Goal: Task Accomplishment & Management: Complete application form

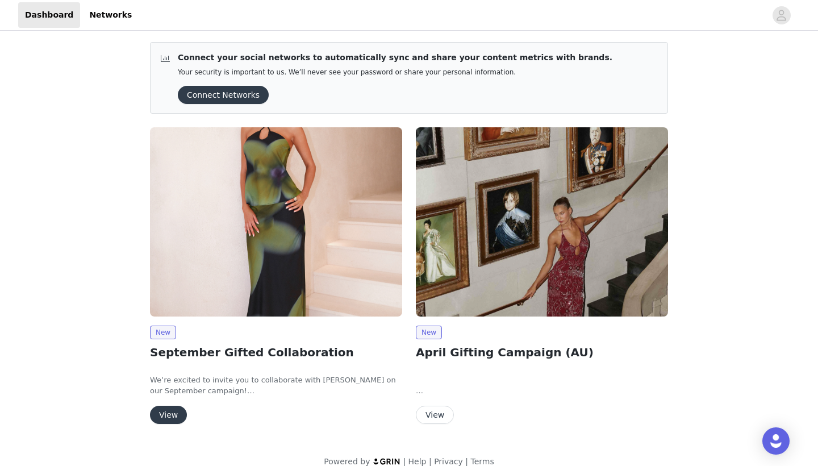
click at [341, 170] on img at bounding box center [276, 221] width 252 height 189
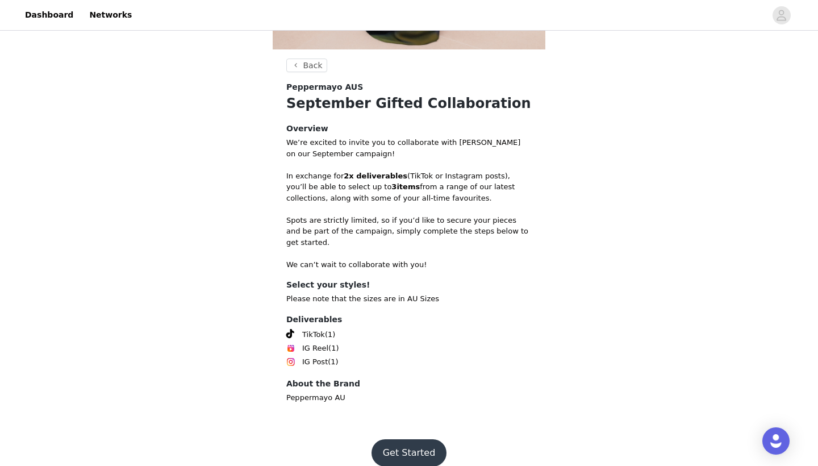
scroll to position [324, 0]
click at [421, 444] on button "Get Started" at bounding box center [410, 453] width 76 height 27
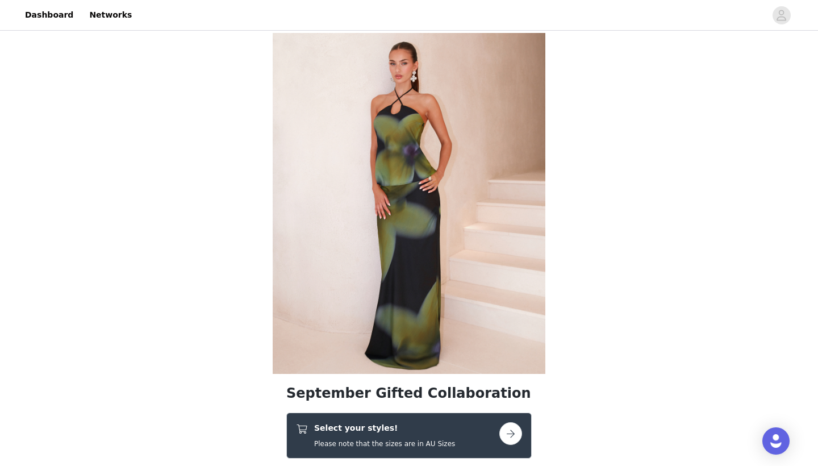
click at [515, 430] on button "button" at bounding box center [510, 433] width 23 height 23
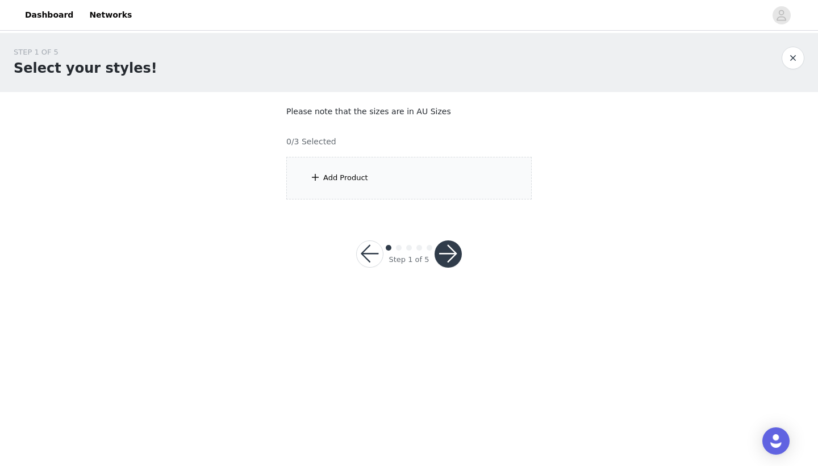
click at [448, 163] on div "Add Product" at bounding box center [408, 178] width 245 height 43
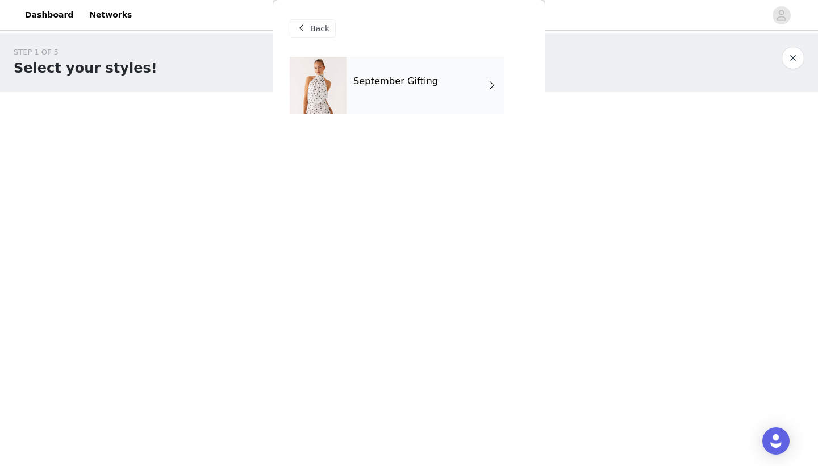
click at [386, 100] on div "September Gifting" at bounding box center [426, 85] width 158 height 57
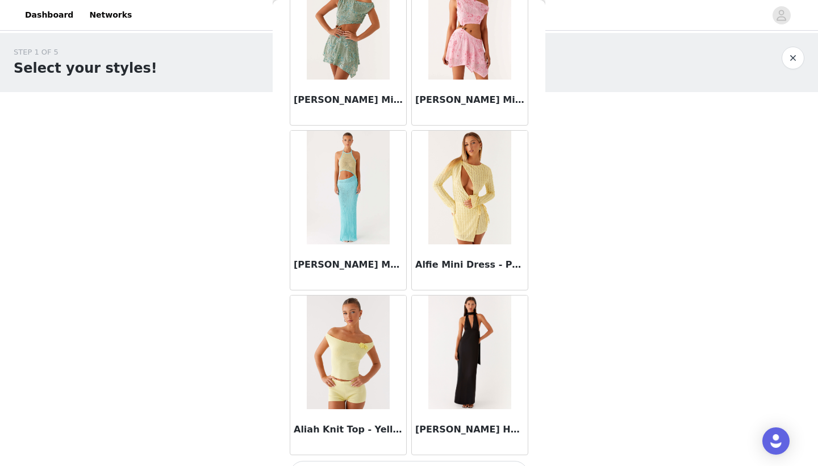
scroll to position [1247, 0]
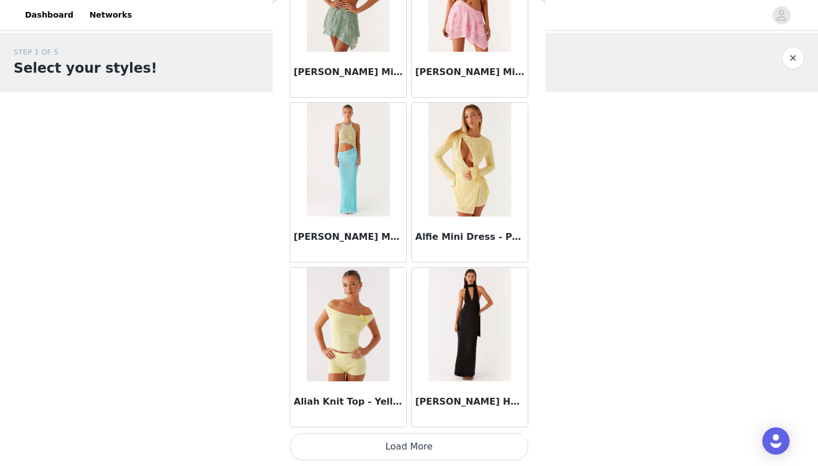
click at [441, 437] on button "Load More" at bounding box center [409, 446] width 239 height 27
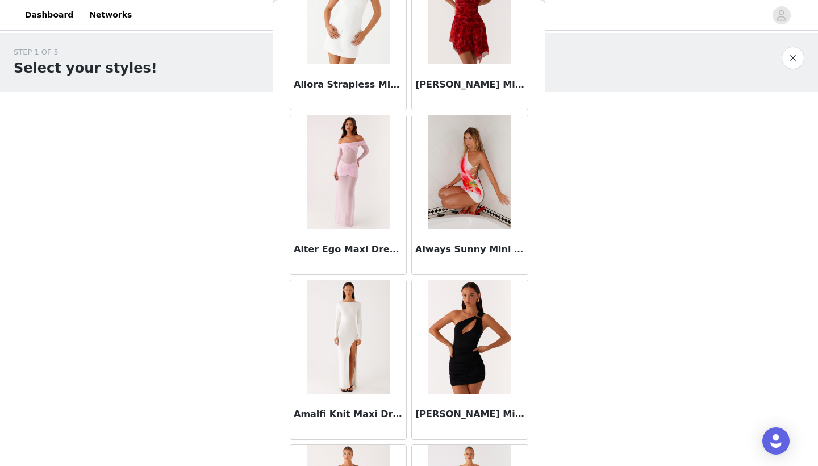
scroll to position [2740, 0]
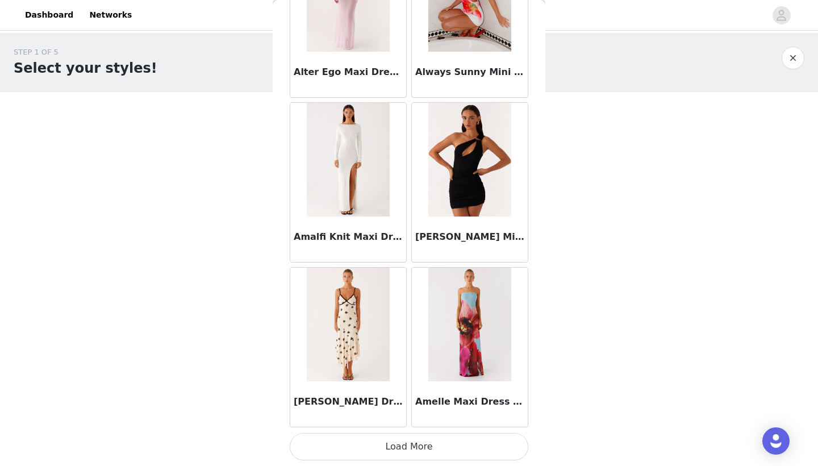
click at [435, 443] on button "Load More" at bounding box center [409, 446] width 239 height 27
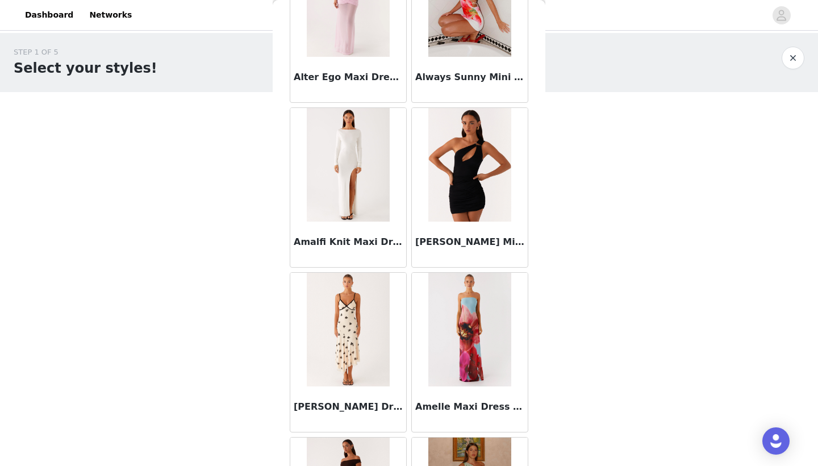
scroll to position [3089, 0]
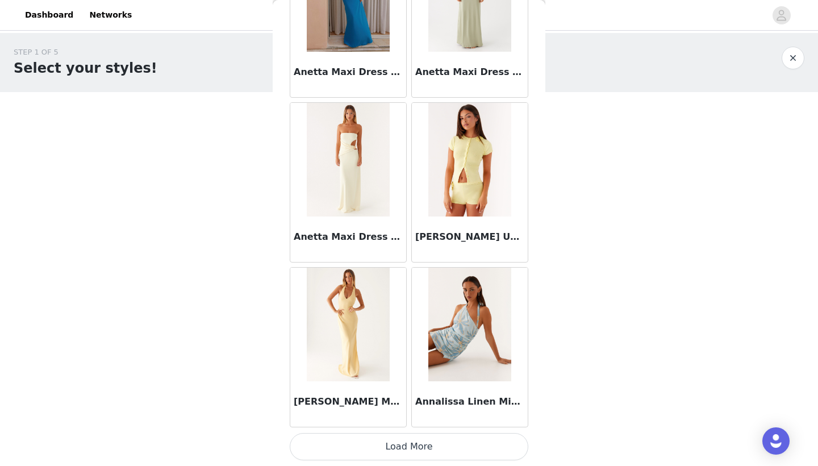
click at [452, 452] on button "Load More" at bounding box center [409, 446] width 239 height 27
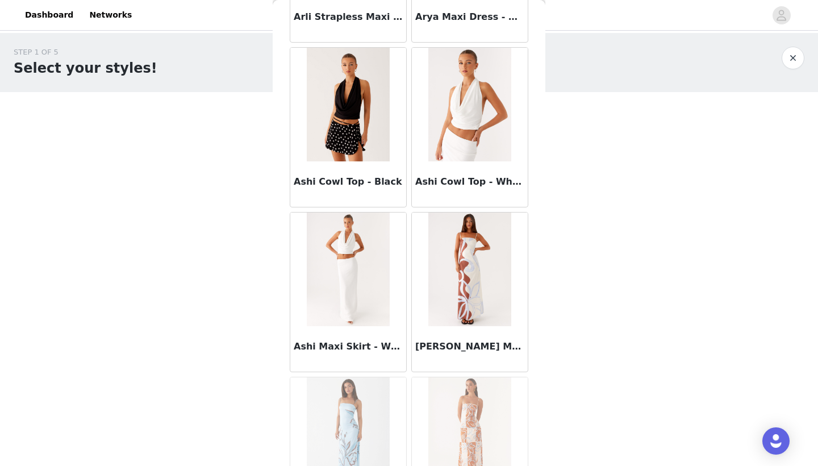
scroll to position [5776, 0]
click at [345, 285] on img at bounding box center [348, 269] width 82 height 114
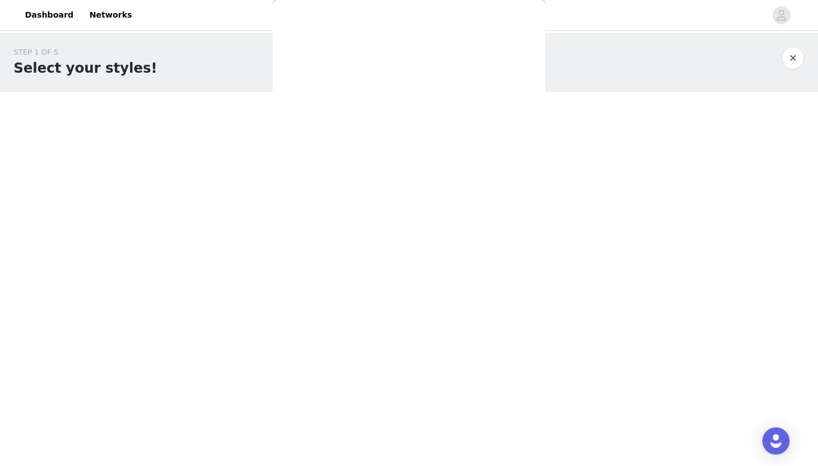
scroll to position [0, 0]
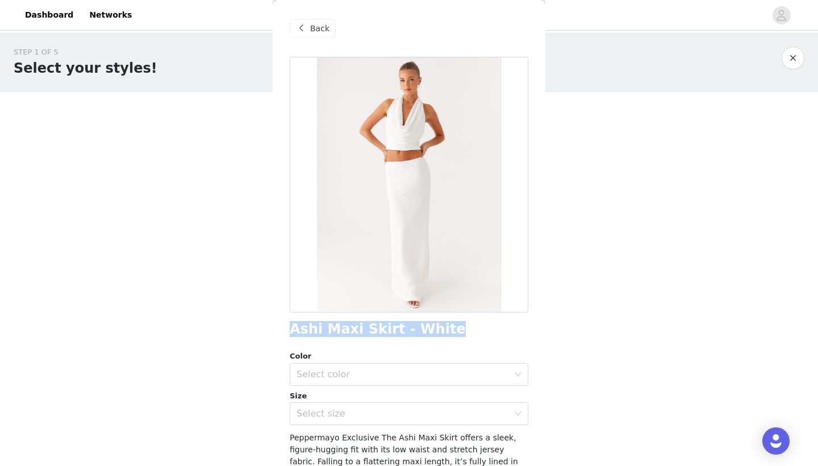
drag, startPoint x: 445, startPoint y: 328, endPoint x: 289, endPoint y: 329, distance: 156.2
click at [289, 329] on div "Back Ashi Maxi Skirt - White Color Select color Size Select size Peppermayo Exc…" at bounding box center [409, 233] width 273 height 466
copy h1 "Ashi Maxi Skirt - White"
click at [609, 306] on body "Dashboard Networks STEP 1 OF 5 Select your styles! Please note that the sizes a…" at bounding box center [409, 233] width 818 height 466
click at [374, 369] on div "Select color" at bounding box center [403, 374] width 212 height 11
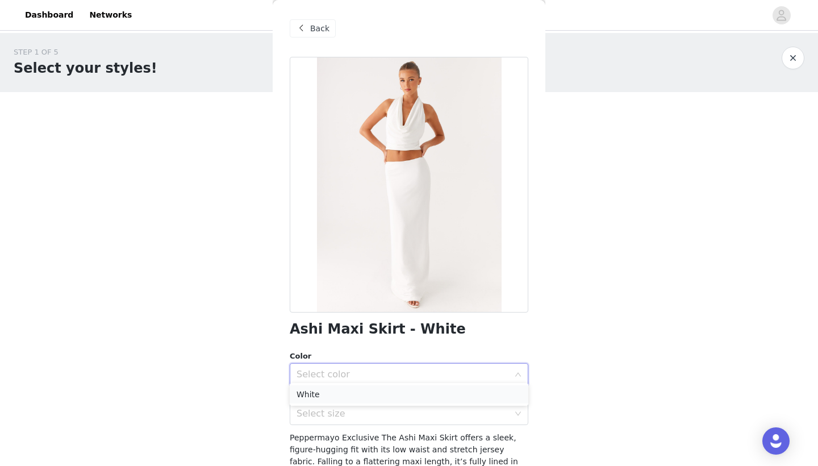
click at [331, 393] on li "White" at bounding box center [409, 394] width 239 height 18
click at [339, 408] on div "Select size" at bounding box center [403, 413] width 212 height 11
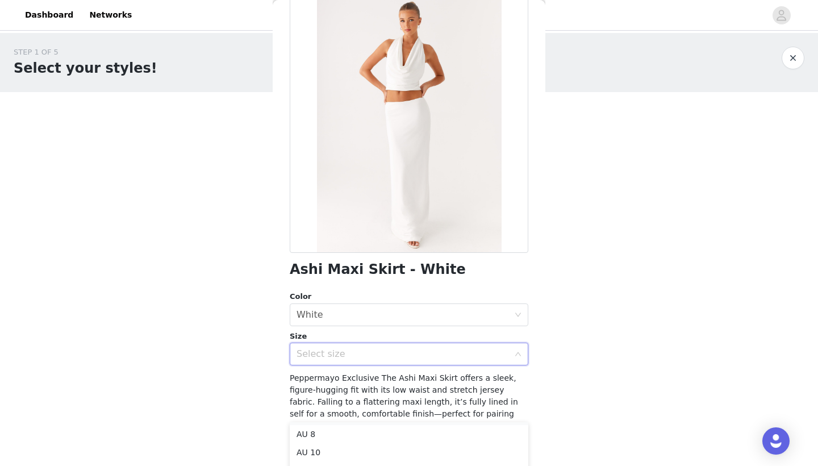
scroll to position [35, 0]
click at [322, 436] on li "AU 8" at bounding box center [409, 435] width 239 height 18
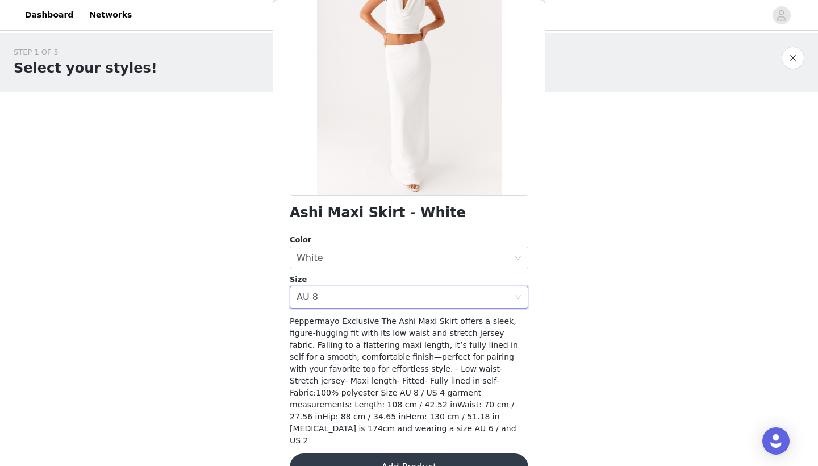
scroll to position [116, 0]
click at [366, 454] on button "Add Product" at bounding box center [409, 467] width 239 height 27
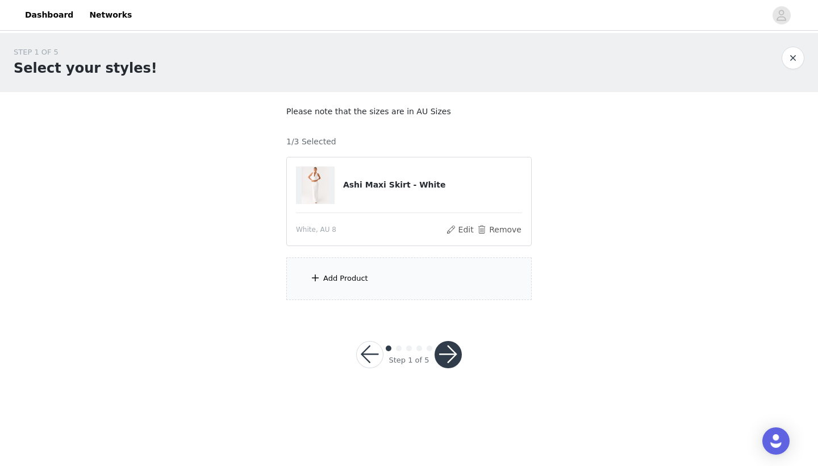
click at [335, 284] on div "Add Product" at bounding box center [408, 278] width 245 height 43
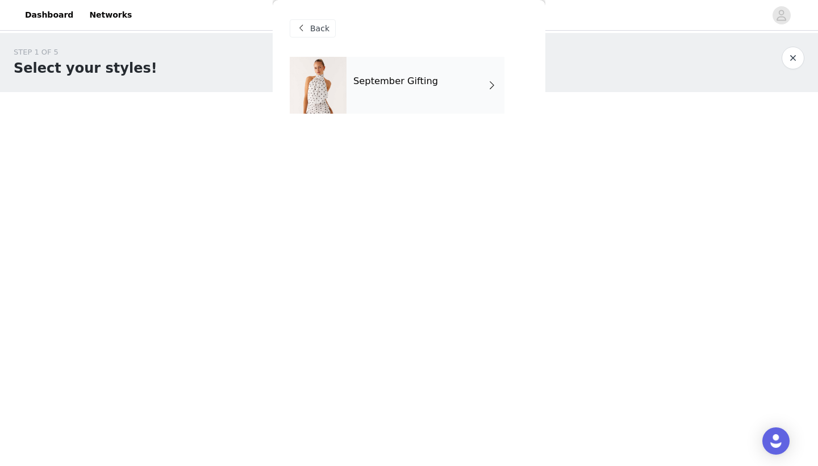
click at [399, 76] on div "September Gifting" at bounding box center [426, 85] width 158 height 57
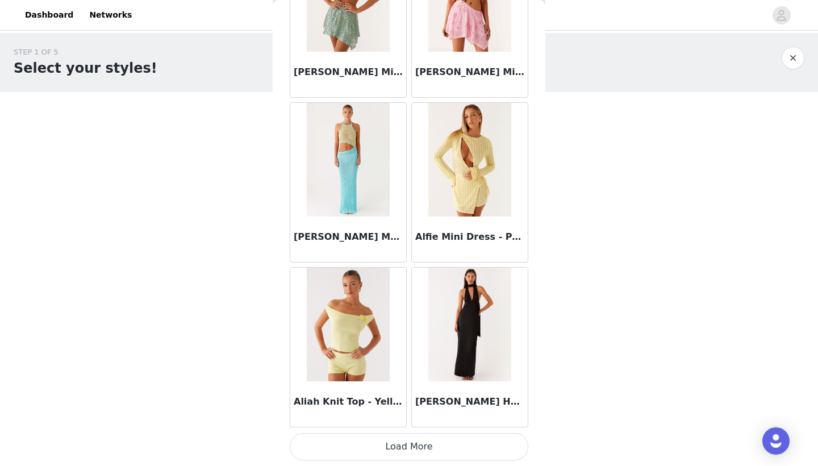
click at [399, 440] on button "Load More" at bounding box center [409, 446] width 239 height 27
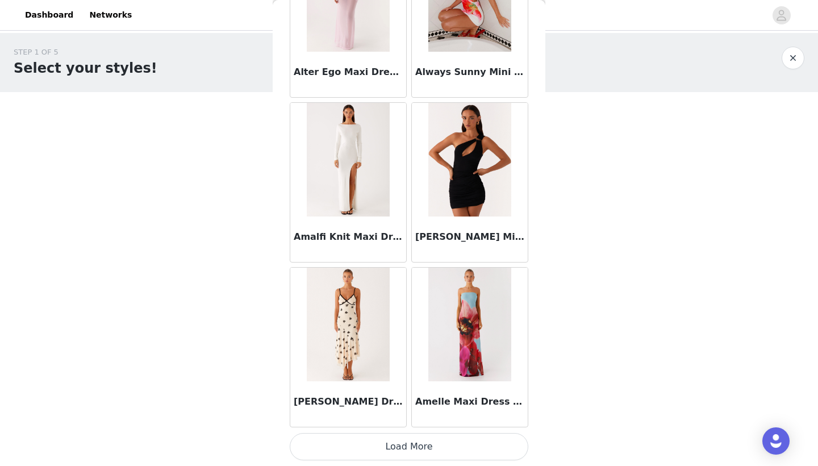
click at [414, 445] on button "Load More" at bounding box center [409, 446] width 239 height 27
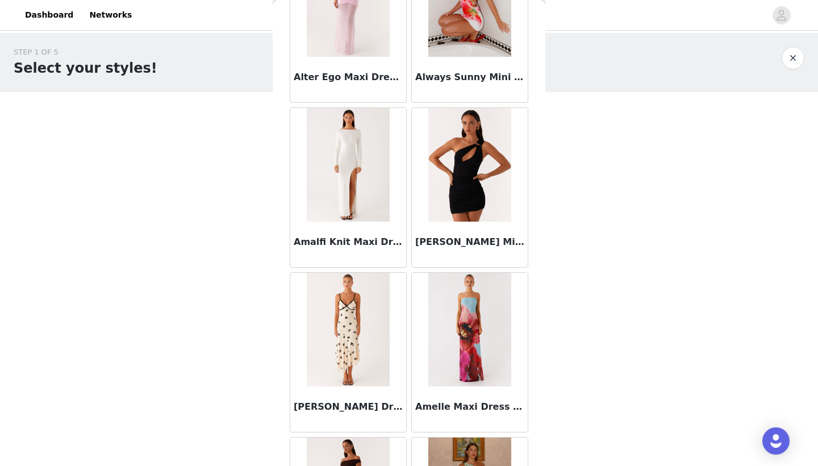
scroll to position [0, 0]
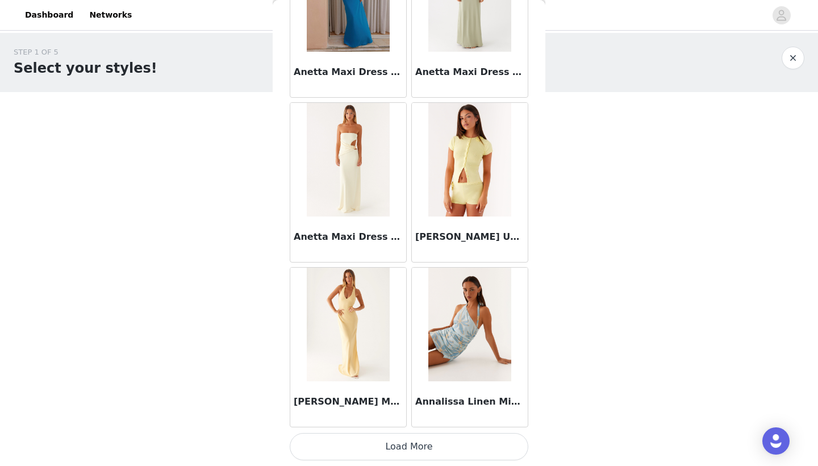
click at [416, 440] on button "Load More" at bounding box center [409, 446] width 239 height 27
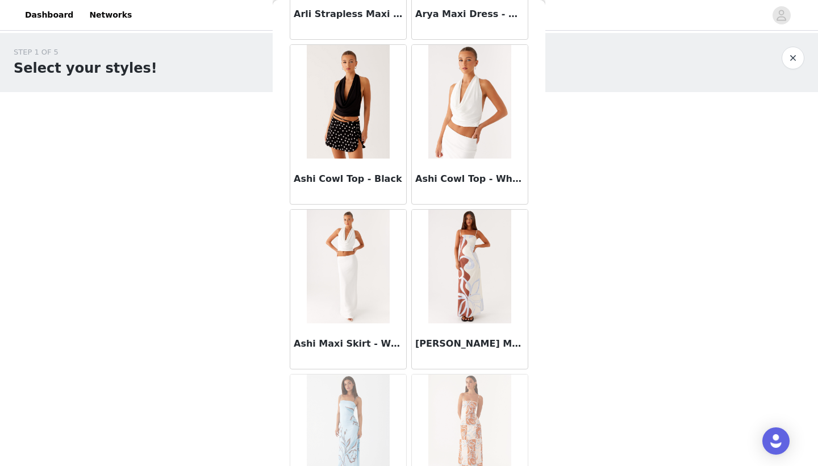
scroll to position [5779, 0]
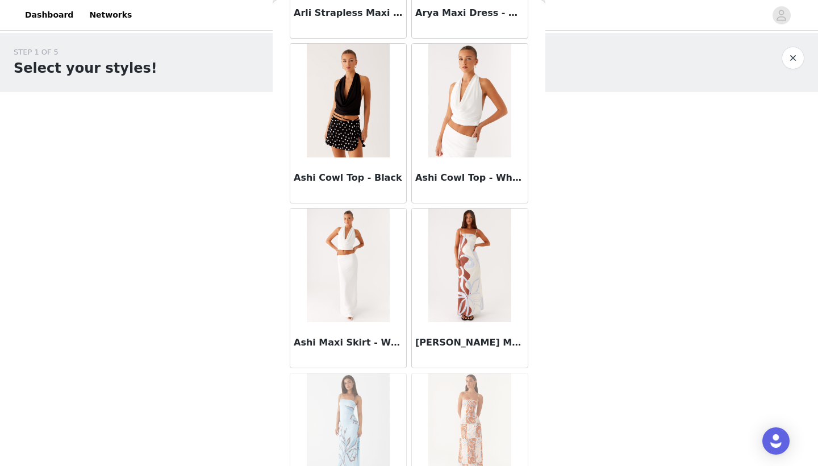
click at [470, 97] on img at bounding box center [469, 101] width 82 height 114
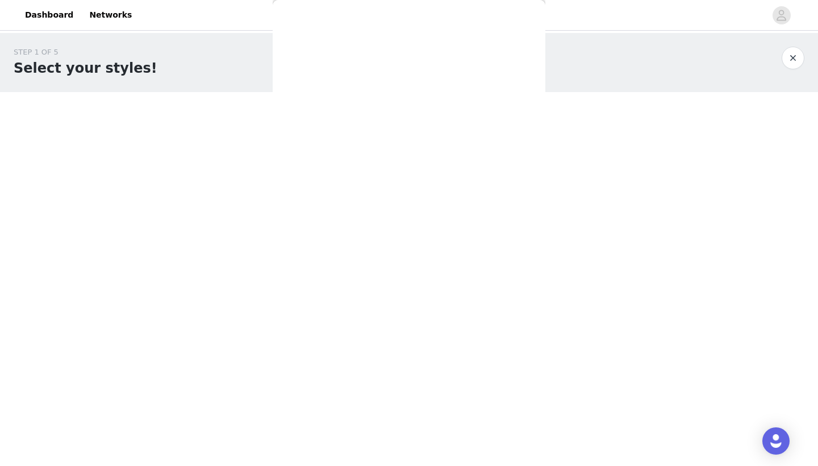
scroll to position [0, 0]
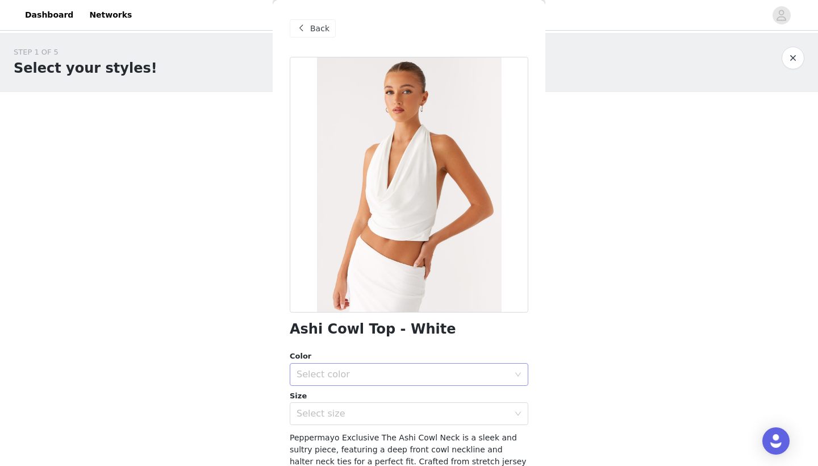
click at [400, 370] on div "Select color" at bounding box center [403, 374] width 212 height 11
click at [367, 393] on li "White" at bounding box center [409, 394] width 239 height 18
click at [367, 408] on div "Select size" at bounding box center [403, 413] width 212 height 11
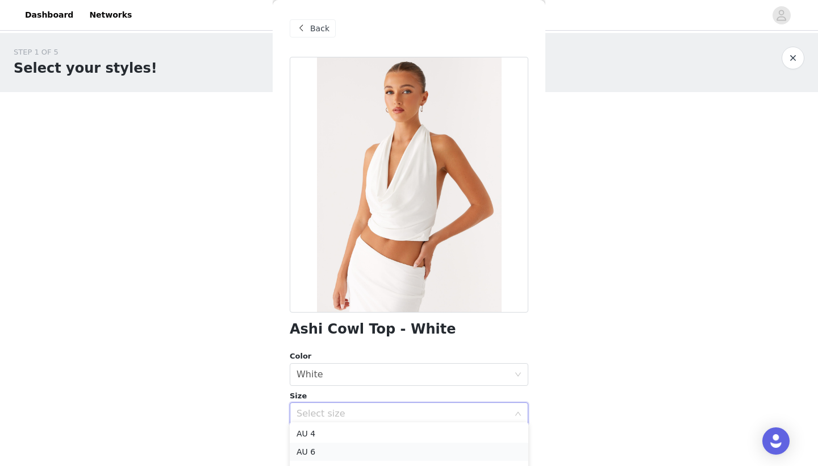
click at [354, 450] on li "AU 6" at bounding box center [409, 452] width 239 height 18
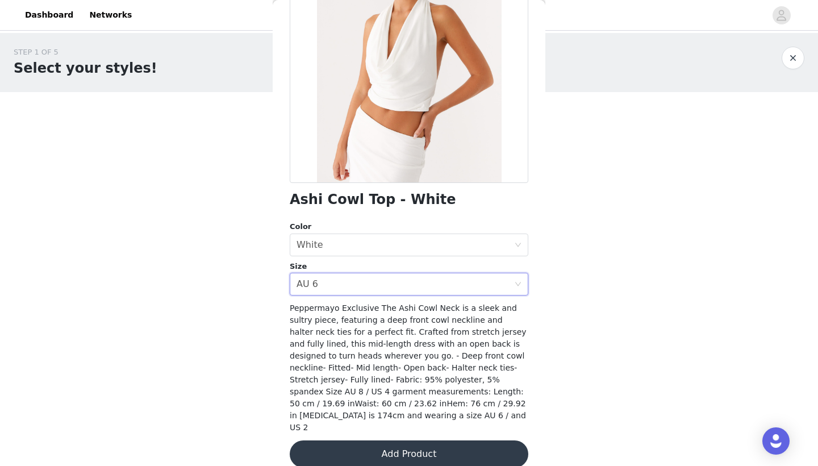
scroll to position [128, 0]
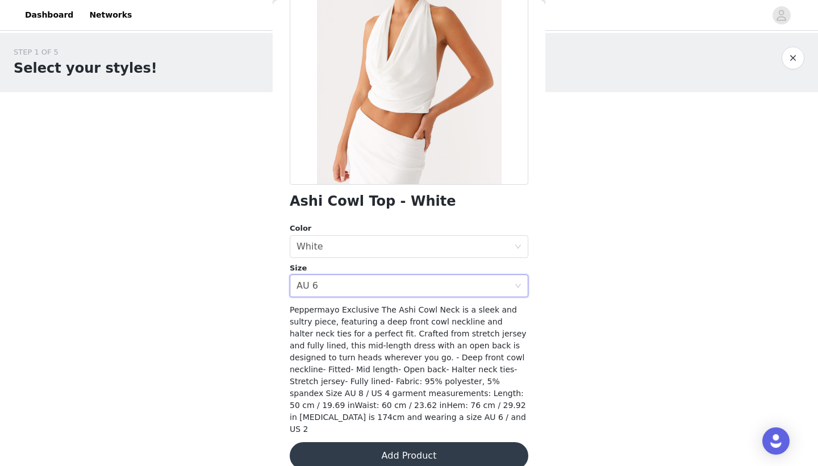
click at [397, 442] on button "Add Product" at bounding box center [409, 455] width 239 height 27
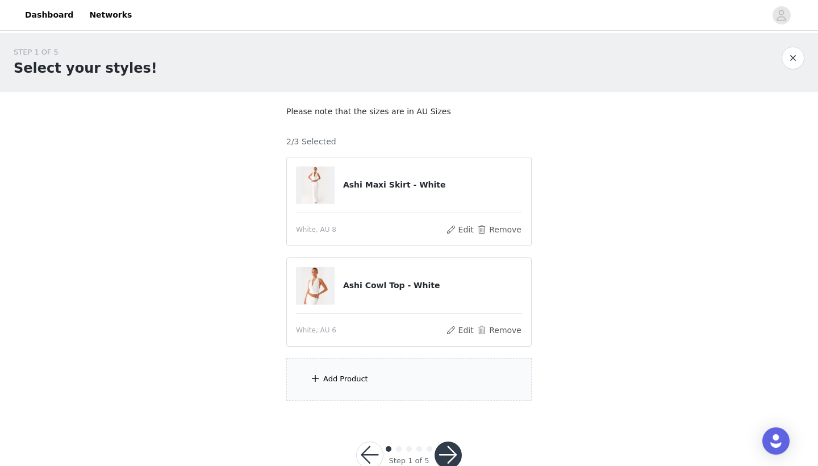
click at [395, 372] on div "Add Product" at bounding box center [408, 379] width 245 height 43
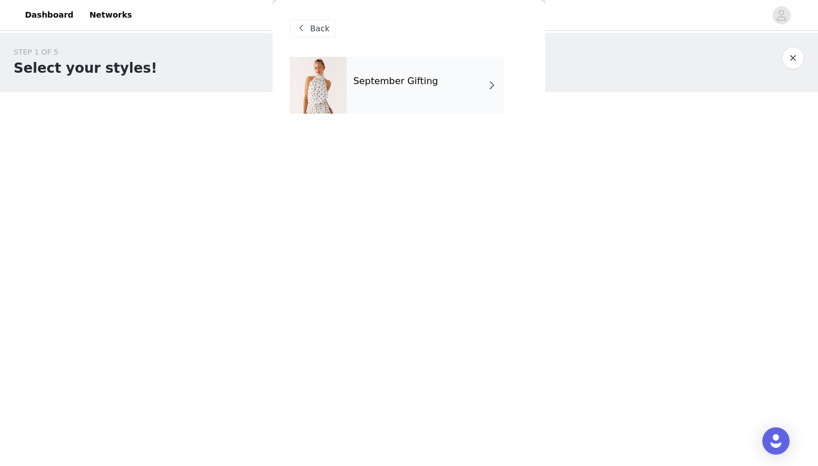
click at [424, 106] on div "September Gifting" at bounding box center [426, 85] width 158 height 57
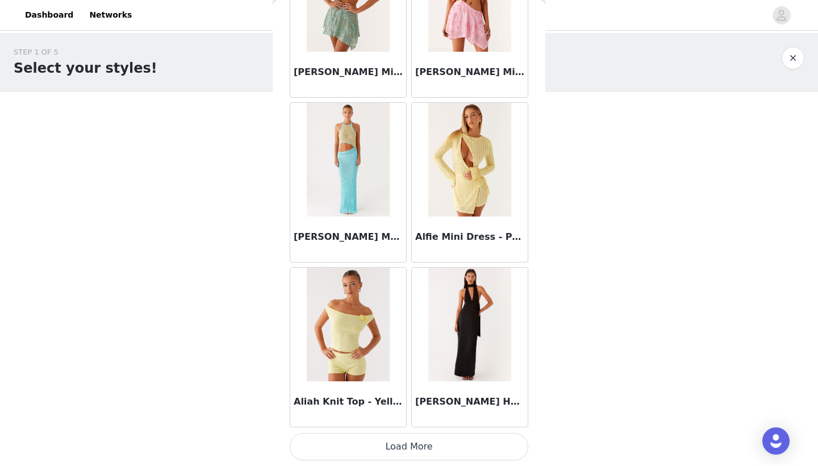
click at [405, 436] on button "Load More" at bounding box center [409, 446] width 239 height 27
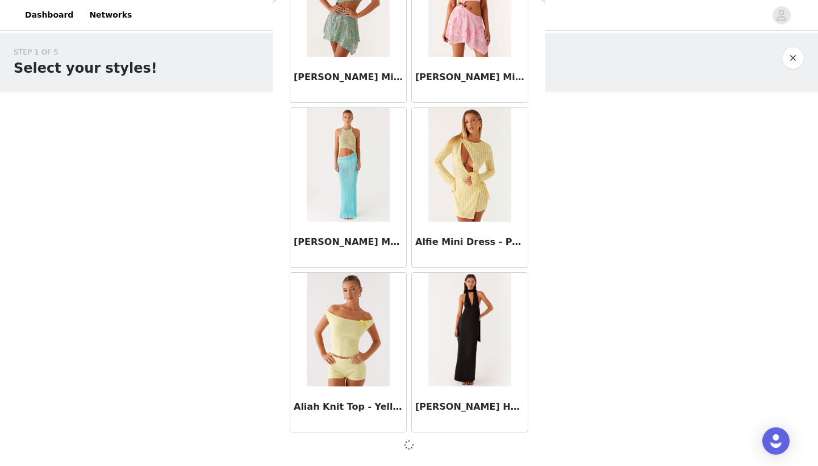
scroll to position [1267, 0]
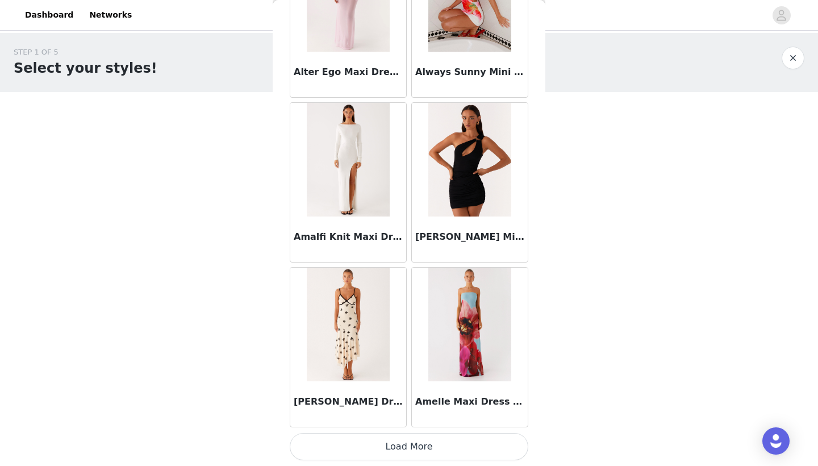
click at [441, 454] on button "Load More" at bounding box center [409, 446] width 239 height 27
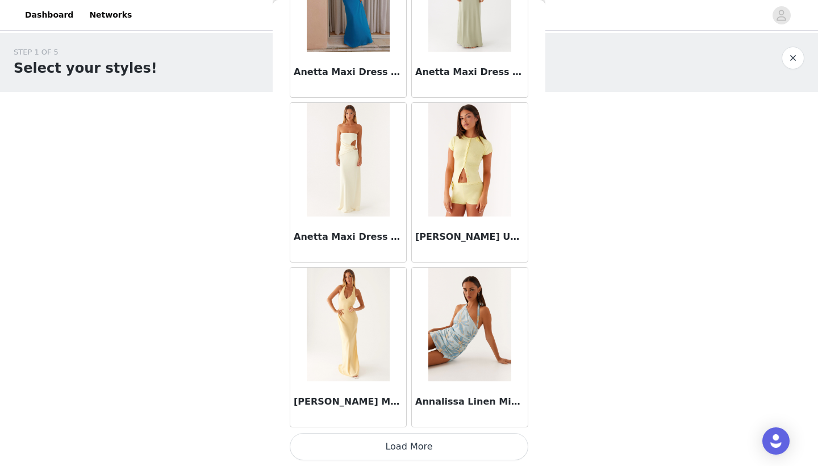
click at [411, 443] on button "Load More" at bounding box center [409, 446] width 239 height 27
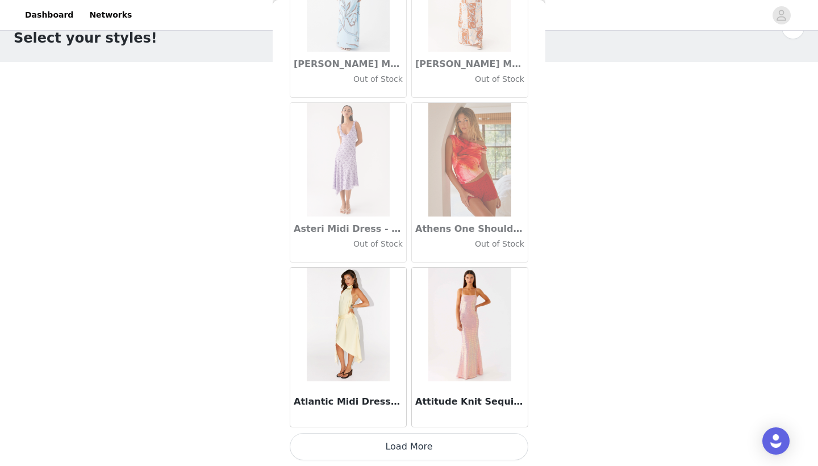
scroll to position [30, 0]
click at [415, 443] on button "Load More" at bounding box center [409, 446] width 239 height 27
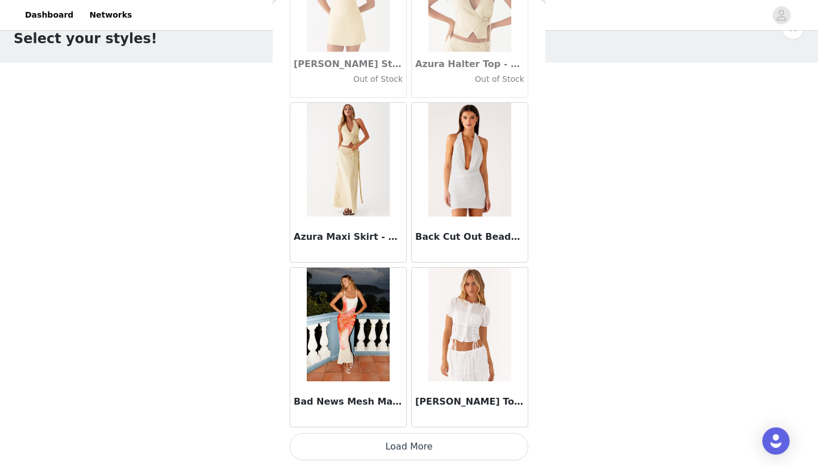
scroll to position [7862, 0]
click at [407, 445] on button "Load More" at bounding box center [409, 446] width 239 height 27
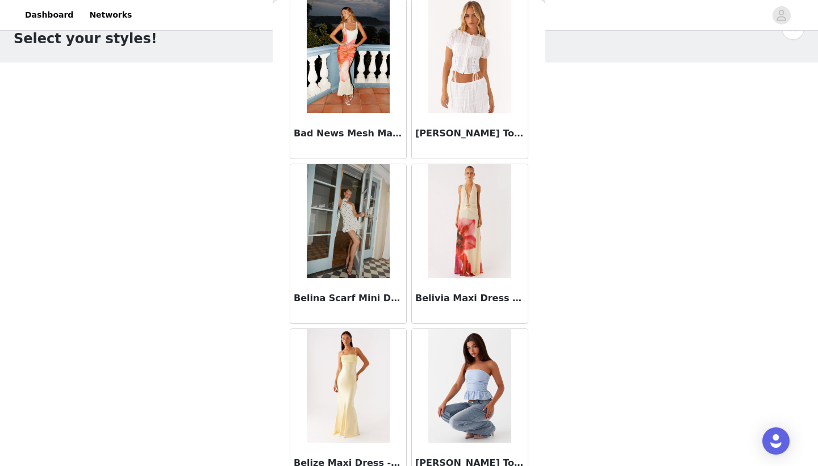
scroll to position [8093, 0]
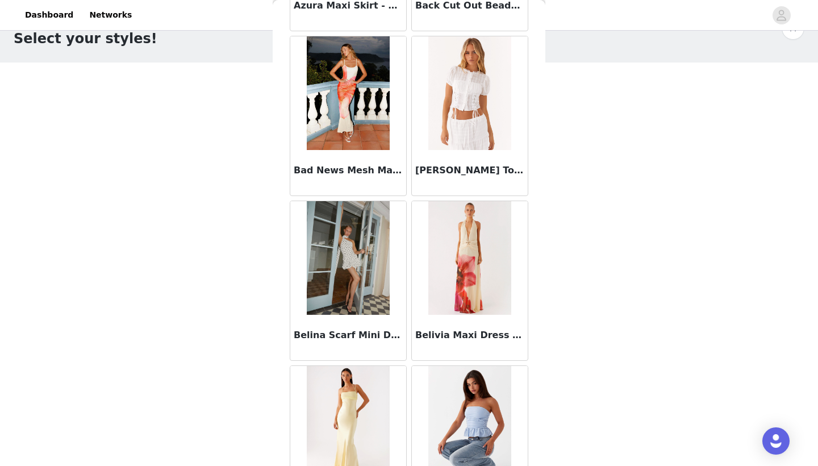
click at [347, 260] on img at bounding box center [348, 258] width 82 height 114
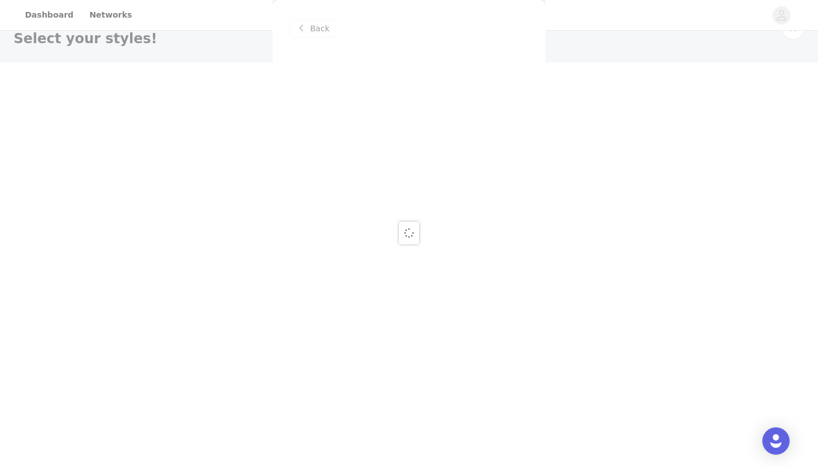
scroll to position [0, 0]
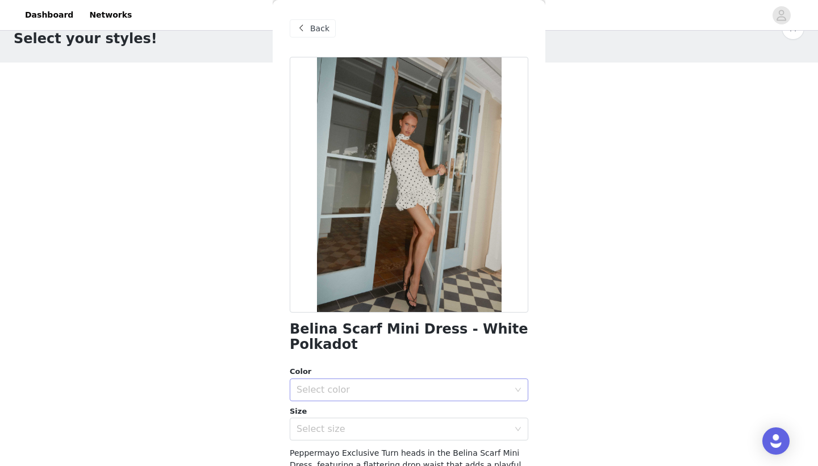
click at [399, 390] on div "Select color" at bounding box center [403, 389] width 212 height 11
click at [370, 408] on li "White Polkadot" at bounding box center [409, 409] width 239 height 18
click at [373, 418] on div "Select size" at bounding box center [406, 429] width 218 height 22
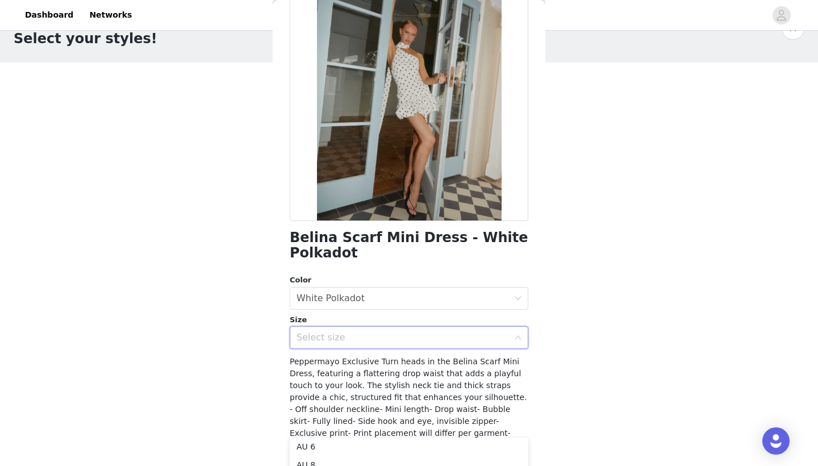
scroll to position [2, 0]
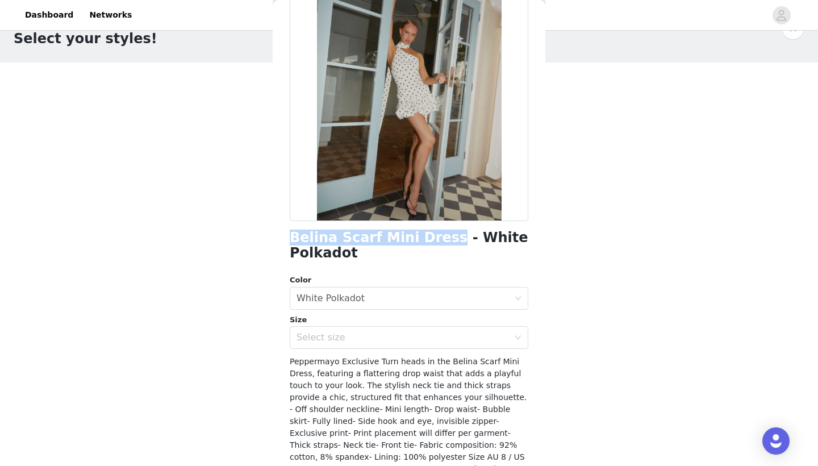
drag, startPoint x: 431, startPoint y: 241, endPoint x: 251, endPoint y: 232, distance: 180.8
click at [251, 232] on div "STEP 1 OF 5 Select your styles! Please note that the sizes are in AU Sizes 2/3 …" at bounding box center [409, 193] width 818 height 381
click at [502, 247] on h1 "Belina Scarf Mini Dress - White Polkadot" at bounding box center [409, 245] width 239 height 31
drag, startPoint x: 432, startPoint y: 241, endPoint x: 290, endPoint y: 243, distance: 142.6
click at [290, 241] on h1 "Belina Scarf Mini Dress - White Polkadot" at bounding box center [409, 245] width 239 height 31
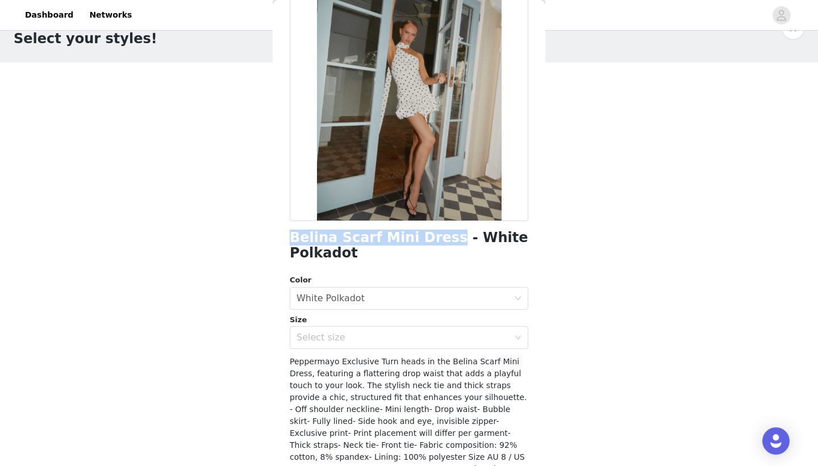
copy h1 "Belina Scarf Mini Dress"
click at [402, 332] on div "Select size" at bounding box center [403, 337] width 212 height 11
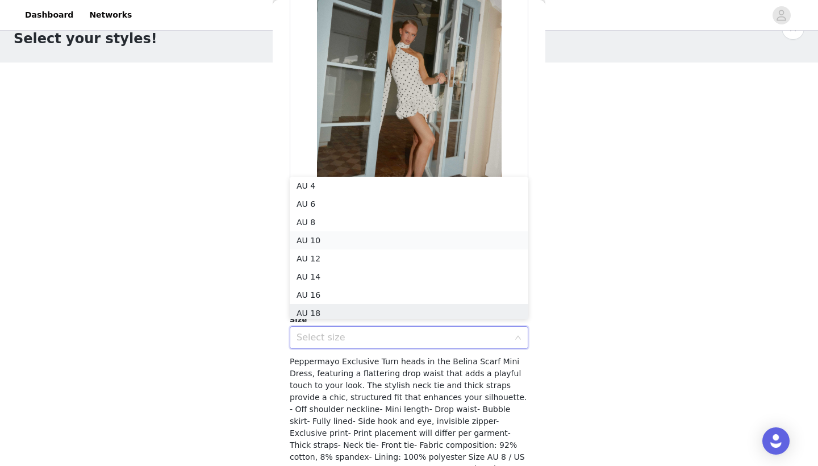
scroll to position [6, 0]
click at [354, 221] on li "AU 8" at bounding box center [409, 219] width 239 height 18
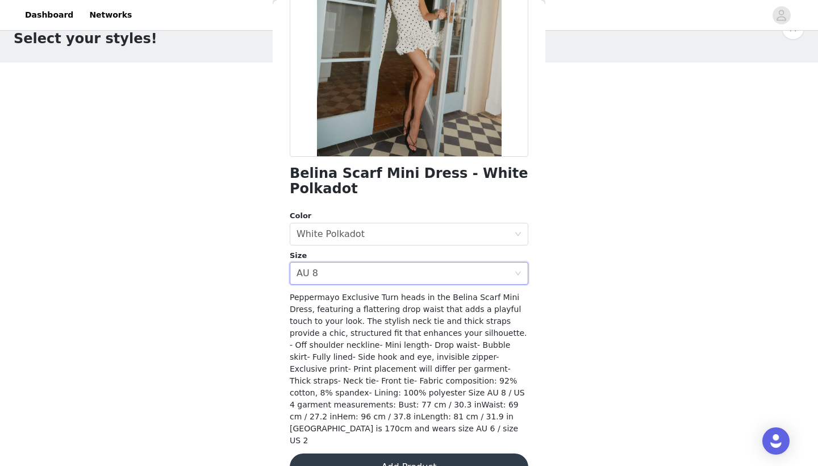
scroll to position [155, 0]
click at [427, 454] on button "Add Product" at bounding box center [409, 467] width 239 height 27
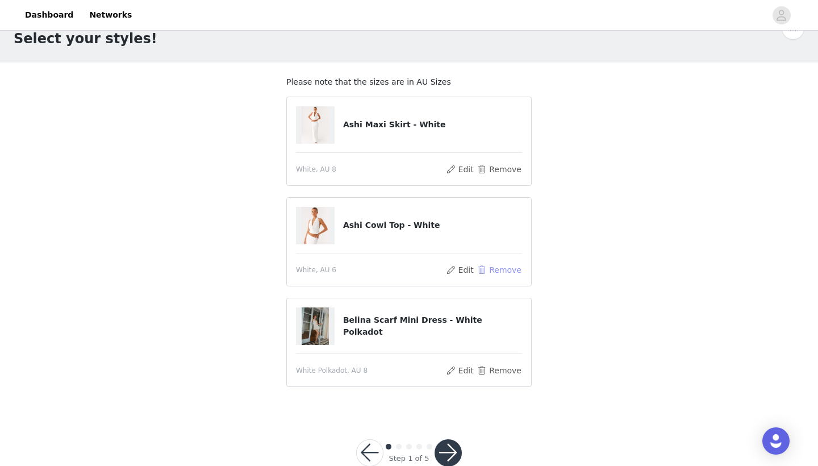
click at [495, 268] on button "Remove" at bounding box center [499, 270] width 45 height 14
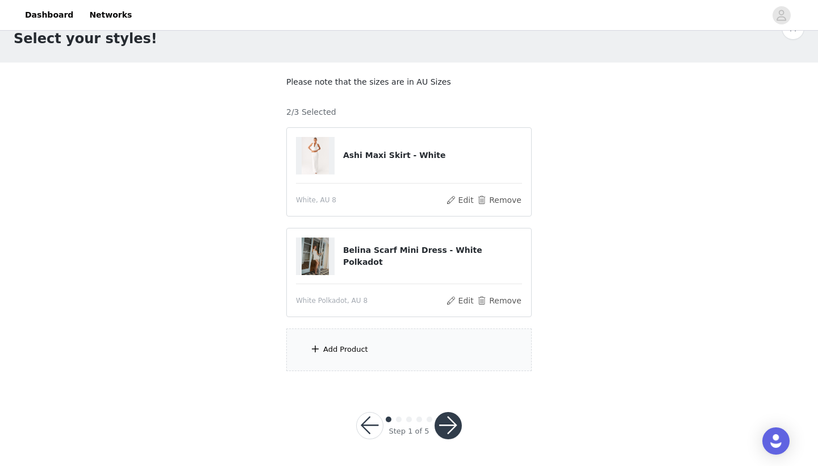
click at [332, 356] on div "Add Product" at bounding box center [408, 349] width 245 height 43
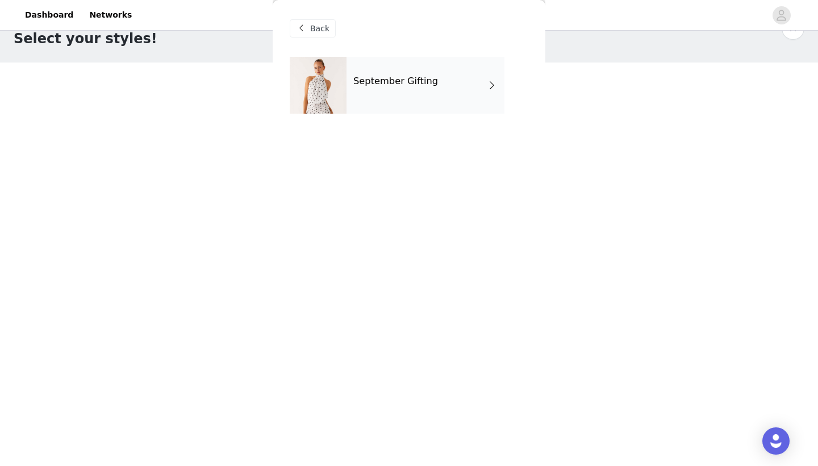
click at [417, 84] on h4 "September Gifting" at bounding box center [395, 81] width 85 height 10
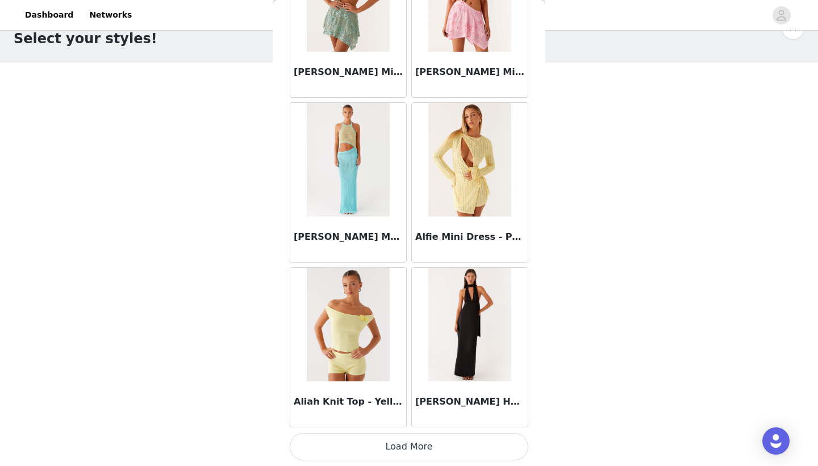
click at [402, 444] on button "Load More" at bounding box center [409, 446] width 239 height 27
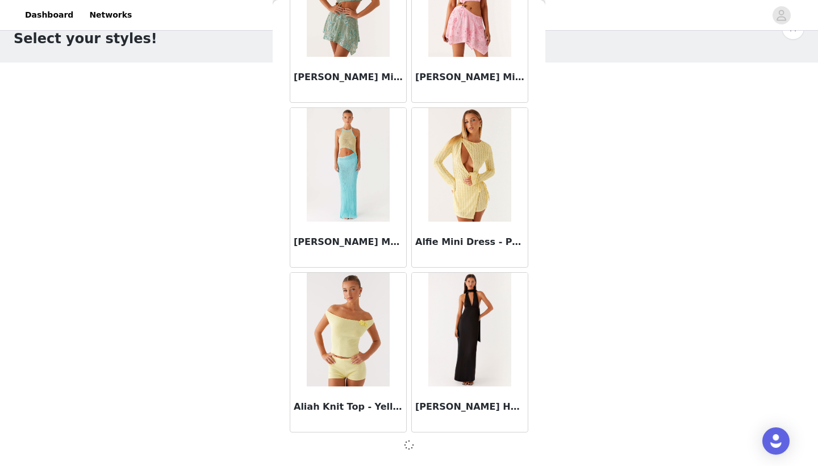
scroll to position [1267, 0]
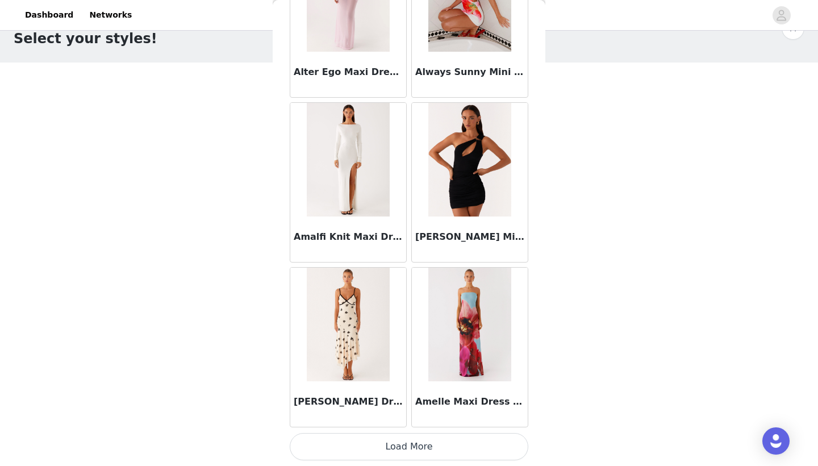
click at [419, 437] on button "Load More" at bounding box center [409, 446] width 239 height 27
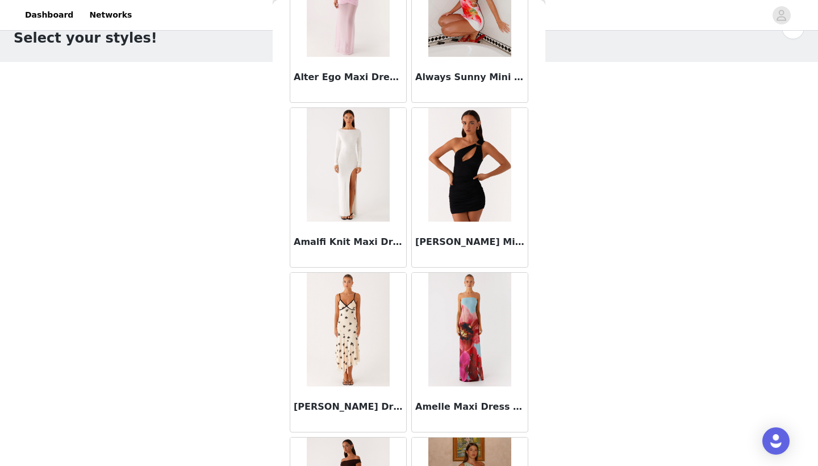
scroll to position [30, 0]
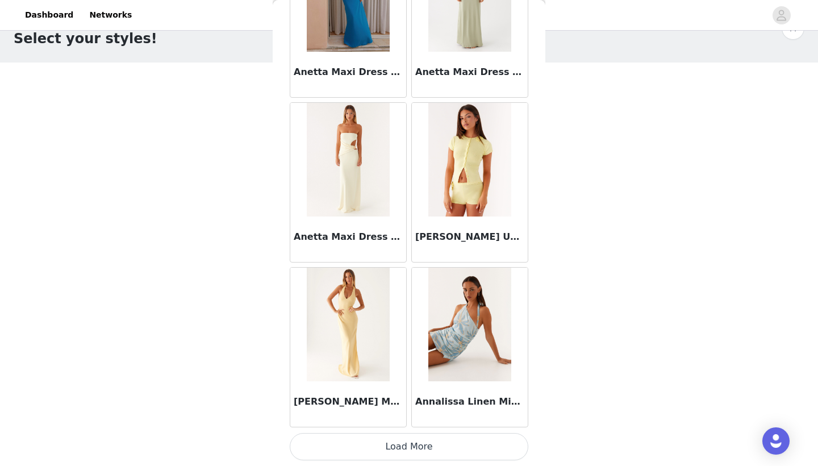
click at [408, 452] on button "Load More" at bounding box center [409, 446] width 239 height 27
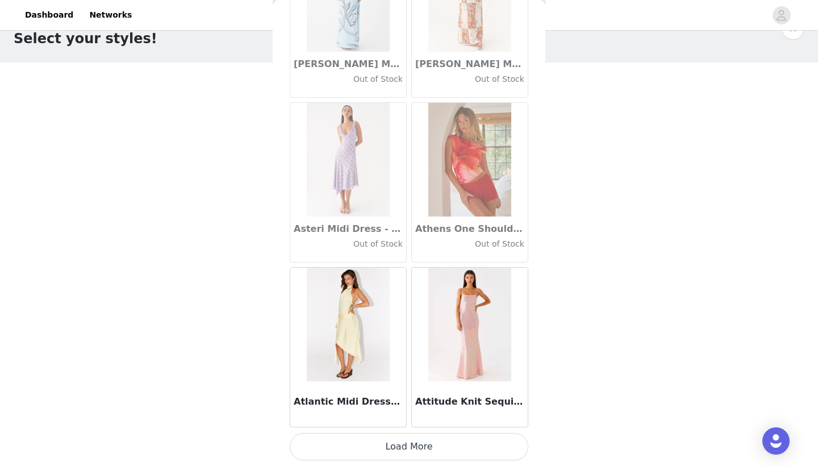
click at [443, 454] on button "Load More" at bounding box center [409, 446] width 239 height 27
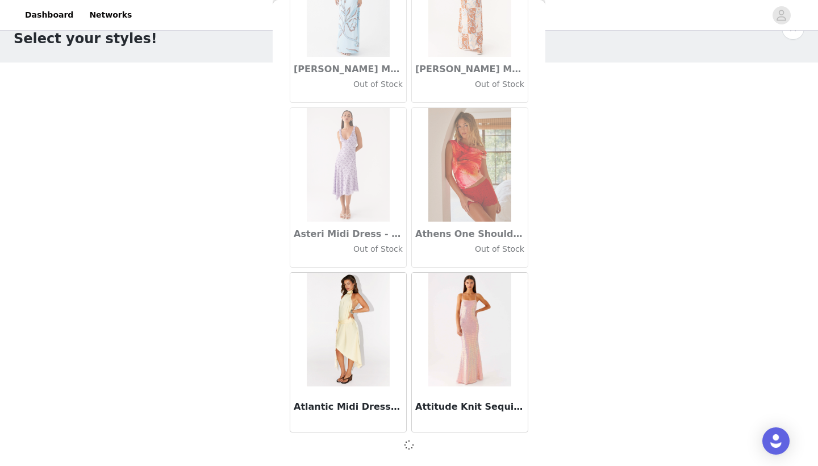
scroll to position [6209, 0]
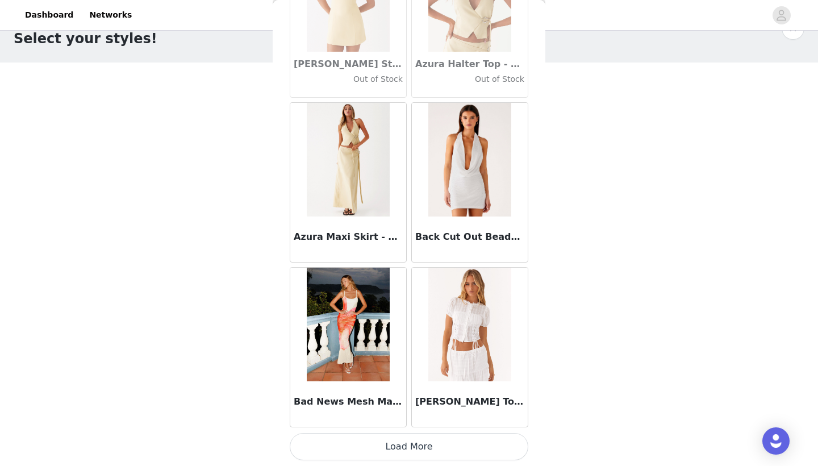
click at [429, 439] on button "Load More" at bounding box center [409, 446] width 239 height 27
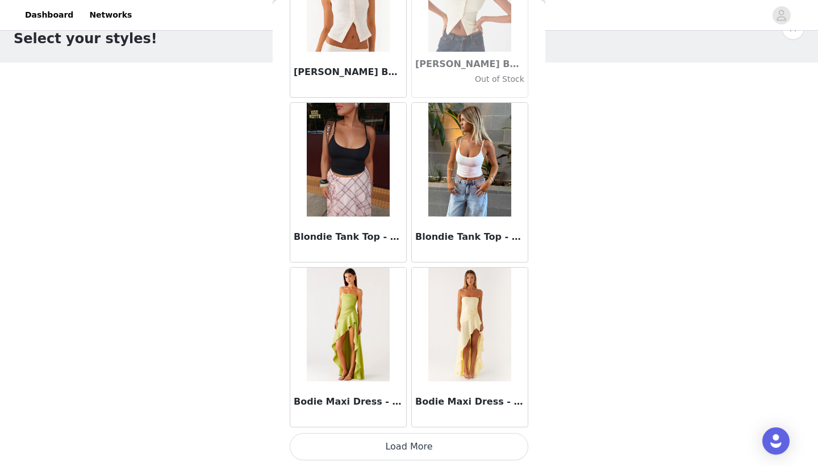
scroll to position [9509, 0]
click at [407, 452] on button "Load More" at bounding box center [409, 446] width 239 height 27
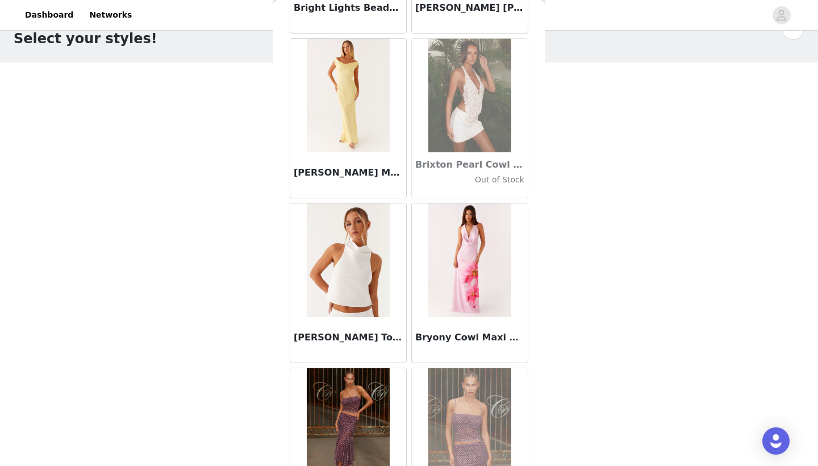
scroll to position [10729, 0]
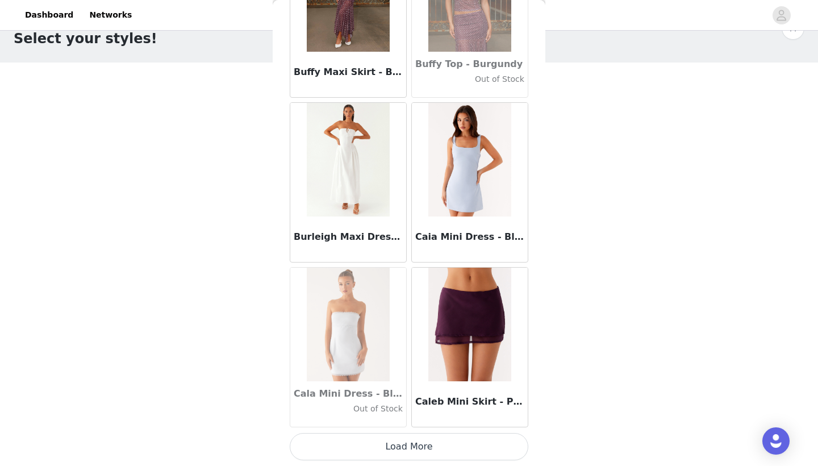
click at [406, 450] on button "Load More" at bounding box center [409, 446] width 239 height 27
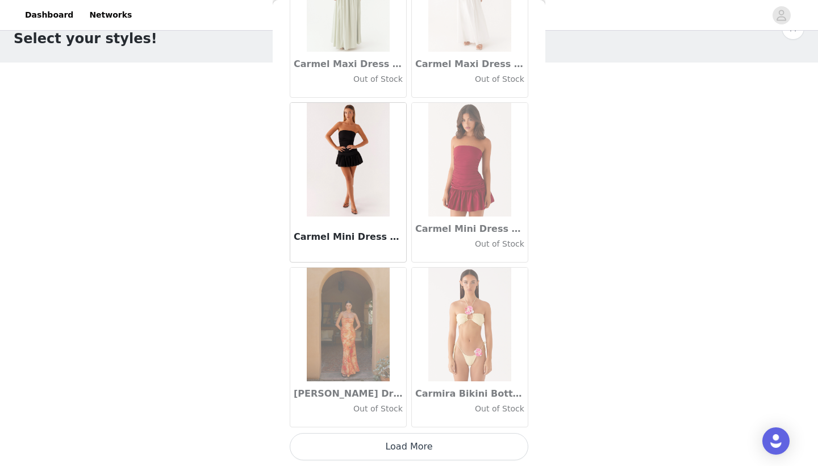
scroll to position [12804, 0]
click at [427, 441] on button "Load More" at bounding box center [409, 446] width 239 height 27
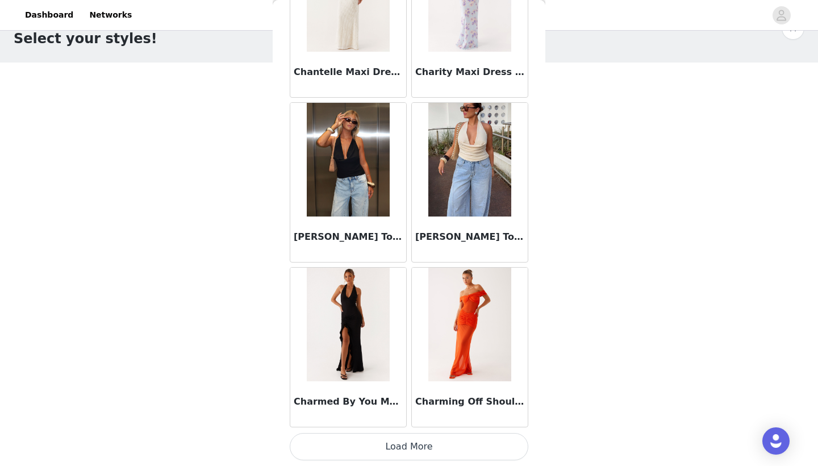
scroll to position [14451, 0]
click at [427, 452] on button "Load More" at bounding box center [409, 446] width 239 height 27
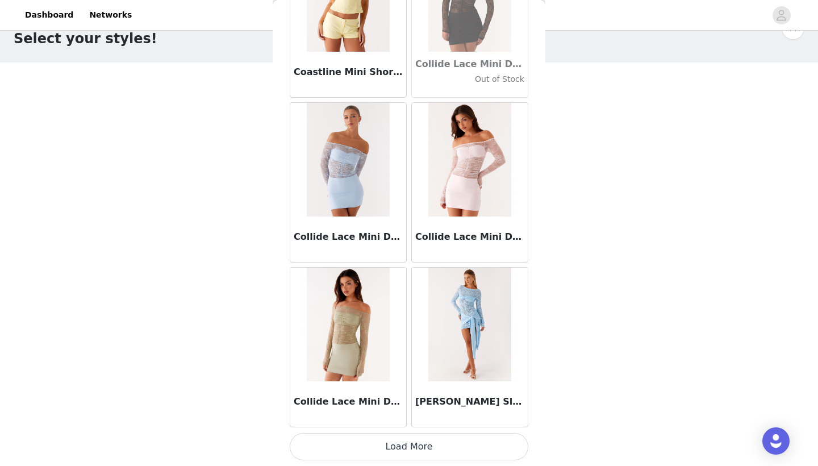
scroll to position [16098, 0]
click at [440, 448] on button "Load More" at bounding box center [409, 446] width 239 height 27
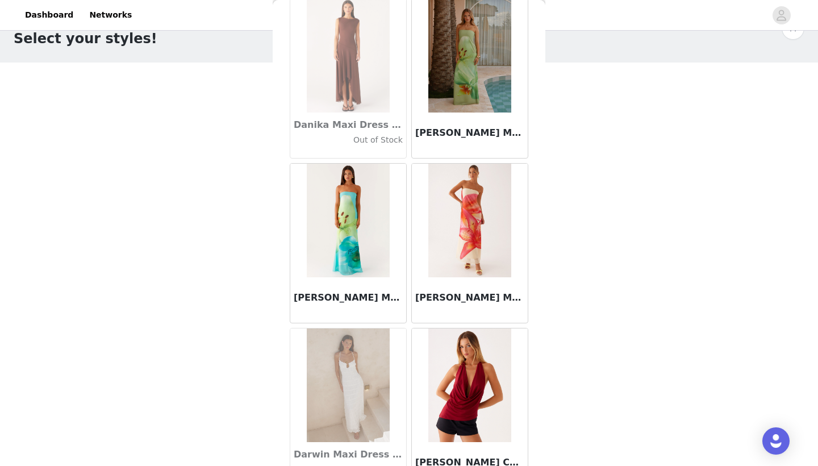
scroll to position [17525, 0]
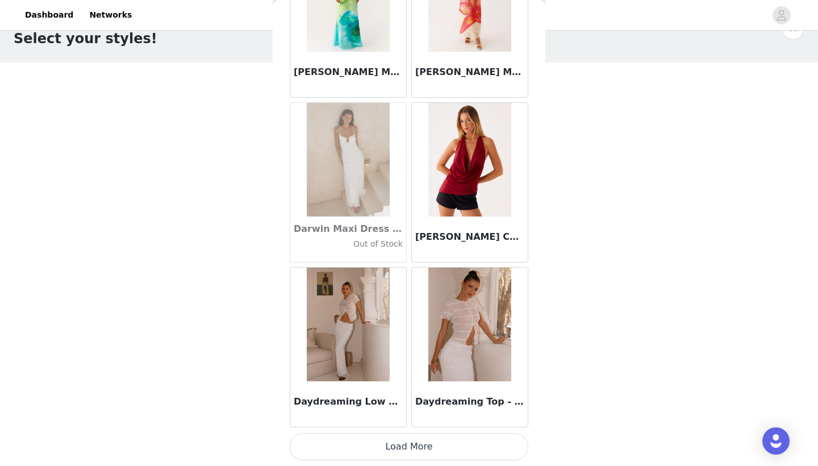
click at [421, 442] on button "Load More" at bounding box center [409, 446] width 239 height 27
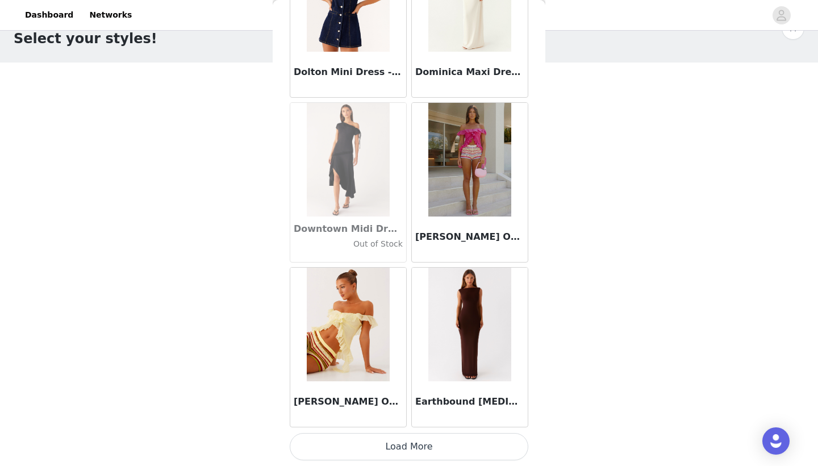
scroll to position [19393, 0]
click at [460, 443] on button "Load More" at bounding box center [409, 446] width 239 height 27
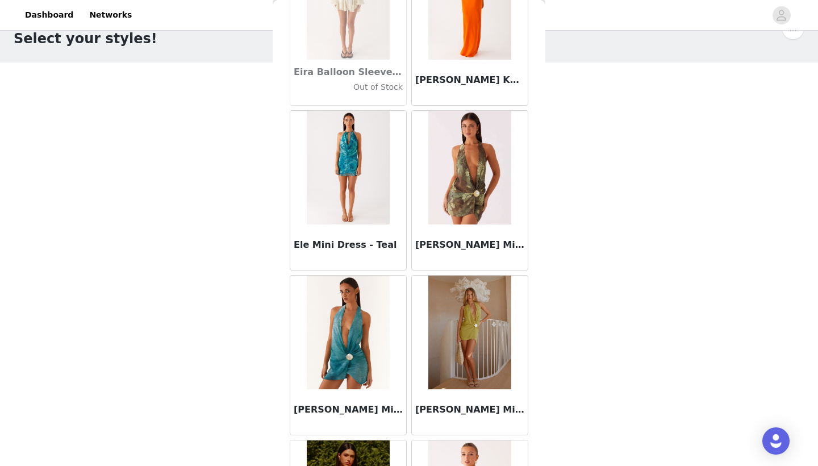
scroll to position [20705, 0]
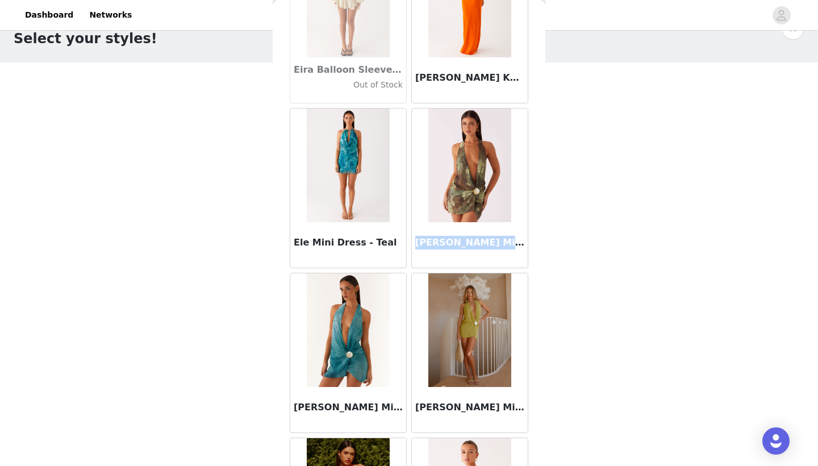
drag, startPoint x: 507, startPoint y: 246, endPoint x: 415, endPoint y: 243, distance: 92.7
click at [415, 243] on div "Eleanora Plunge Mini Dress - Cyber Floral" at bounding box center [470, 244] width 116 height 45
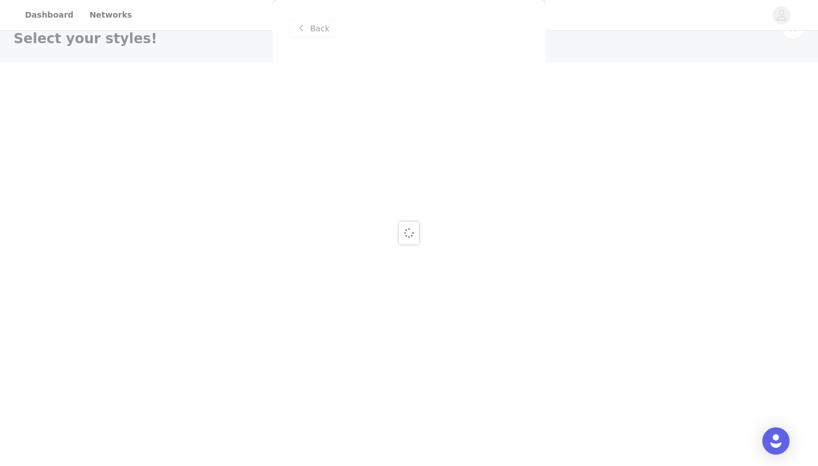
scroll to position [0, 0]
copy h3 "Eleanora Plunge Mini"
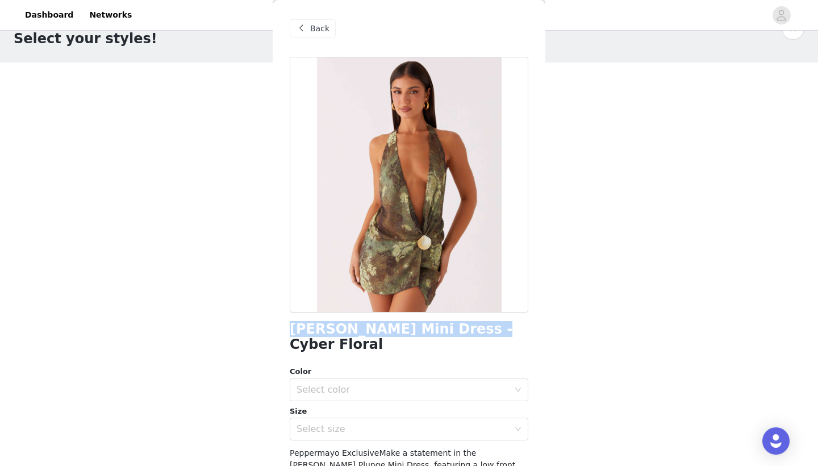
drag, startPoint x: 457, startPoint y: 332, endPoint x: 291, endPoint y: 332, distance: 165.3
click at [291, 332] on h1 "Eleanora Plunge Mini Dress - Cyber Floral" at bounding box center [409, 337] width 239 height 31
copy h1 "Eleanora Plunge Mini Dress"
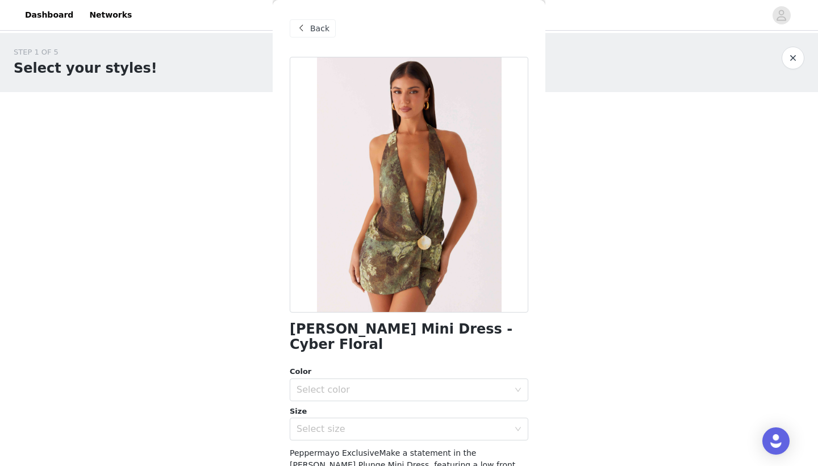
click at [320, 31] on span "Back" at bounding box center [319, 29] width 19 height 12
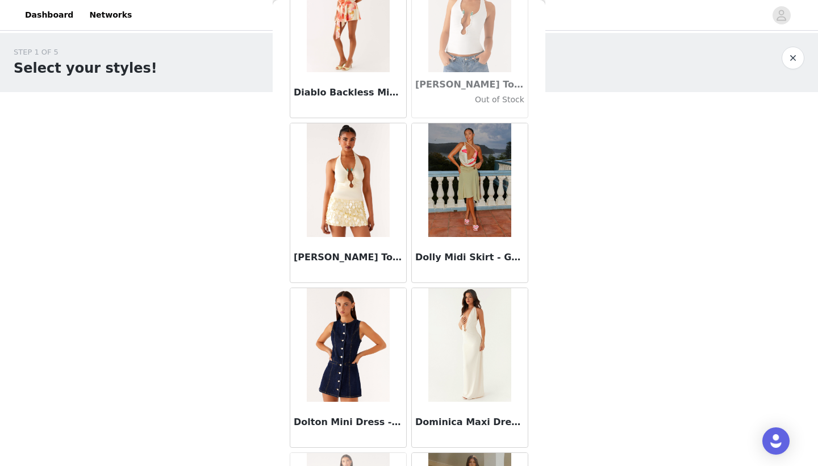
scroll to position [19162, 0]
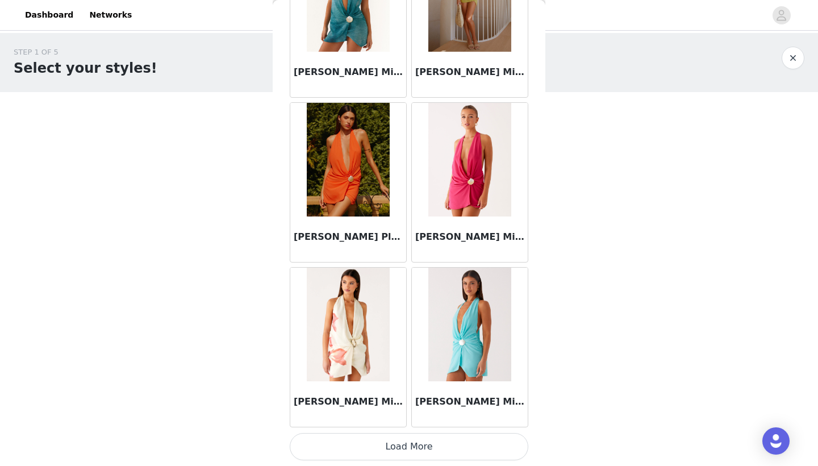
click at [428, 444] on button "Load More" at bounding box center [409, 446] width 239 height 27
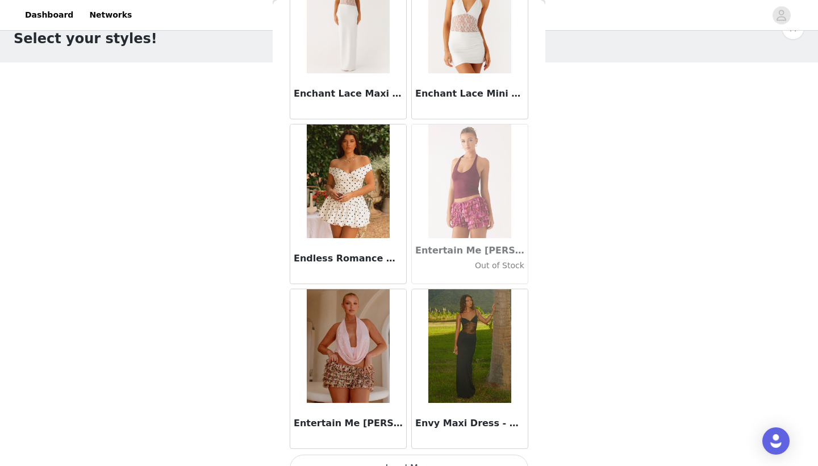
scroll to position [22667, 0]
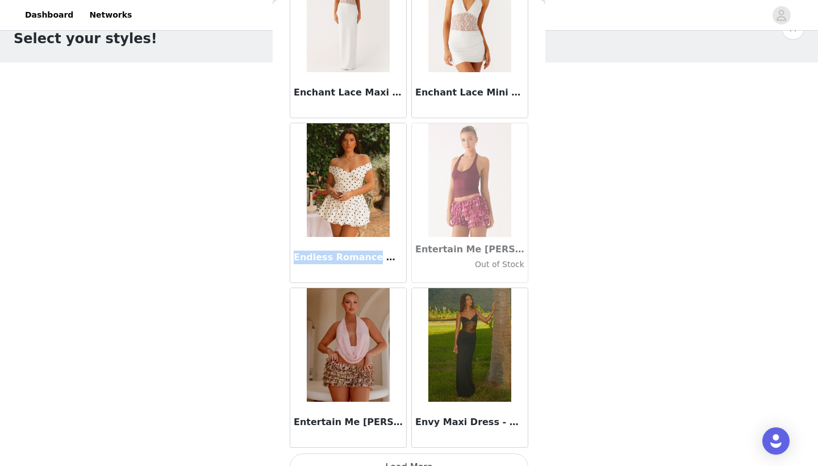
drag, startPoint x: 295, startPoint y: 257, endPoint x: 370, endPoint y: 257, distance: 75.0
click at [370, 257] on h3 "Endless Romance Off Shoulder Mini Dress - White Polka Dot" at bounding box center [348, 258] width 109 height 14
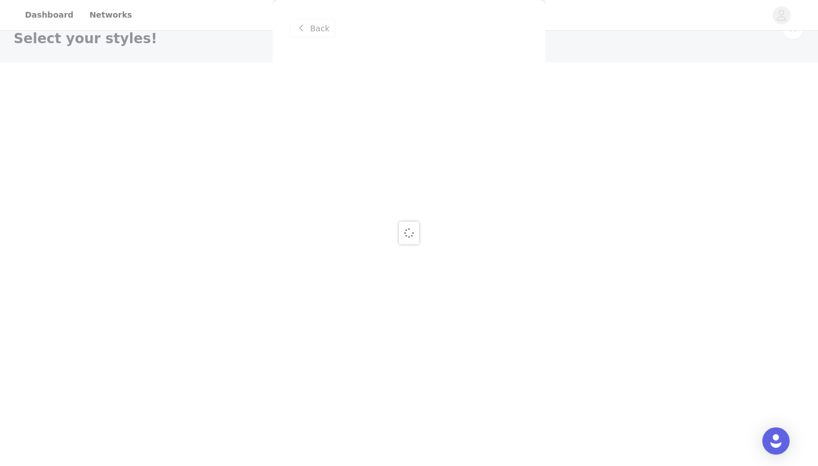
scroll to position [0, 0]
copy h3 "Endless Romance"
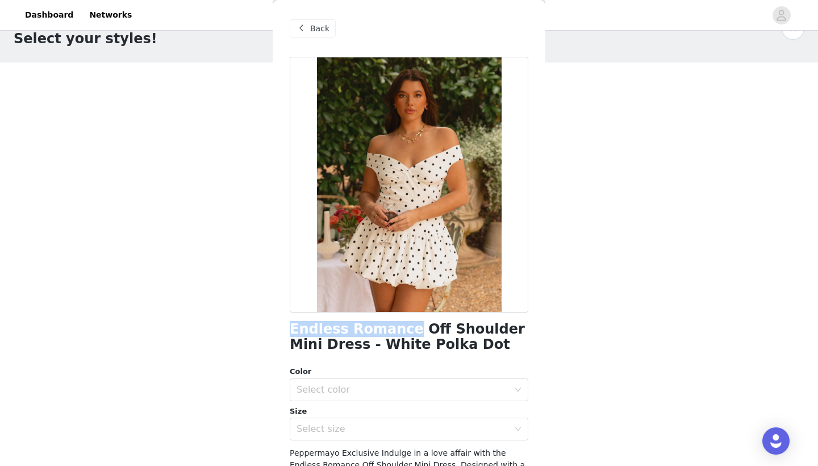
drag, startPoint x: 399, startPoint y: 329, endPoint x: 290, endPoint y: 330, distance: 109.6
click at [290, 330] on h1 "Endless Romance Off Shoulder Mini Dress - White Polka Dot" at bounding box center [409, 337] width 239 height 31
copy h1 "Endless Romance"
click at [304, 22] on div "Back" at bounding box center [313, 28] width 46 height 18
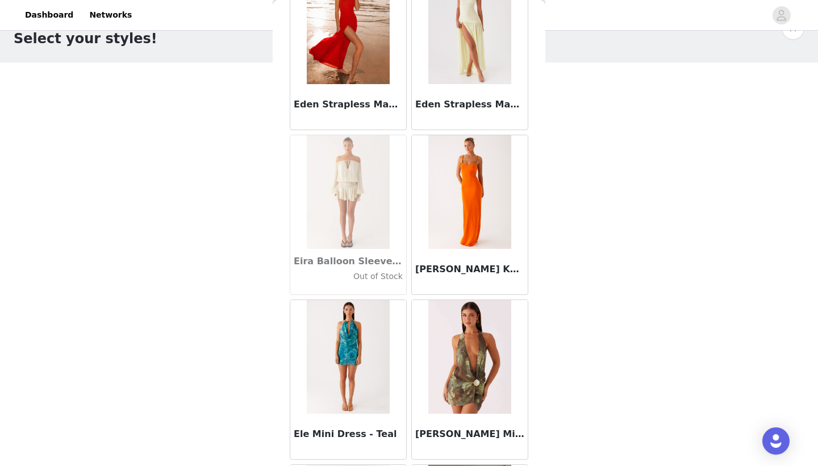
scroll to position [20515, 0]
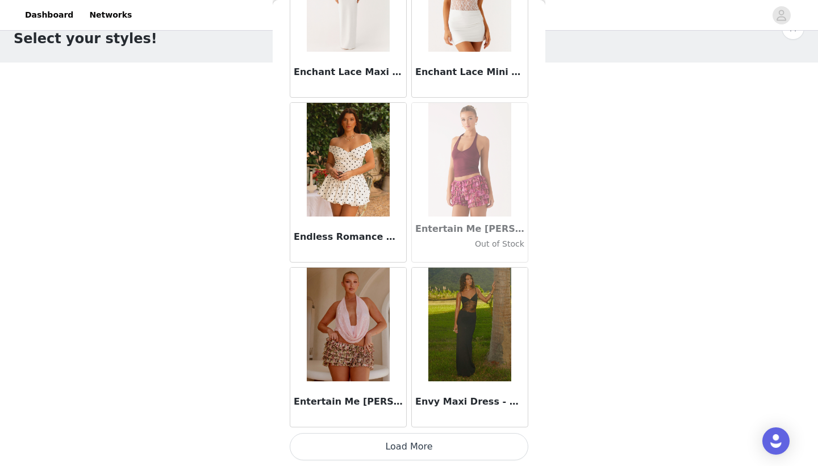
click at [447, 441] on button "Load More" at bounding box center [409, 446] width 239 height 27
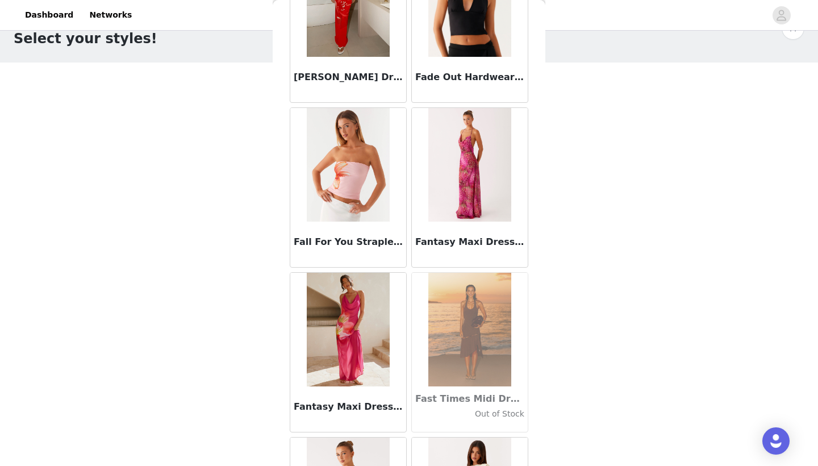
scroll to position [24166, 0]
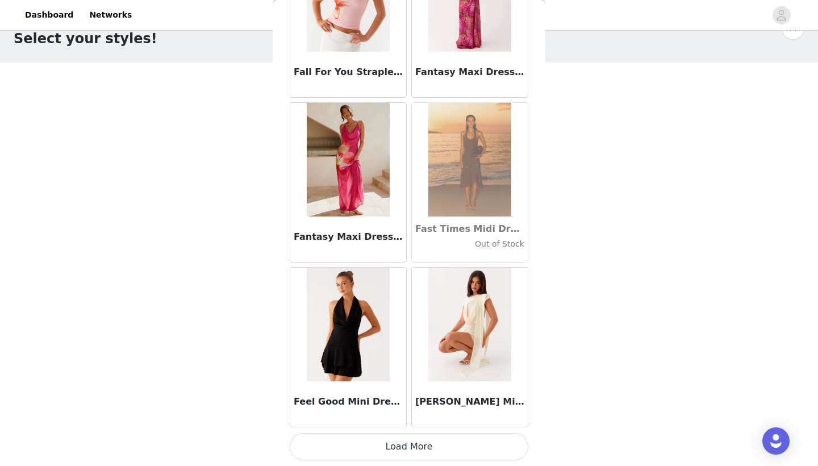
click at [447, 439] on button "Load More" at bounding box center [409, 446] width 239 height 27
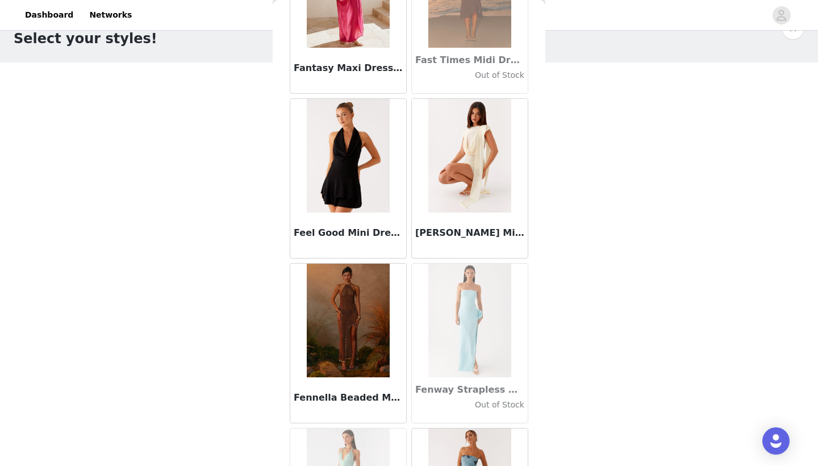
scroll to position [24502, 0]
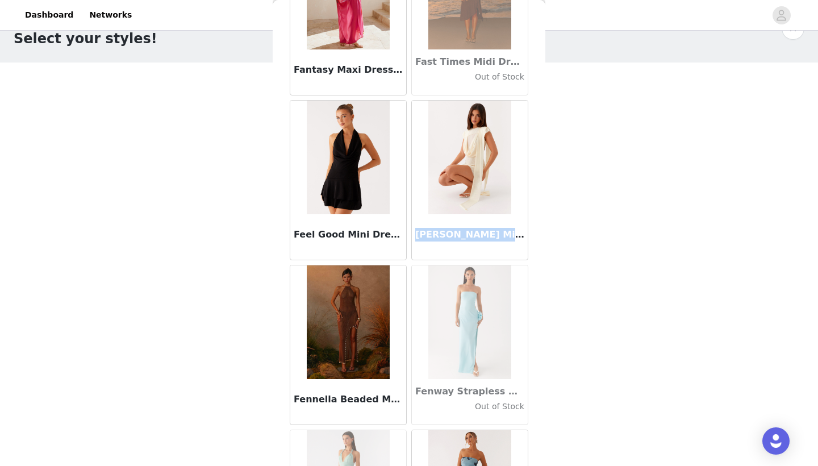
drag, startPoint x: 488, startPoint y: 235, endPoint x: 417, endPoint y: 238, distance: 71.1
click at [417, 238] on h3 "Felipe Mini Dress - Yellow" at bounding box center [469, 235] width 109 height 14
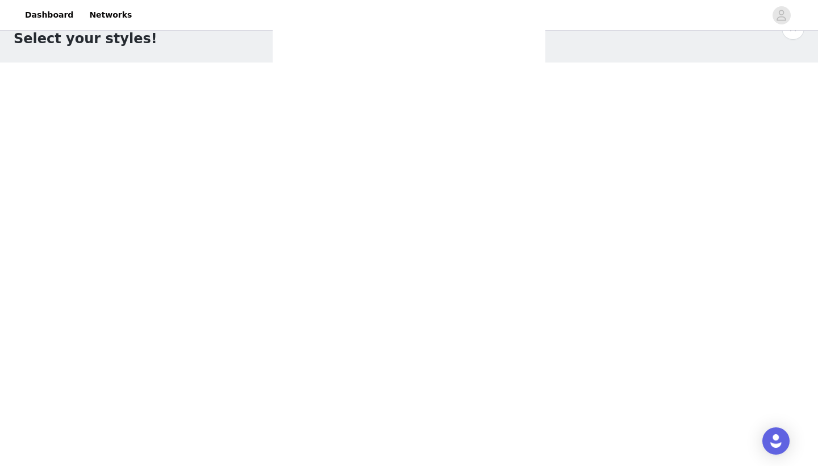
scroll to position [0, 0]
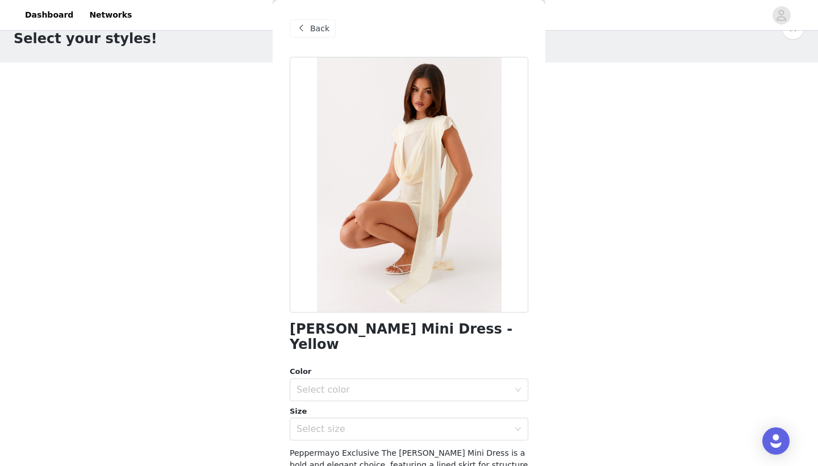
click at [323, 30] on span "Back" at bounding box center [319, 29] width 19 height 12
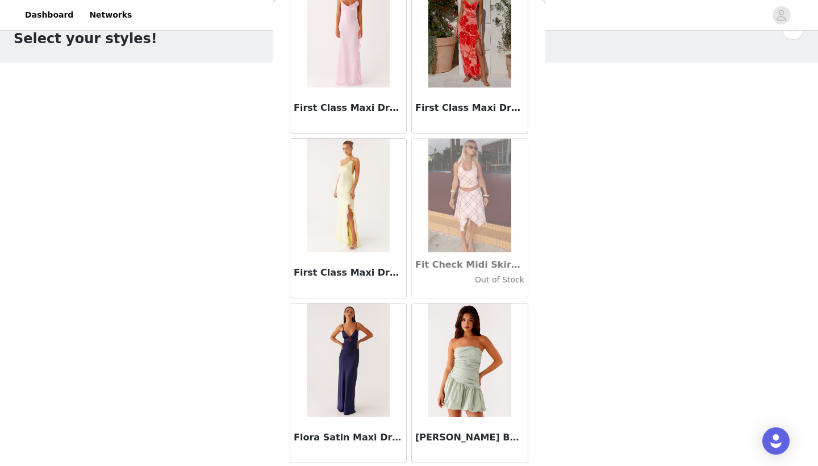
scroll to position [25950, 0]
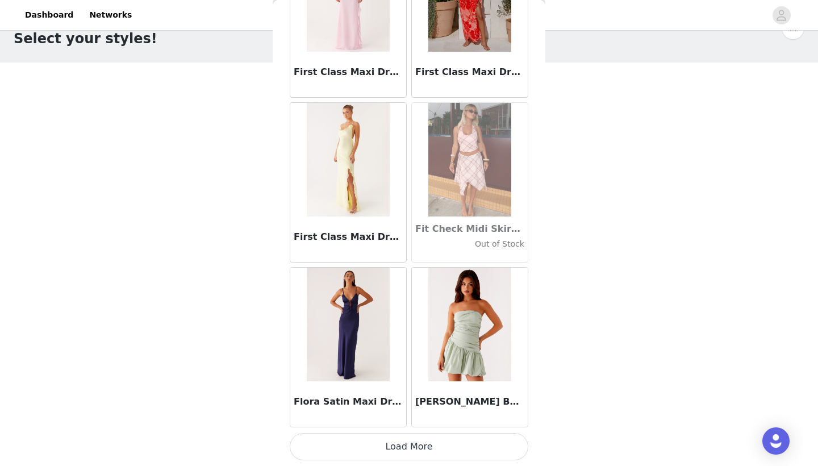
click at [477, 448] on button "Load More" at bounding box center [409, 446] width 239 height 27
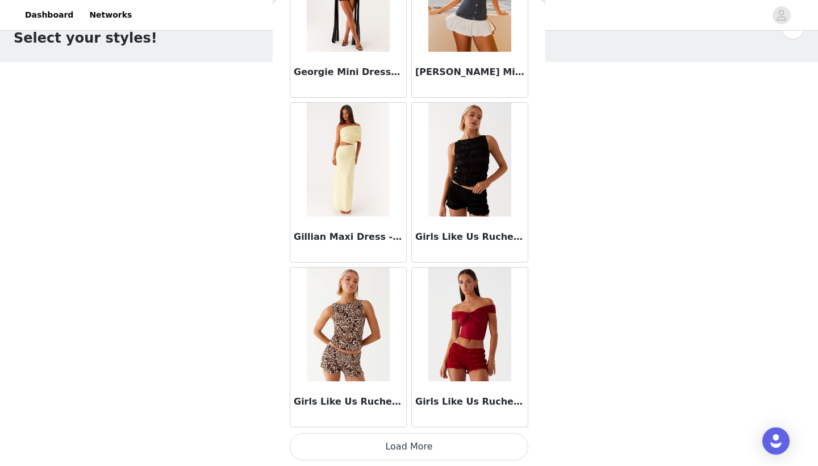
scroll to position [30, 0]
click at [403, 447] on button "Load More" at bounding box center [409, 446] width 239 height 27
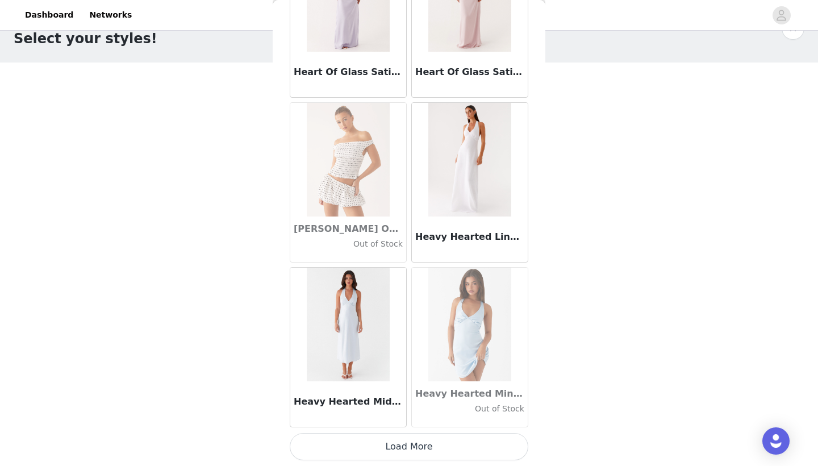
click at [458, 439] on button "Load More" at bounding box center [409, 446] width 239 height 27
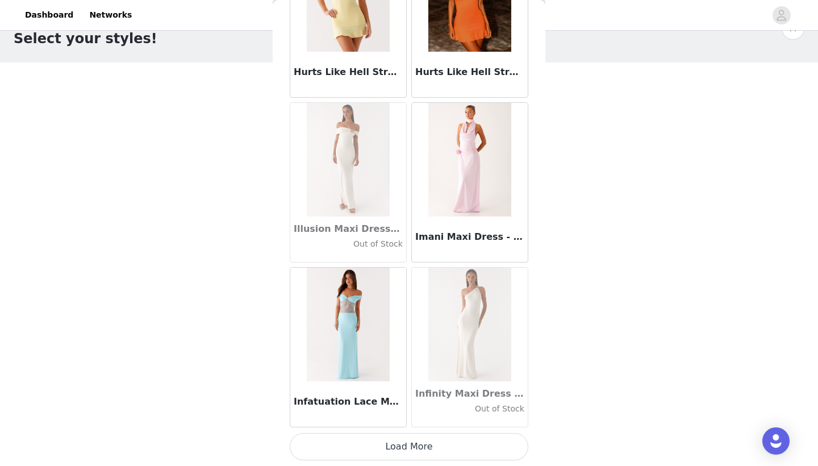
scroll to position [30924, 0]
click at [428, 452] on button "Load More" at bounding box center [409, 446] width 239 height 27
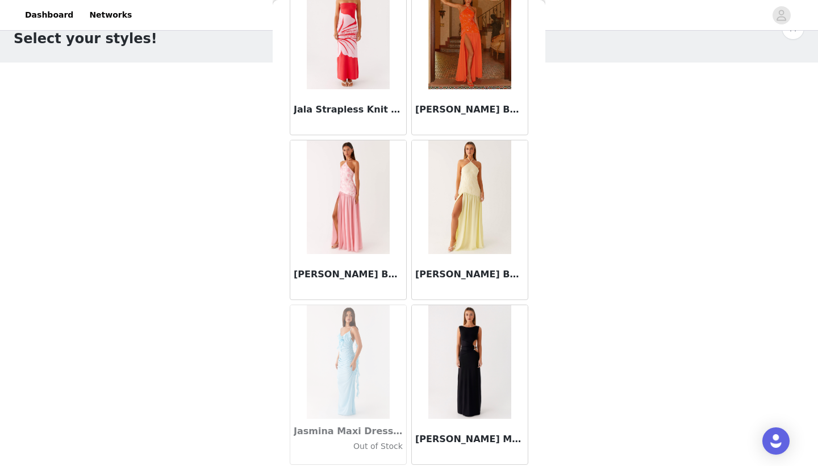
scroll to position [32039, 0]
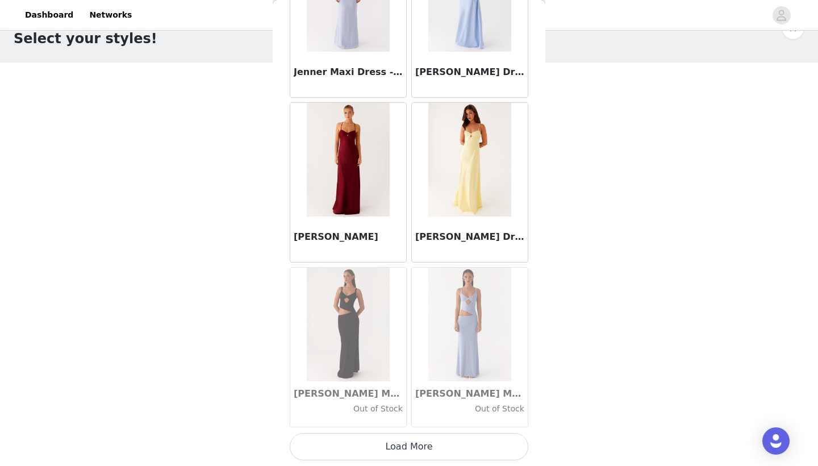
click at [428, 450] on button "Load More" at bounding box center [409, 446] width 239 height 27
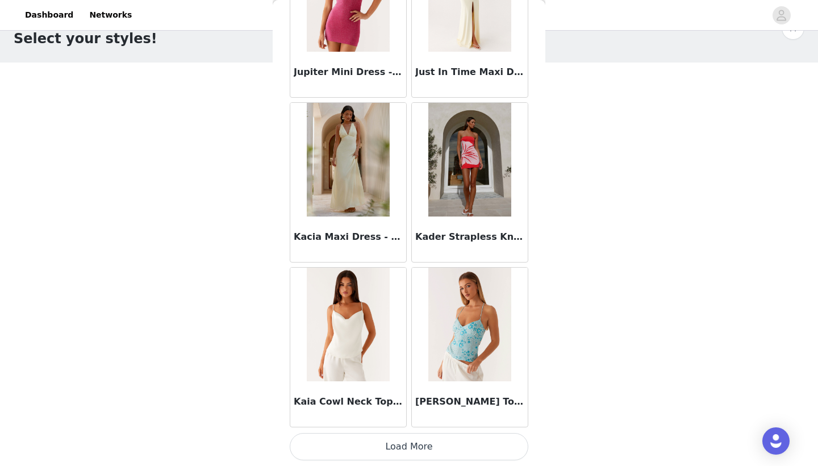
scroll to position [34219, 0]
click at [421, 442] on button "Load More" at bounding box center [409, 446] width 239 height 27
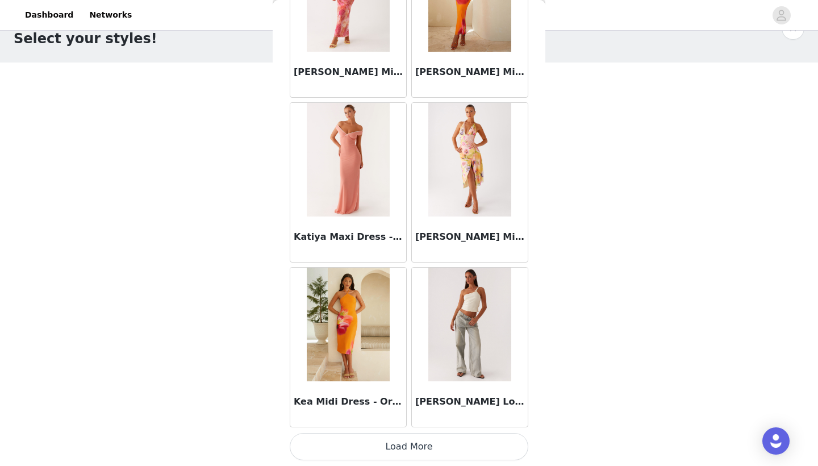
scroll to position [35866, 0]
click at [428, 447] on button "Load More" at bounding box center [409, 446] width 239 height 27
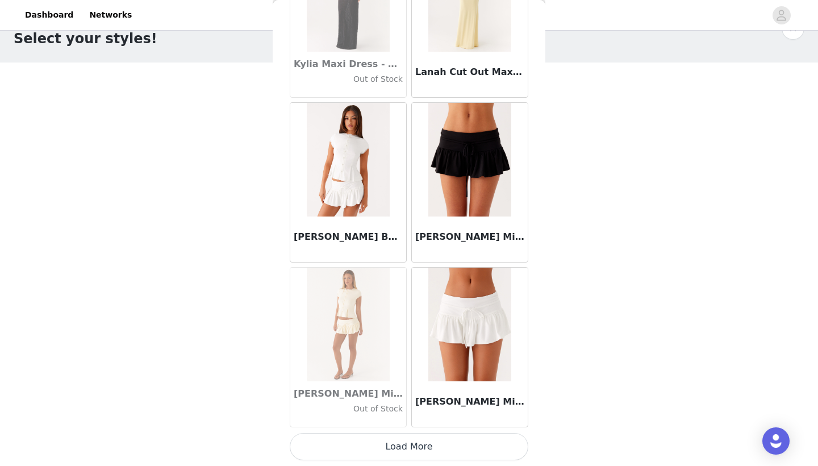
scroll to position [37514, 0]
click at [429, 443] on button "Load More" at bounding box center [409, 446] width 239 height 27
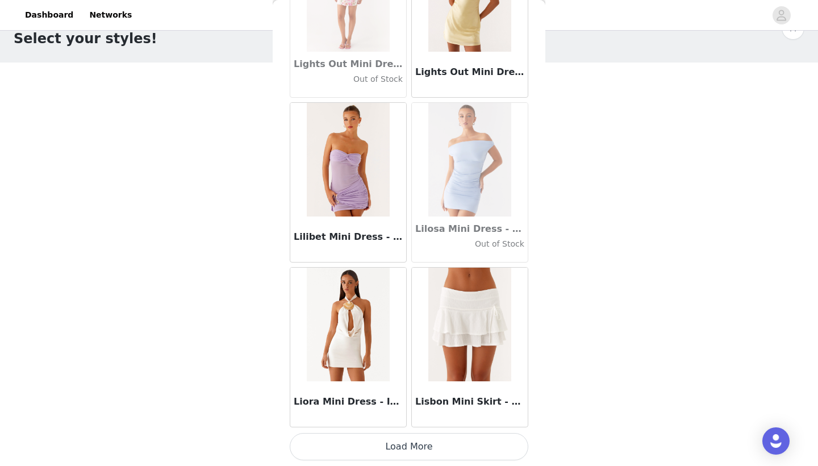
scroll to position [39161, 0]
click at [421, 448] on button "Load More" at bounding box center [409, 446] width 239 height 27
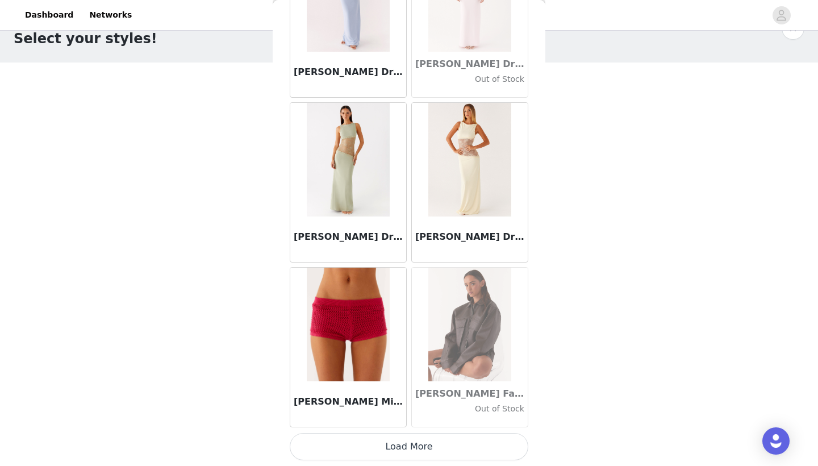
scroll to position [40808, 0]
click at [466, 441] on button "Load More" at bounding box center [409, 446] width 239 height 27
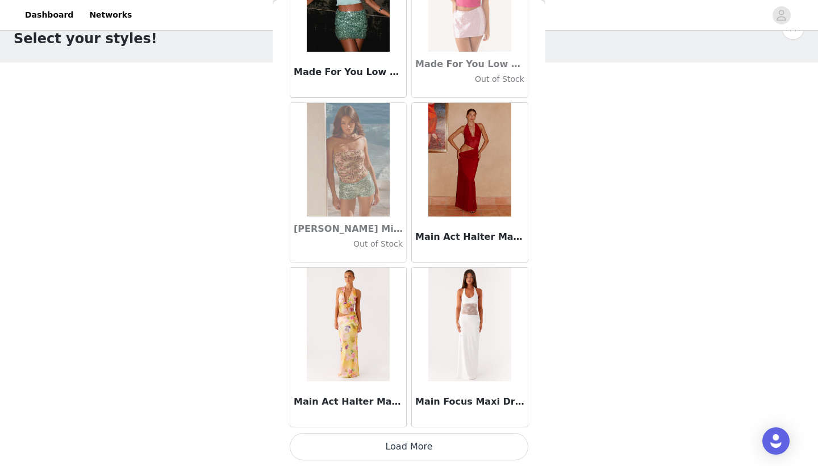
scroll to position [42456, 0]
click at [435, 445] on button "Load More" at bounding box center [409, 446] width 239 height 27
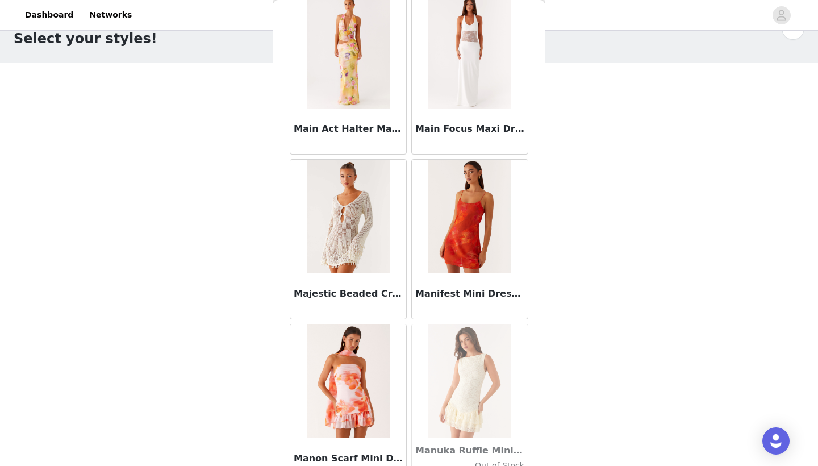
scroll to position [42748, 0]
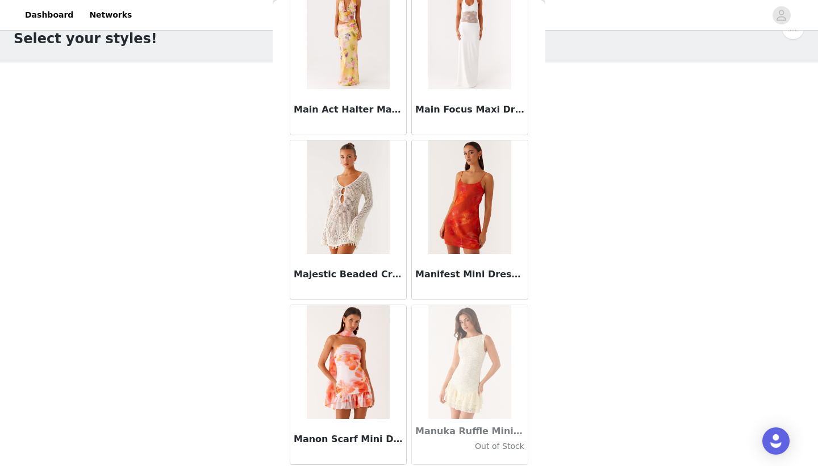
click at [360, 231] on img at bounding box center [348, 197] width 82 height 114
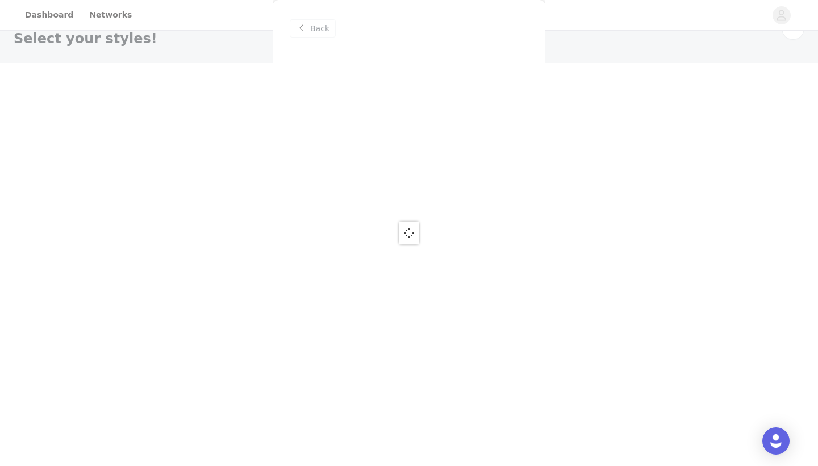
scroll to position [0, 0]
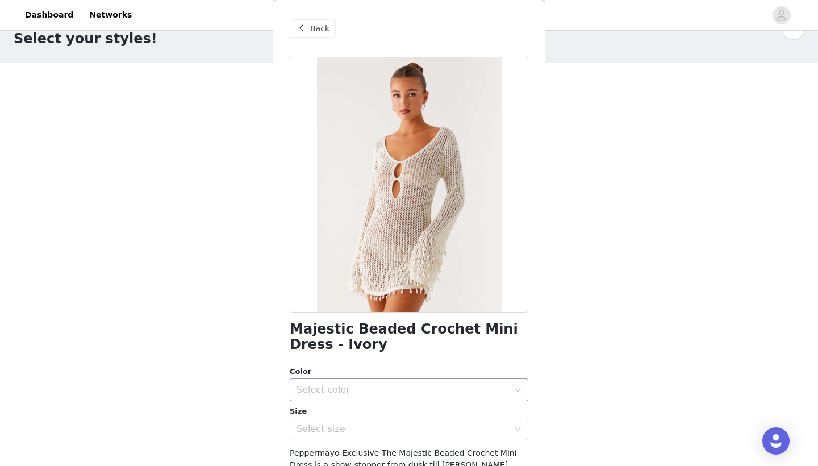
click at [399, 384] on div "Select color" at bounding box center [403, 389] width 212 height 11
click at [390, 408] on li "Ivory" at bounding box center [409, 409] width 239 height 18
click at [391, 423] on div "Select size" at bounding box center [403, 428] width 212 height 11
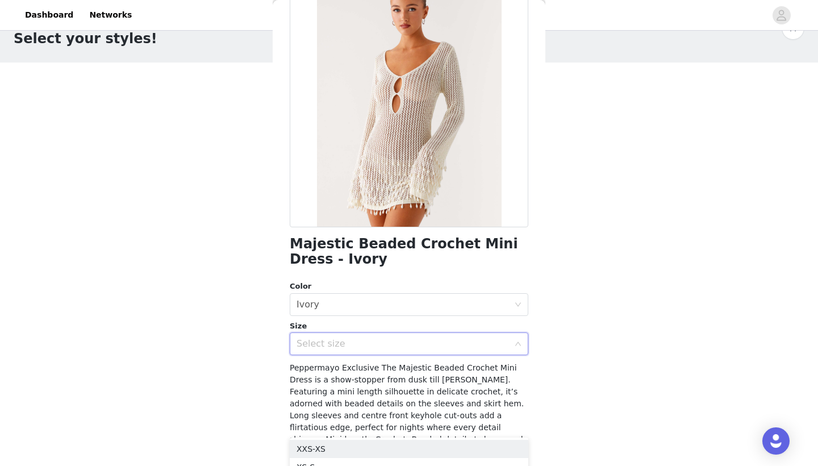
scroll to position [87, 0]
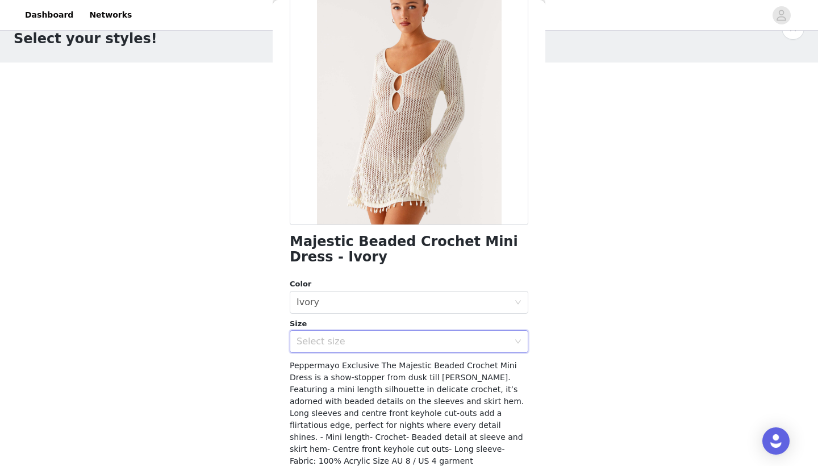
click at [414, 336] on div "Select size" at bounding box center [403, 341] width 212 height 11
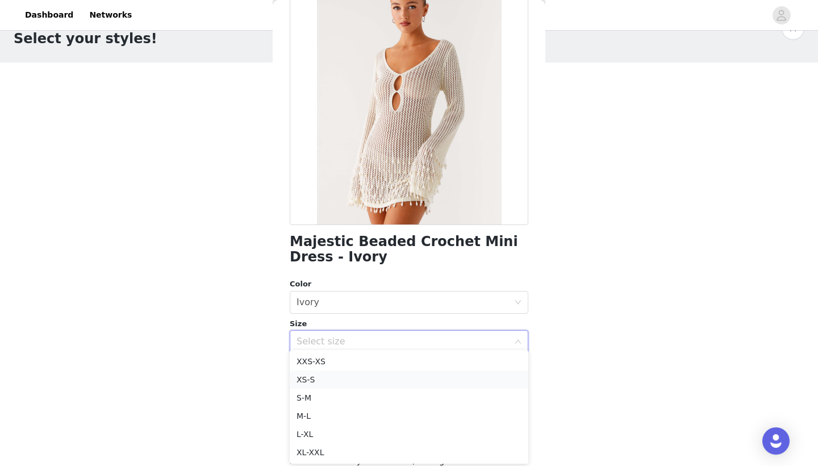
click at [359, 375] on li "XS-S" at bounding box center [409, 379] width 239 height 18
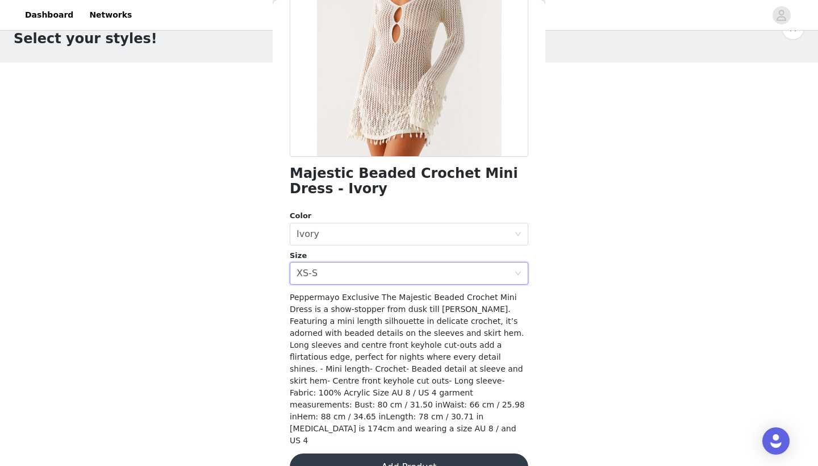
scroll to position [155, 0]
click at [445, 454] on button "Add Product" at bounding box center [409, 467] width 239 height 27
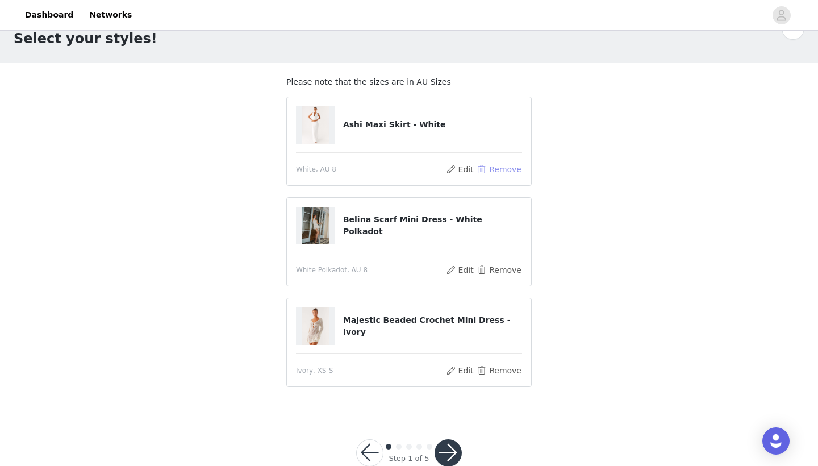
click at [502, 165] on button "Remove" at bounding box center [499, 169] width 45 height 14
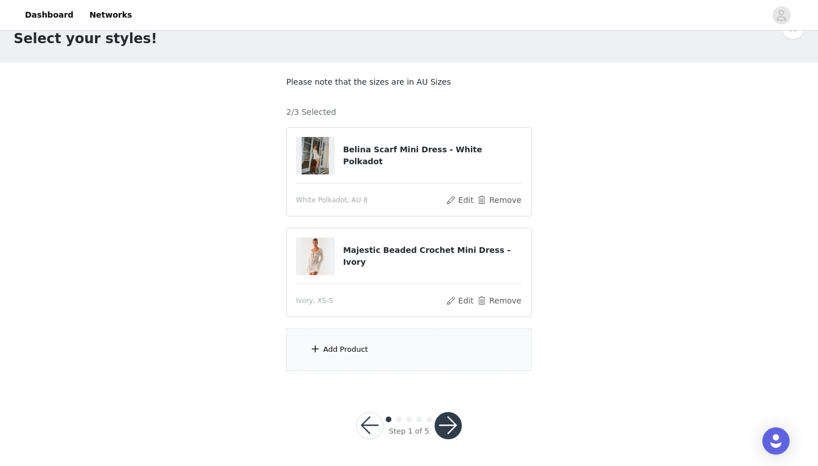
click at [454, 350] on div "Add Product" at bounding box center [408, 349] width 245 height 43
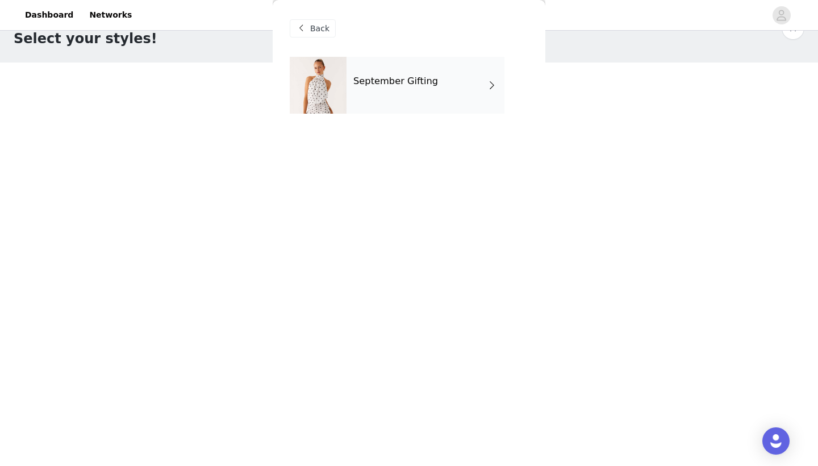
click at [432, 74] on div "September Gifting" at bounding box center [426, 85] width 158 height 57
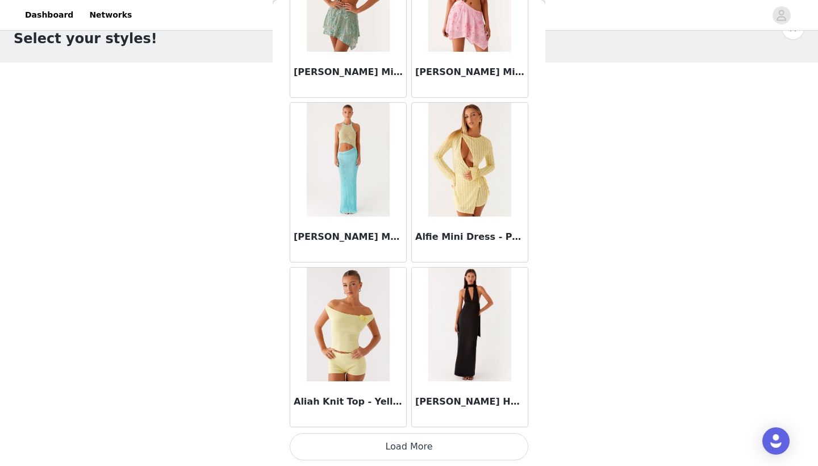
click at [421, 441] on button "Load More" at bounding box center [409, 446] width 239 height 27
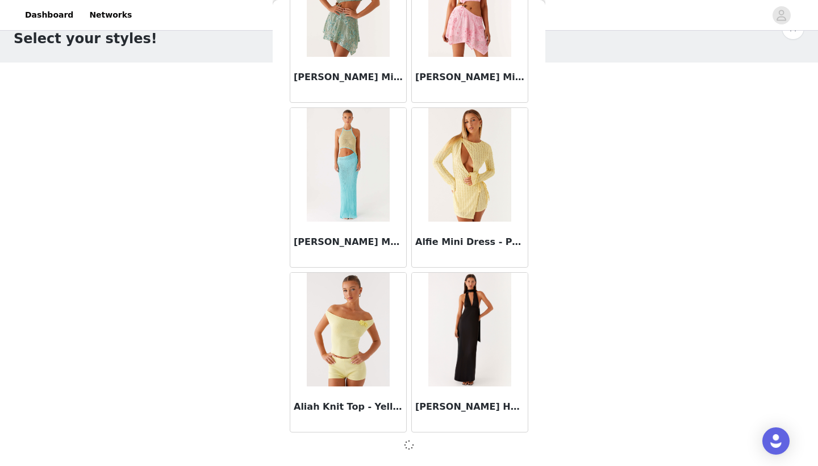
scroll to position [1267, 0]
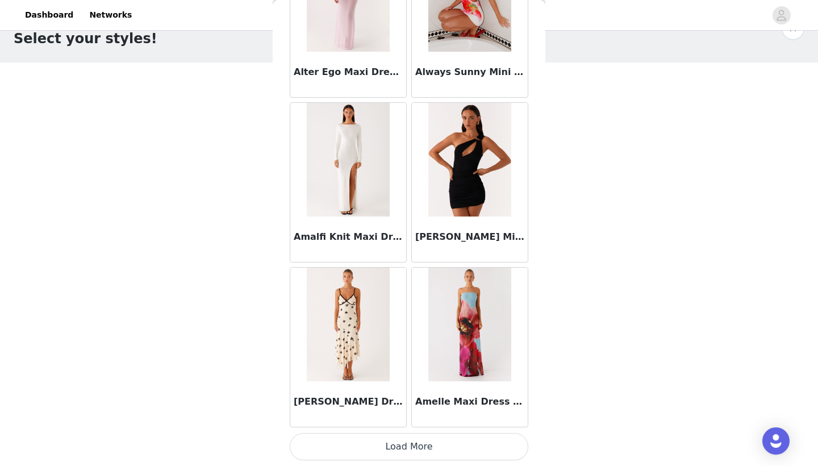
click at [413, 450] on button "Load More" at bounding box center [409, 446] width 239 height 27
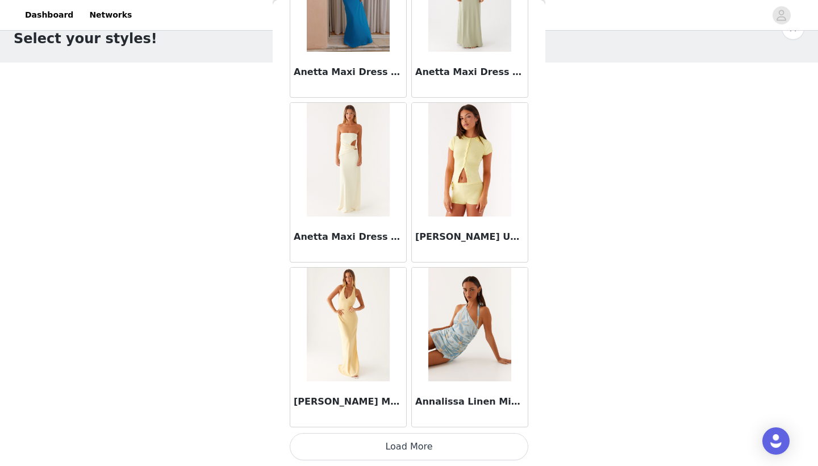
click at [415, 448] on button "Load More" at bounding box center [409, 446] width 239 height 27
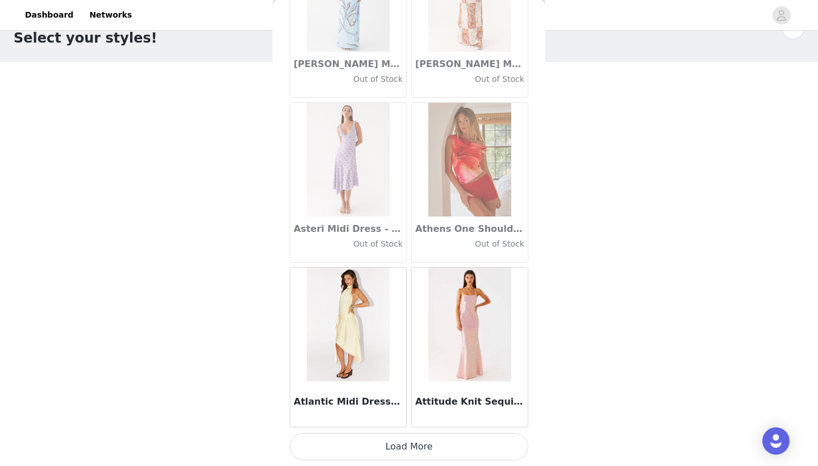
scroll to position [30, 0]
click at [420, 452] on button "Load More" at bounding box center [409, 446] width 239 height 27
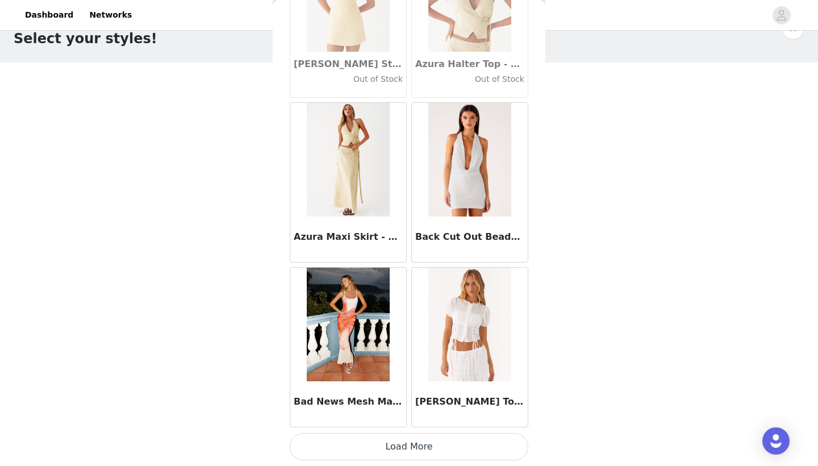
scroll to position [7862, 0]
click at [431, 443] on button "Load More" at bounding box center [409, 446] width 239 height 27
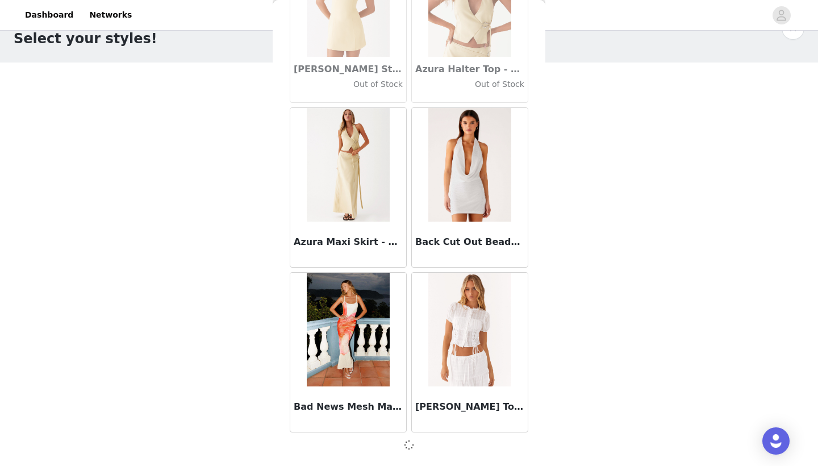
scroll to position [7857, 0]
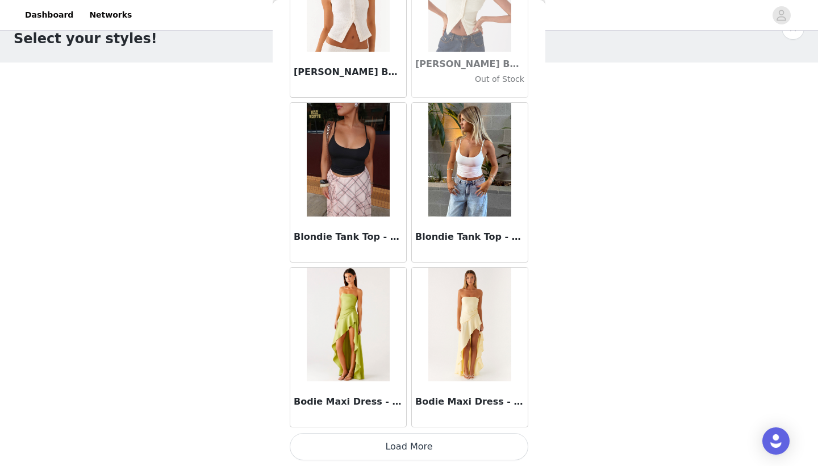
click at [436, 445] on button "Load More" at bounding box center [409, 446] width 239 height 27
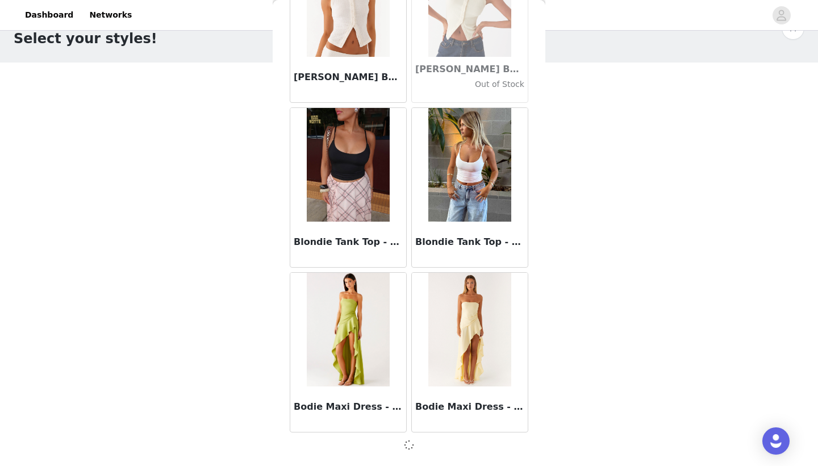
scroll to position [9504, 0]
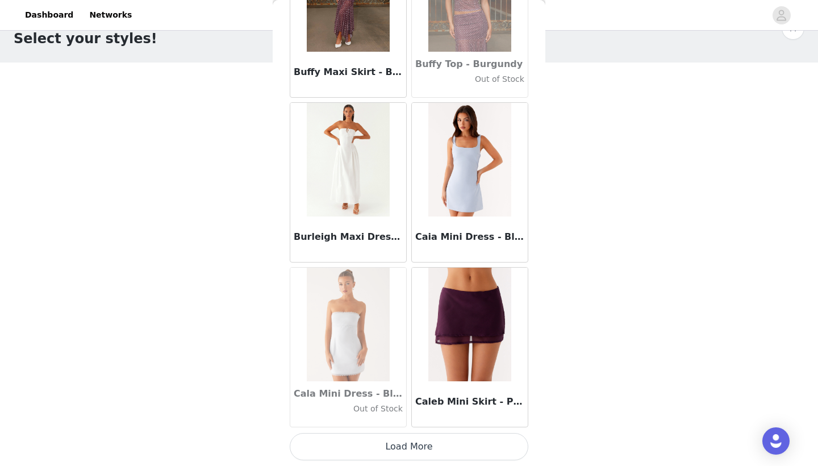
click at [411, 449] on button "Load More" at bounding box center [409, 446] width 239 height 27
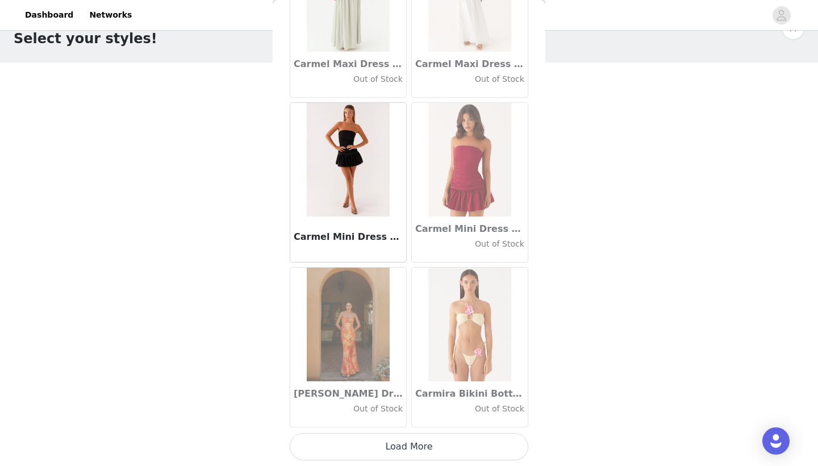
scroll to position [12804, 0]
click at [413, 444] on button "Load More" at bounding box center [409, 446] width 239 height 27
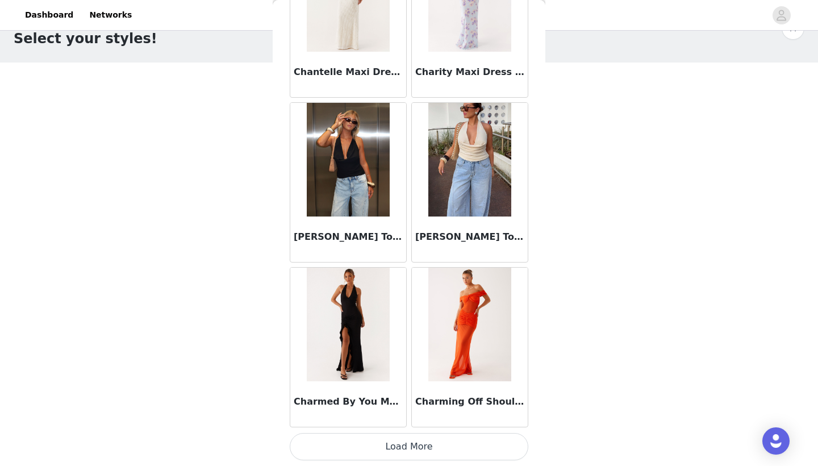
click at [412, 450] on button "Load More" at bounding box center [409, 446] width 239 height 27
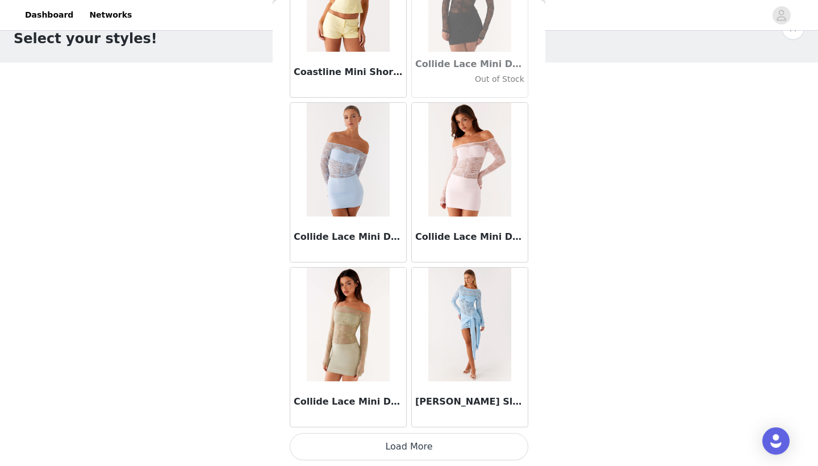
click at [411, 443] on button "Load More" at bounding box center [409, 446] width 239 height 27
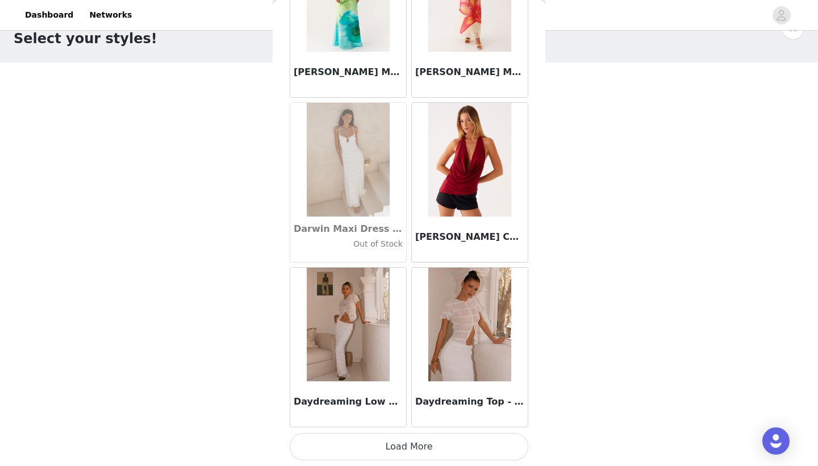
scroll to position [17746, 0]
click at [419, 449] on button "Load More" at bounding box center [409, 446] width 239 height 27
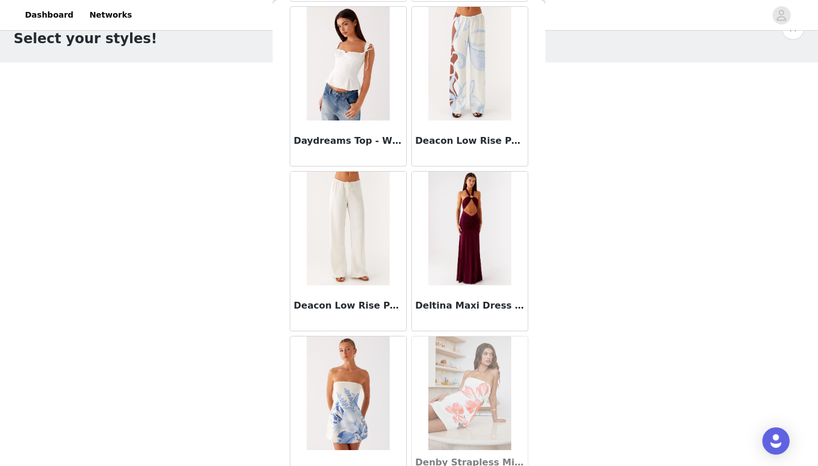
scroll to position [18172, 0]
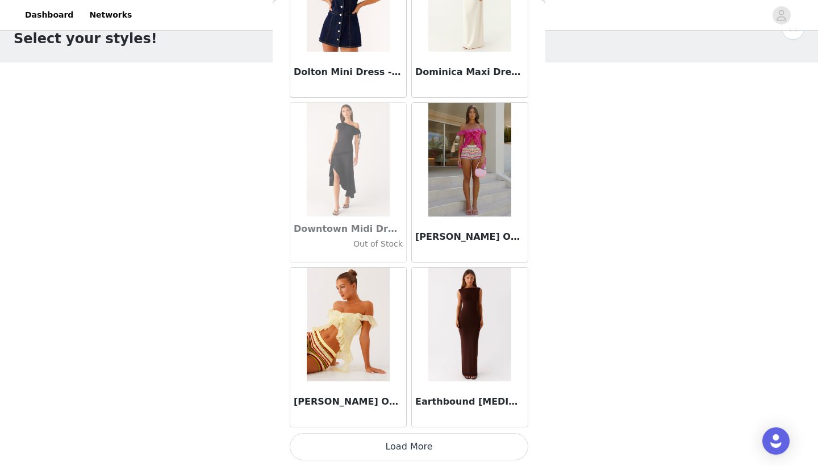
click at [428, 449] on button "Load More" at bounding box center [409, 446] width 239 height 27
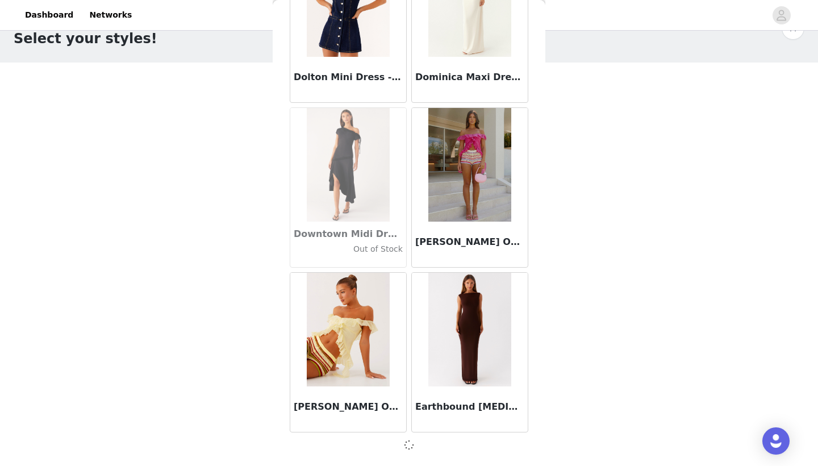
scroll to position [19388, 0]
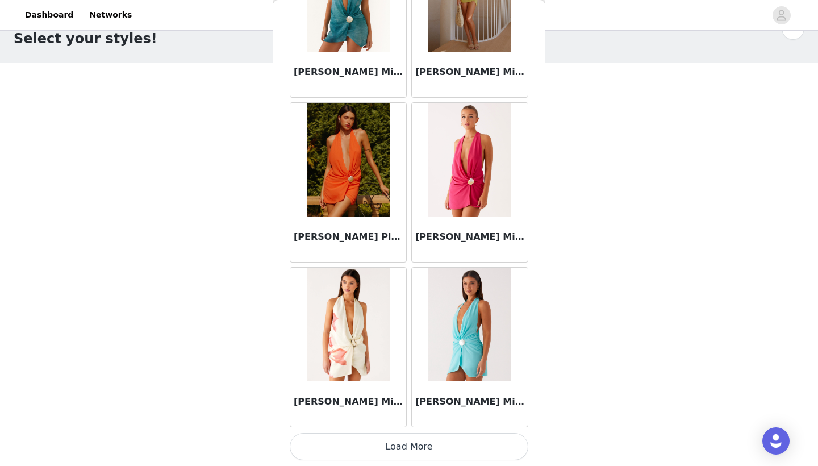
click at [416, 446] on button "Load More" at bounding box center [409, 446] width 239 height 27
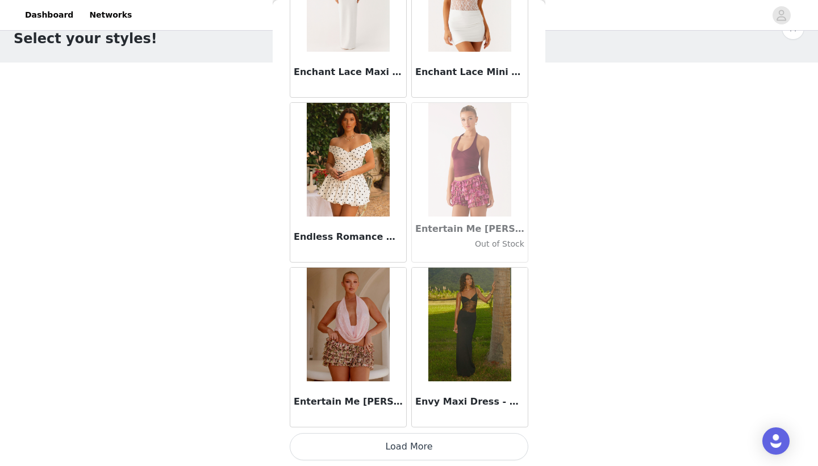
click at [404, 444] on button "Load More" at bounding box center [409, 446] width 239 height 27
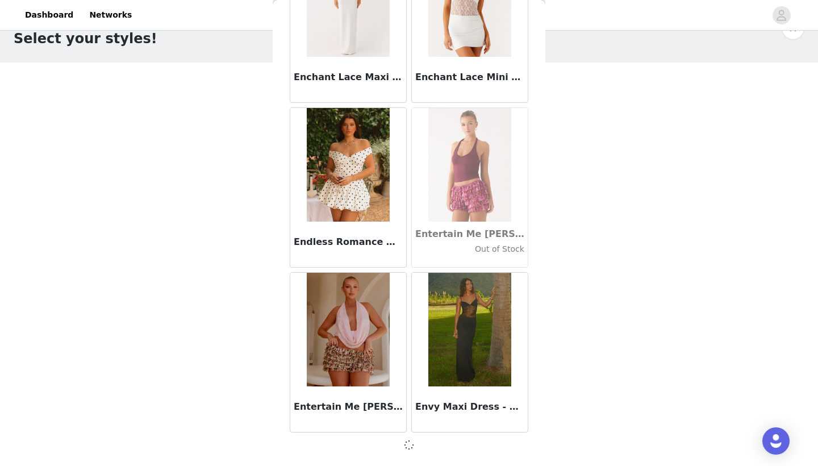
scroll to position [22683, 0]
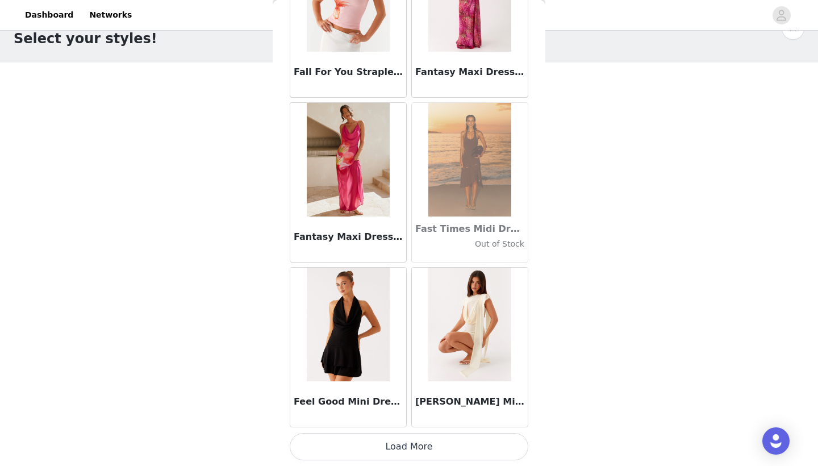
click at [421, 451] on button "Load More" at bounding box center [409, 446] width 239 height 27
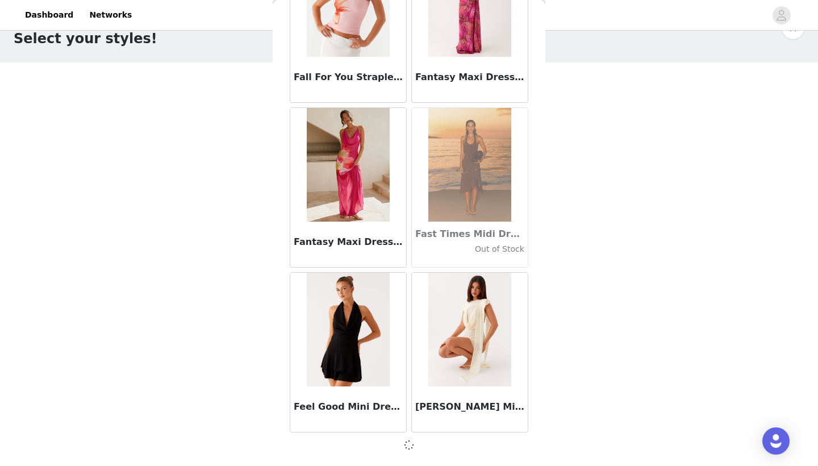
scroll to position [24330, 0]
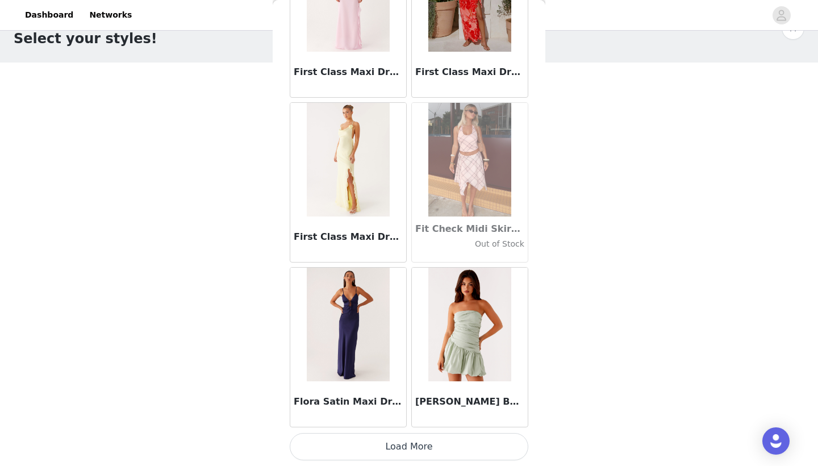
click at [400, 444] on button "Load More" at bounding box center [409, 446] width 239 height 27
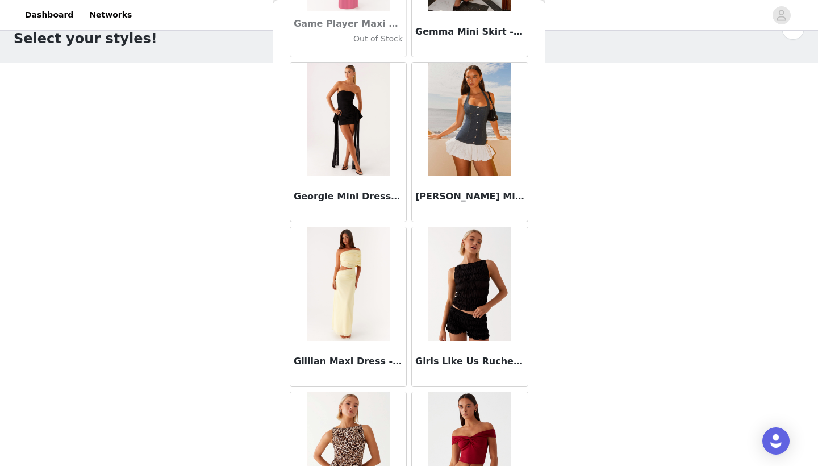
scroll to position [27630, 0]
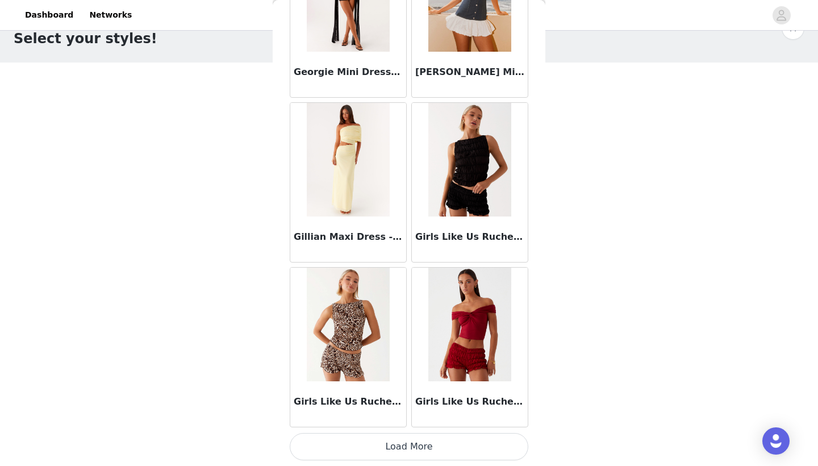
click at [415, 450] on button "Load More" at bounding box center [409, 446] width 239 height 27
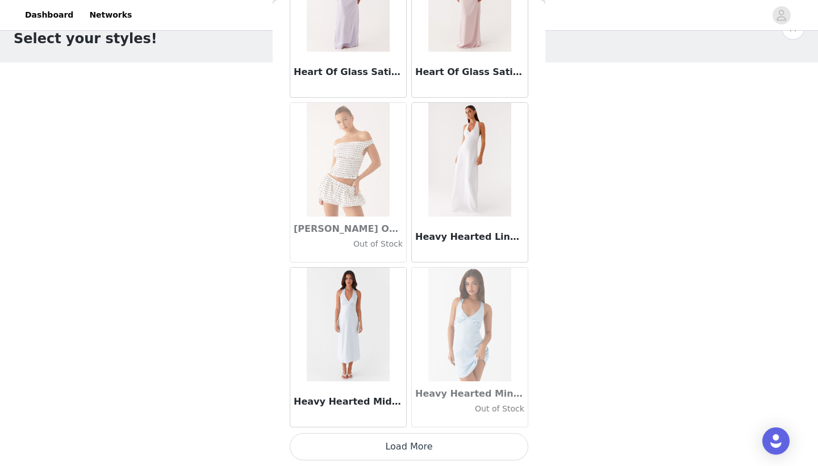
scroll to position [29277, 0]
click at [399, 449] on button "Load More" at bounding box center [409, 446] width 239 height 27
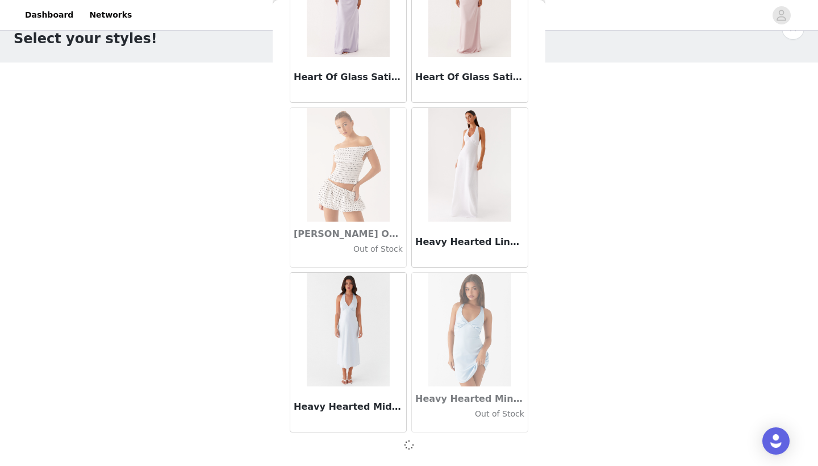
scroll to position [29272, 0]
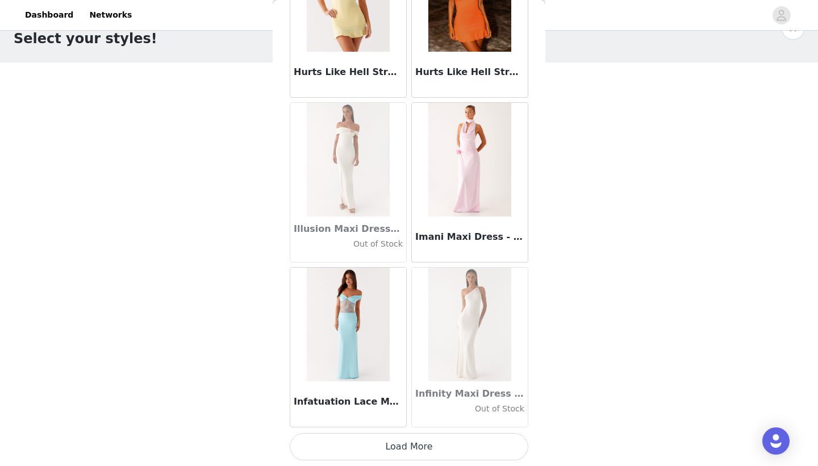
click at [416, 436] on button "Load More" at bounding box center [409, 446] width 239 height 27
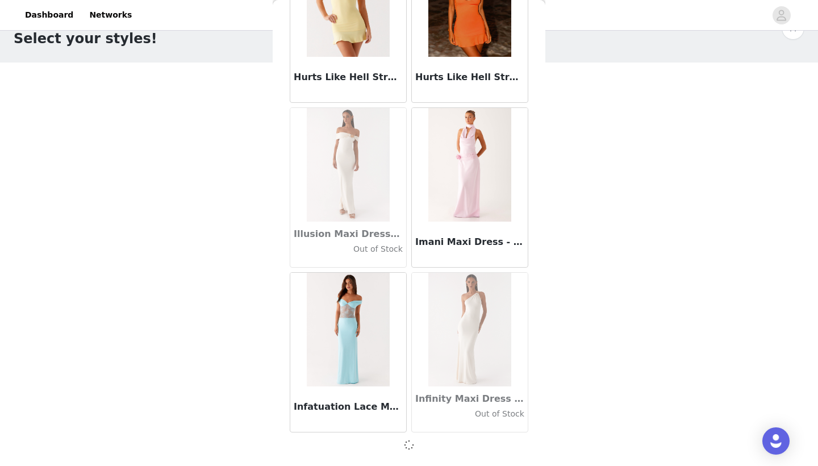
scroll to position [30919, 0]
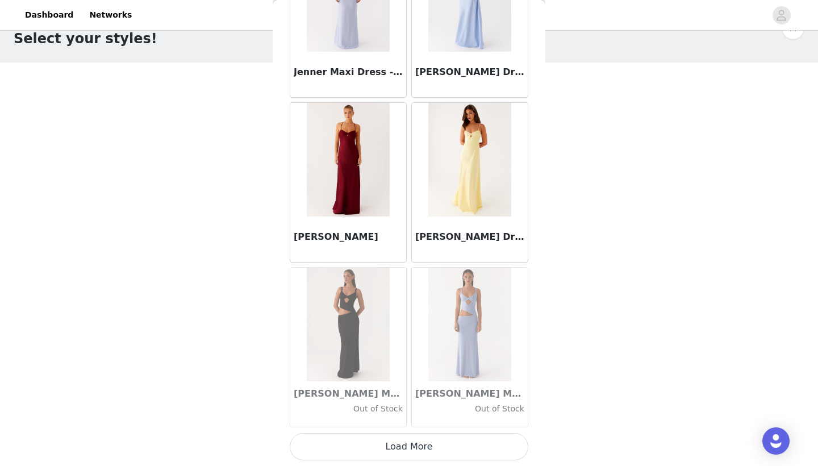
click at [412, 439] on button "Load More" at bounding box center [409, 446] width 239 height 27
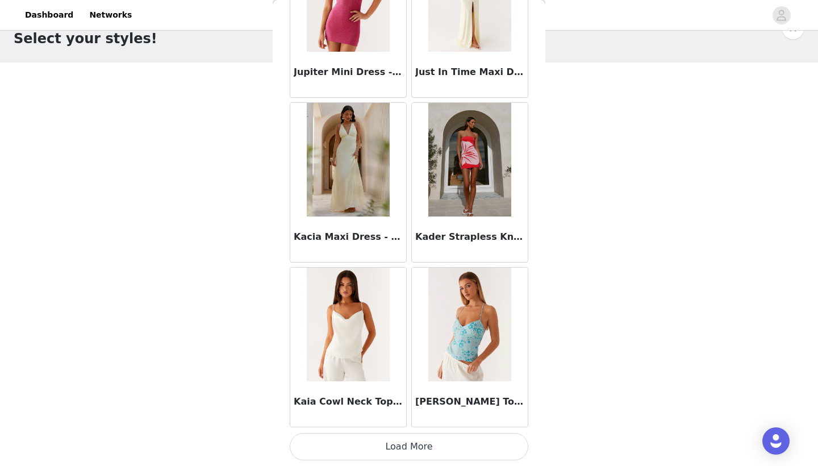
click at [390, 452] on button "Load More" at bounding box center [409, 446] width 239 height 27
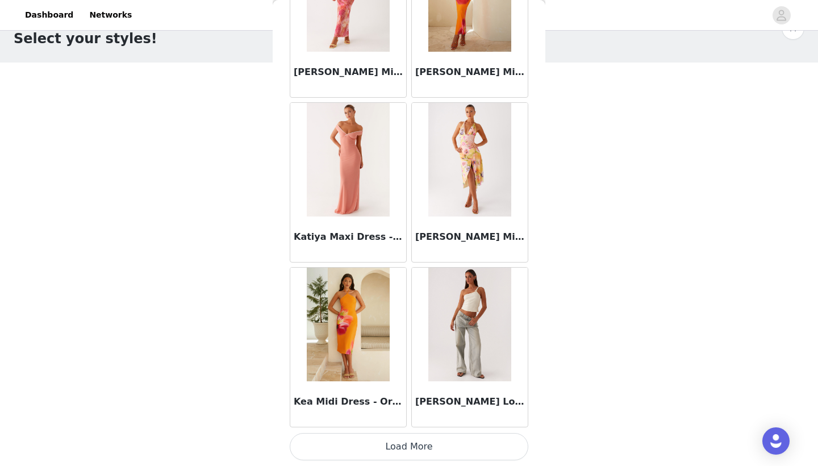
click at [408, 444] on button "Load More" at bounding box center [409, 446] width 239 height 27
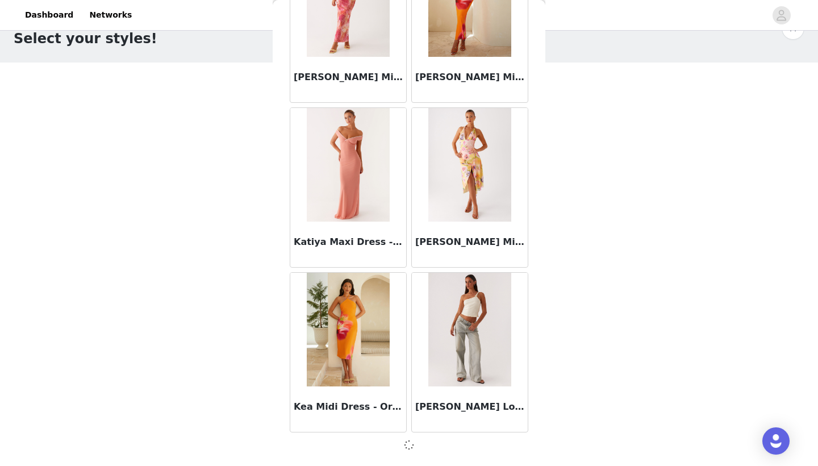
scroll to position [35861, 0]
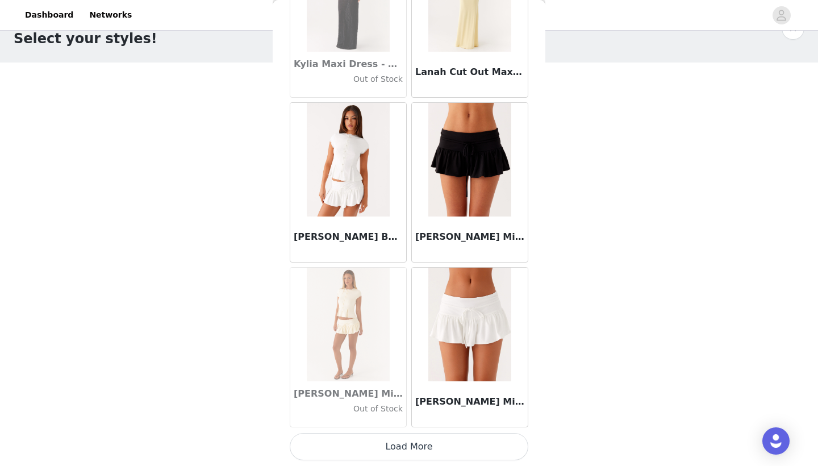
click at [419, 448] on button "Load More" at bounding box center [409, 446] width 239 height 27
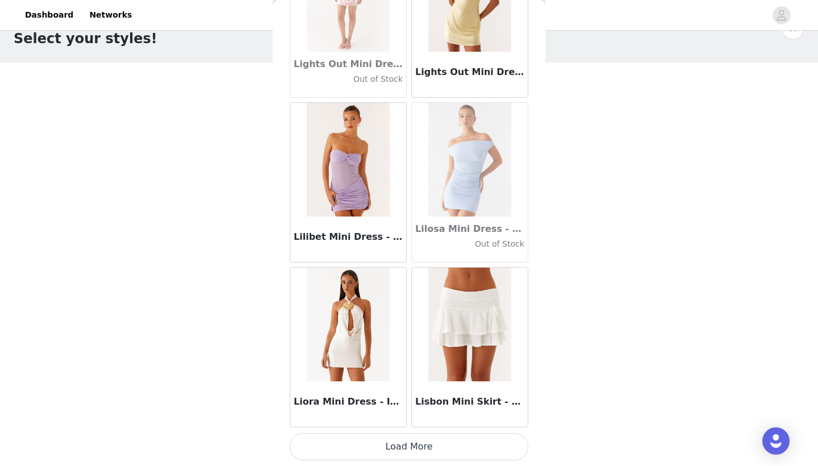
scroll to position [39161, 0]
click at [417, 446] on button "Load More" at bounding box center [409, 446] width 239 height 27
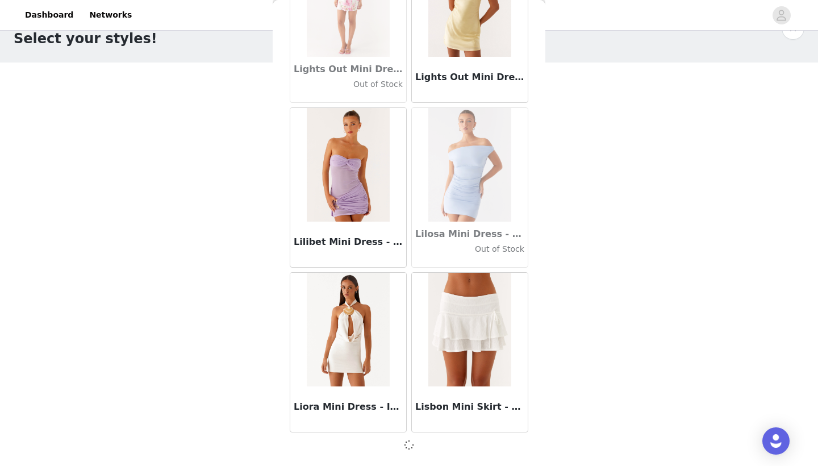
scroll to position [39156, 0]
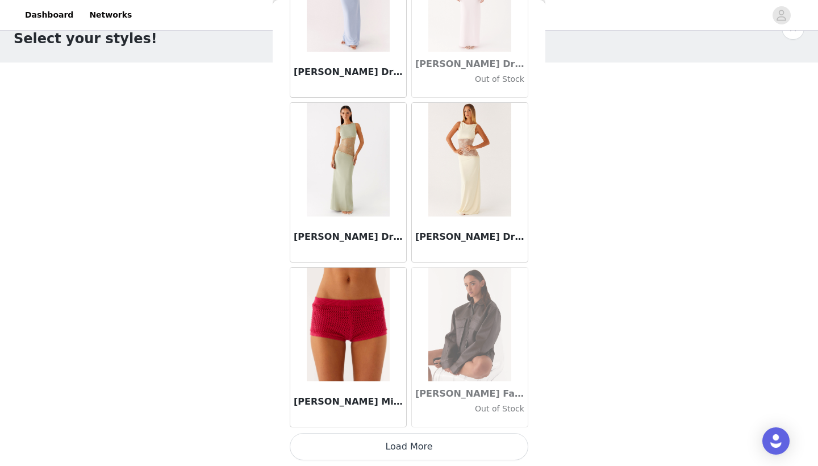
click at [413, 443] on button "Load More" at bounding box center [409, 446] width 239 height 27
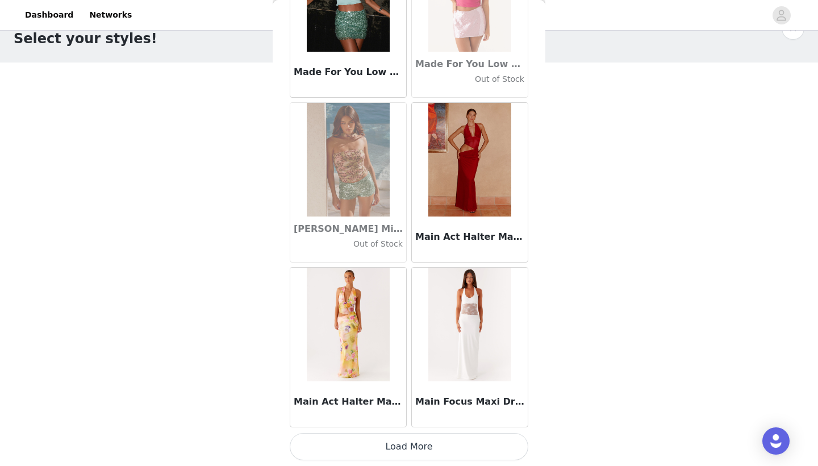
scroll to position [42456, 0]
click at [415, 441] on button "Load More" at bounding box center [409, 446] width 239 height 27
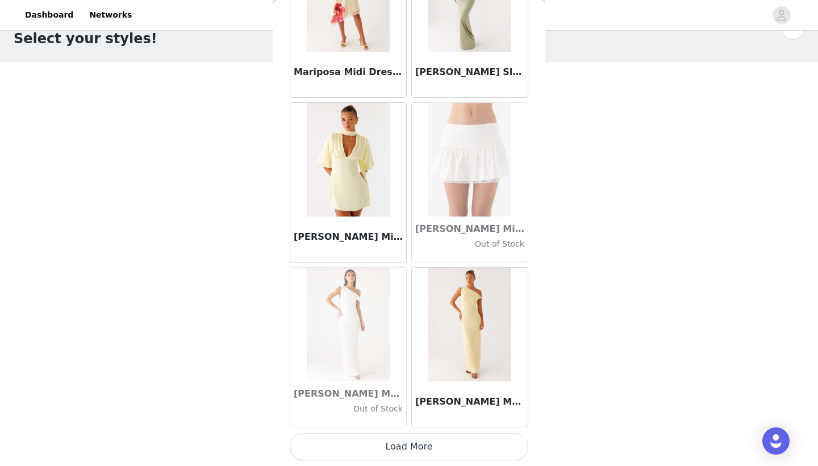
scroll to position [44103, 0]
click at [402, 435] on button "Load More" at bounding box center [409, 446] width 239 height 27
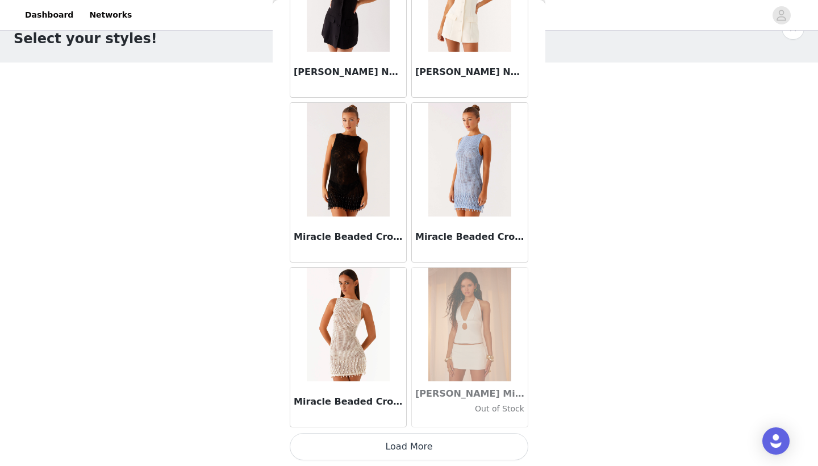
scroll to position [45750, 0]
click at [415, 445] on button "Load More" at bounding box center [409, 446] width 239 height 27
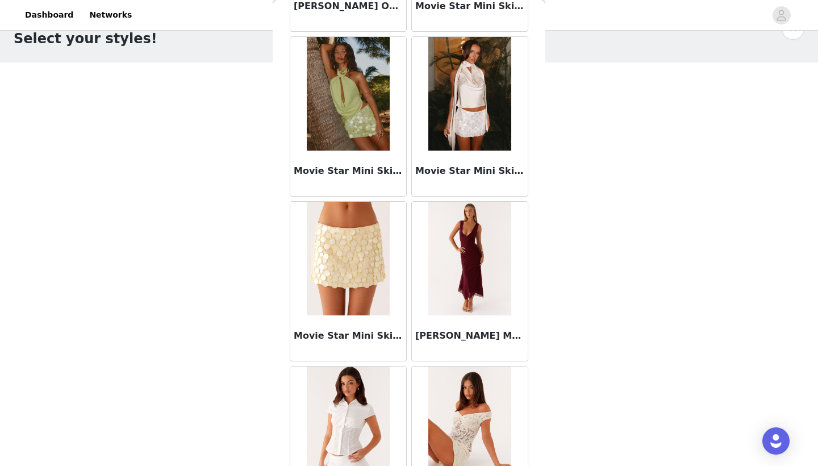
scroll to position [47300, 0]
click at [358, 278] on img at bounding box center [348, 258] width 82 height 114
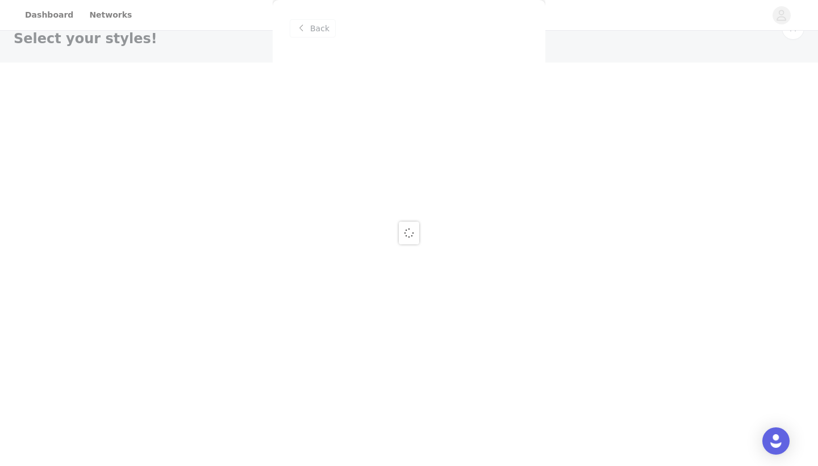
scroll to position [0, 0]
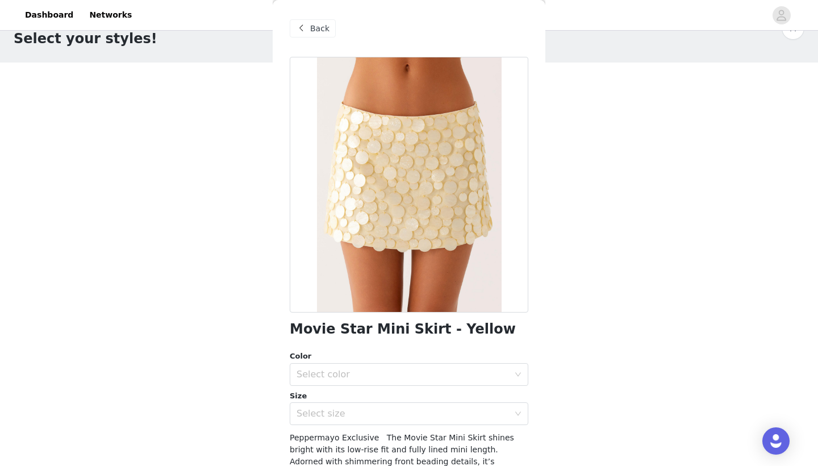
click at [316, 37] on div "Back" at bounding box center [313, 28] width 46 height 18
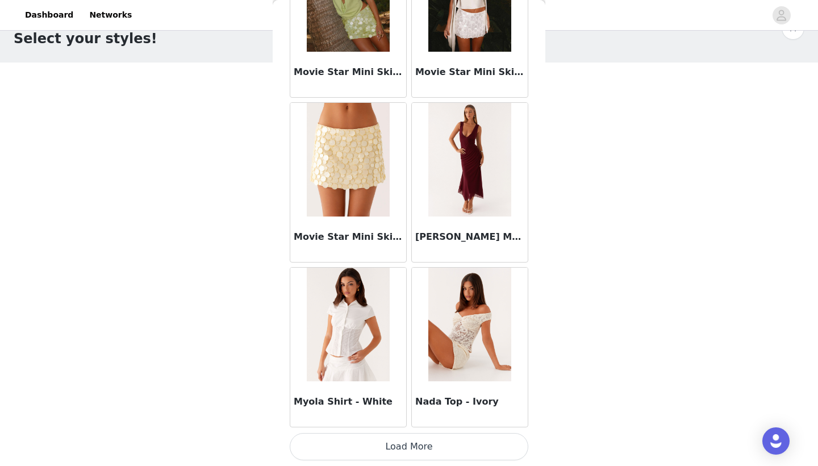
scroll to position [47398, 0]
click at [404, 446] on button "Load More" at bounding box center [409, 446] width 239 height 27
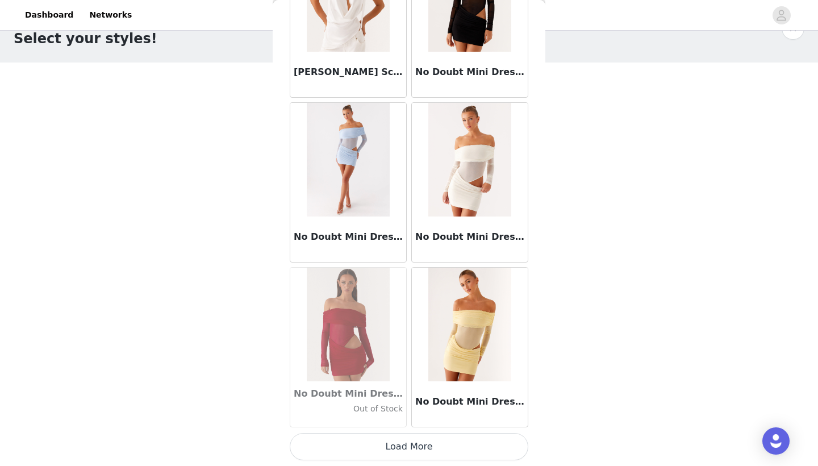
scroll to position [49045, 0]
click at [449, 453] on button "Load More" at bounding box center [409, 446] width 239 height 27
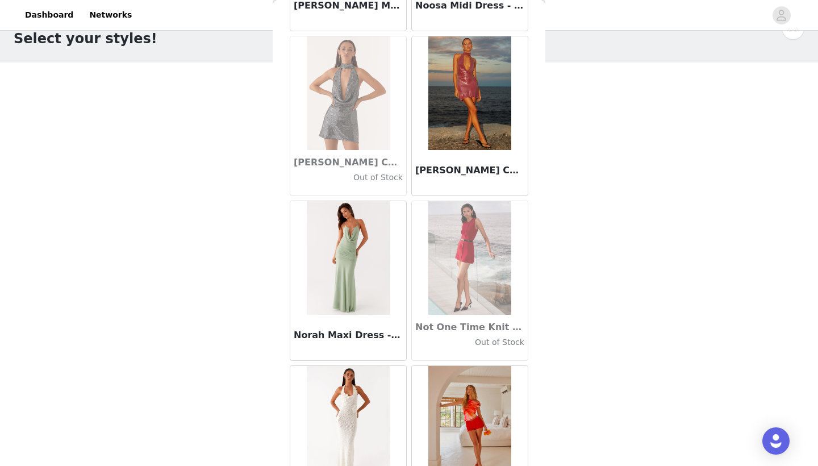
scroll to position [49838, 0]
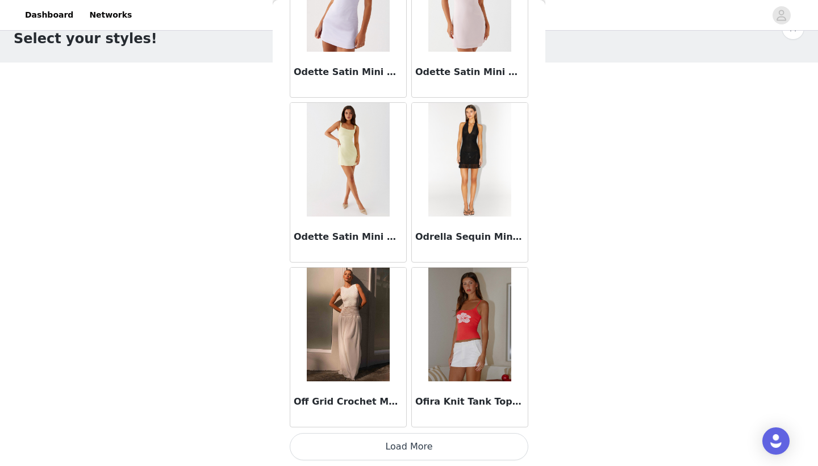
click at [440, 446] on button "Load More" at bounding box center [409, 446] width 239 height 27
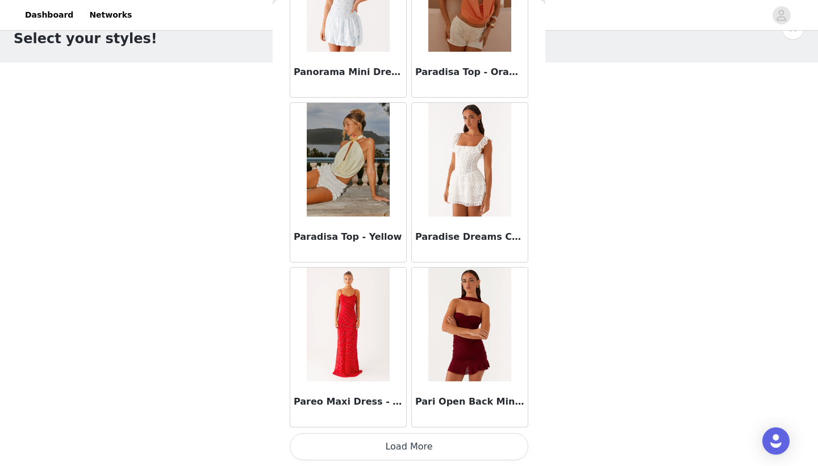
scroll to position [52340, 0]
click at [411, 451] on button "Load More" at bounding box center [409, 446] width 239 height 27
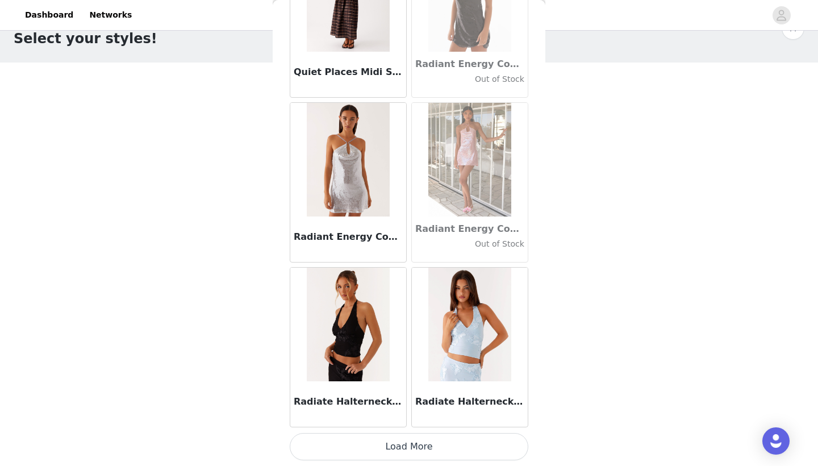
scroll to position [53987, 0]
click at [408, 439] on button "Load More" at bounding box center [409, 446] width 239 height 27
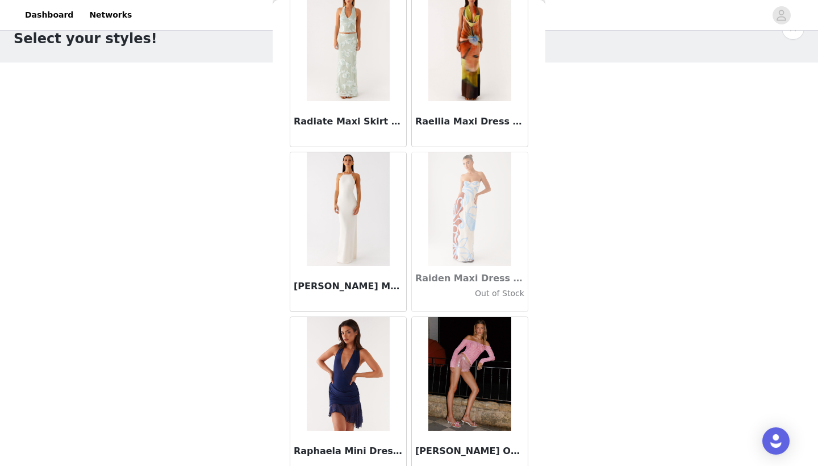
scroll to position [55057, 0]
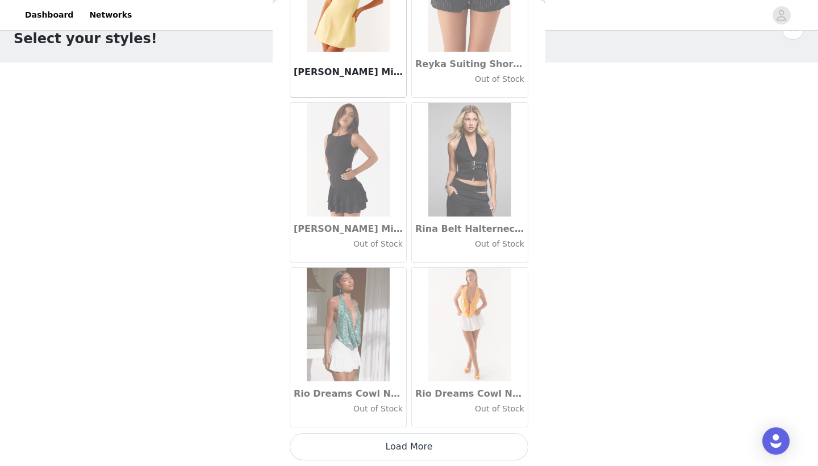
click at [428, 448] on button "Load More" at bounding box center [409, 446] width 239 height 27
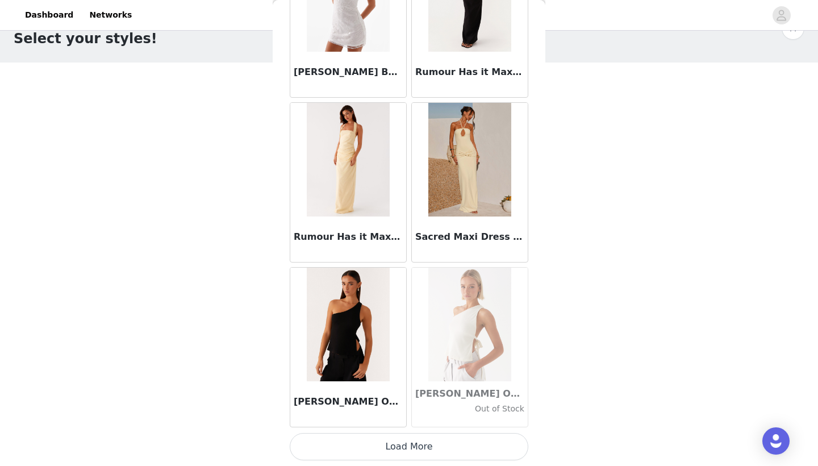
scroll to position [57282, 0]
click at [412, 450] on button "Load More" at bounding box center [409, 446] width 239 height 27
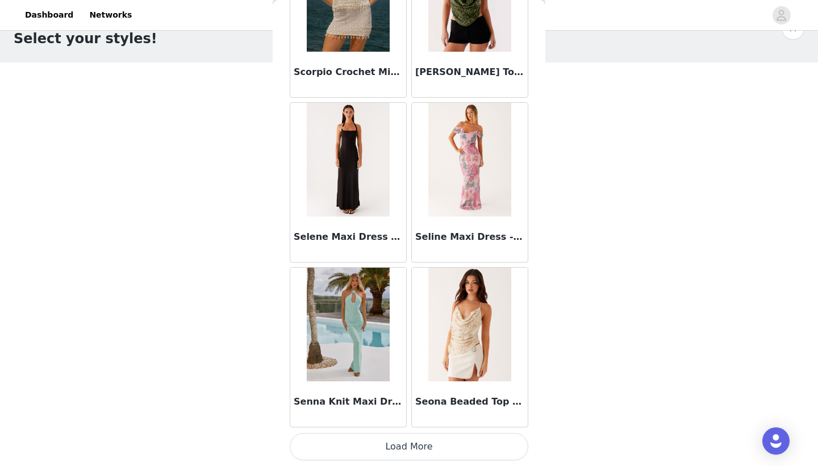
scroll to position [58929, 0]
click at [409, 441] on button "Load More" at bounding box center [409, 446] width 239 height 27
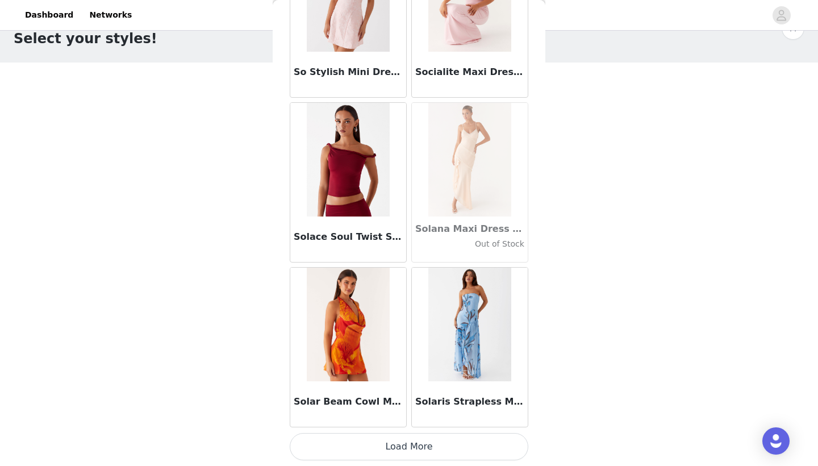
scroll to position [60576, 0]
click at [423, 448] on button "Load More" at bounding box center [409, 446] width 239 height 27
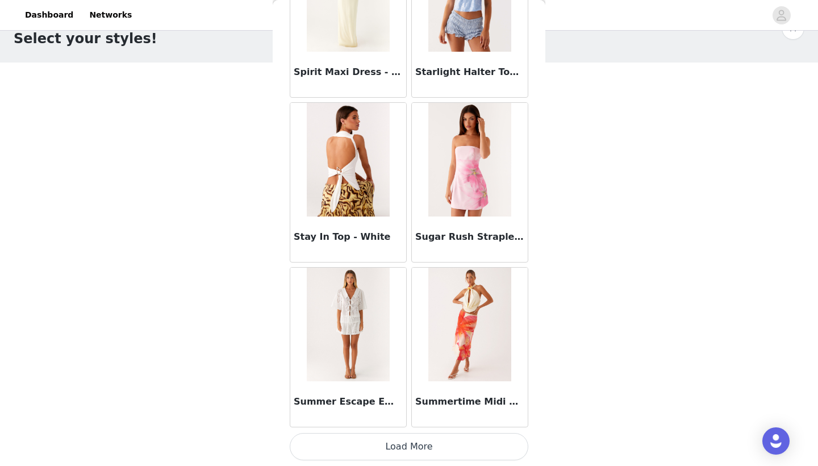
scroll to position [62224, 0]
click at [411, 436] on button "Load More" at bounding box center [409, 446] width 239 height 27
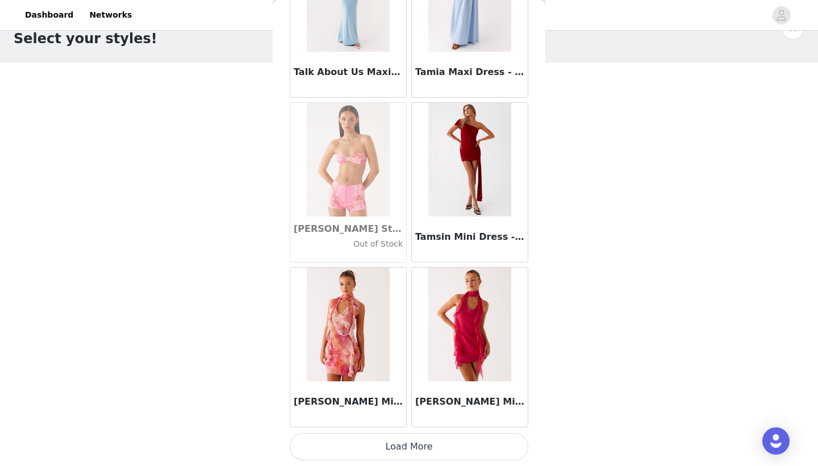
scroll to position [63871, 0]
click at [419, 448] on button "Load More" at bounding box center [409, 446] width 239 height 27
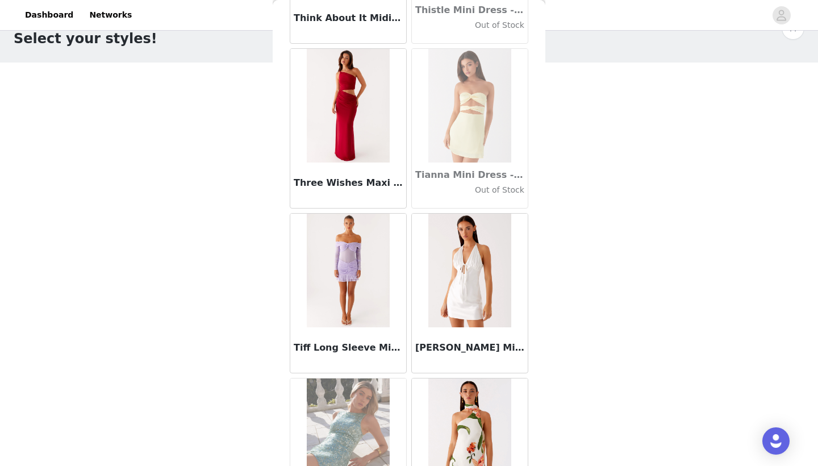
scroll to position [65234, 0]
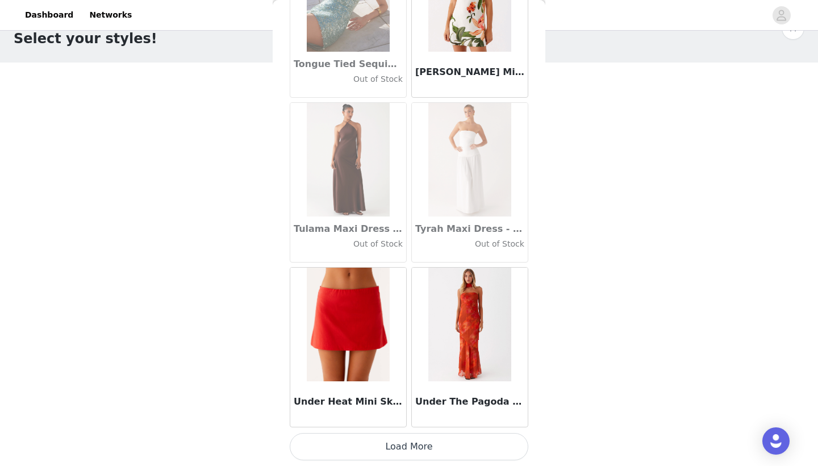
click at [418, 446] on button "Load More" at bounding box center [409, 446] width 239 height 27
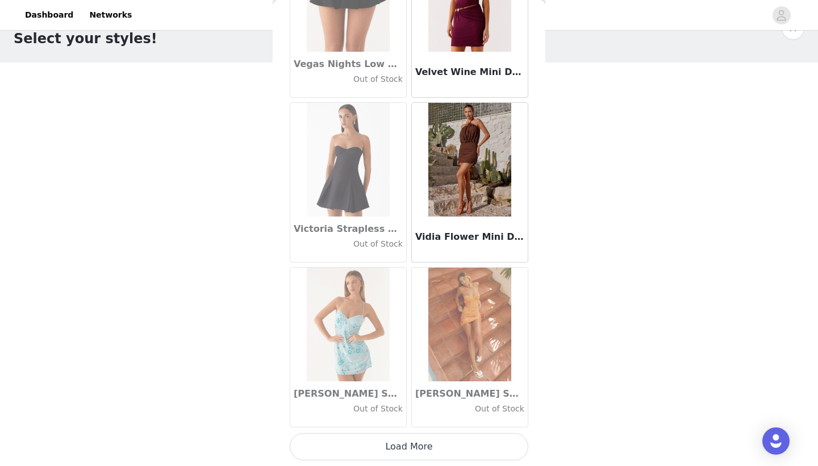
scroll to position [67166, 0]
click at [421, 439] on button "Load More" at bounding box center [409, 446] width 239 height 27
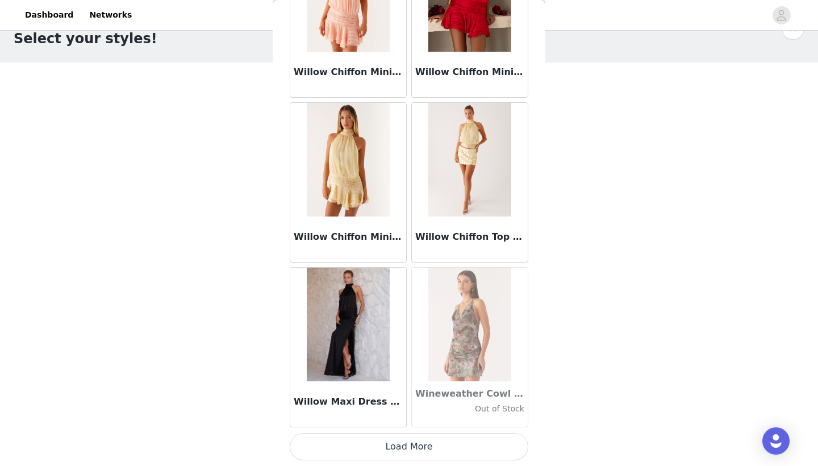
scroll to position [68813, 0]
click at [421, 449] on button "Load More" at bounding box center [409, 446] width 239 height 27
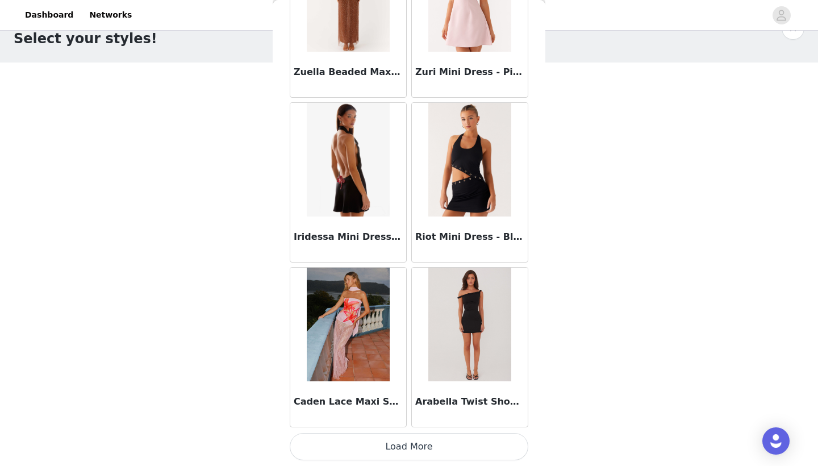
scroll to position [70460, 0]
click at [429, 447] on button "Load More" at bounding box center [409, 446] width 239 height 27
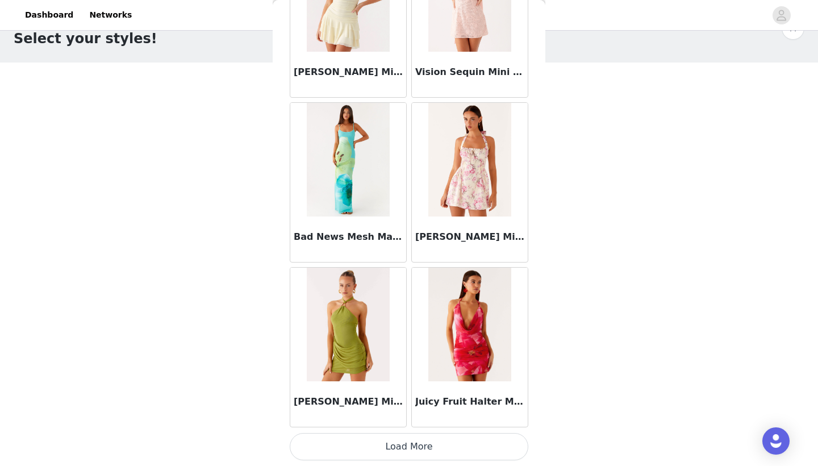
scroll to position [72108, 0]
click at [422, 442] on button "Load More" at bounding box center [409, 446] width 239 height 27
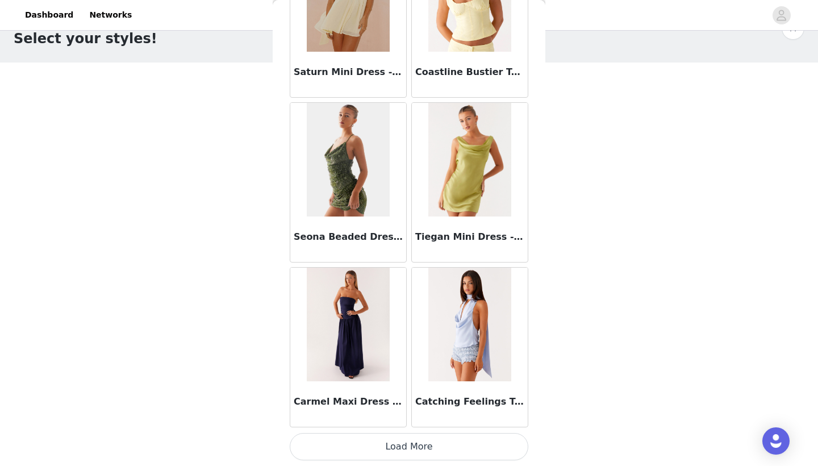
scroll to position [73755, 0]
click at [418, 448] on button "Load More" at bounding box center [409, 446] width 239 height 27
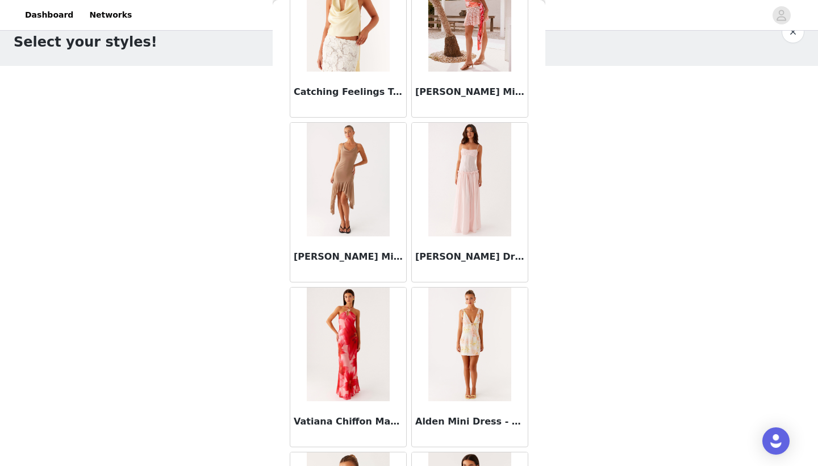
scroll to position [12, 0]
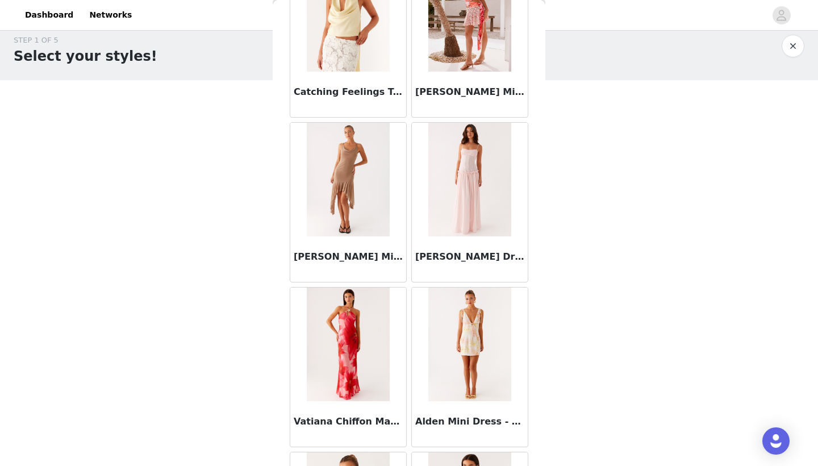
click at [496, 206] on img at bounding box center [469, 180] width 82 height 114
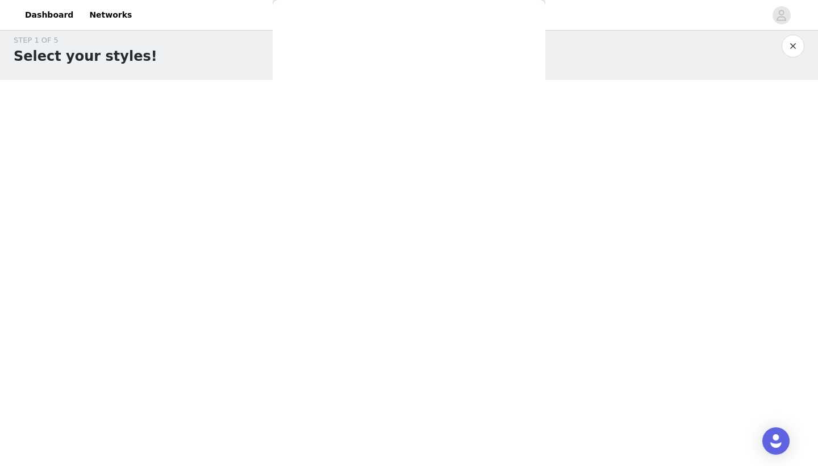
scroll to position [0, 0]
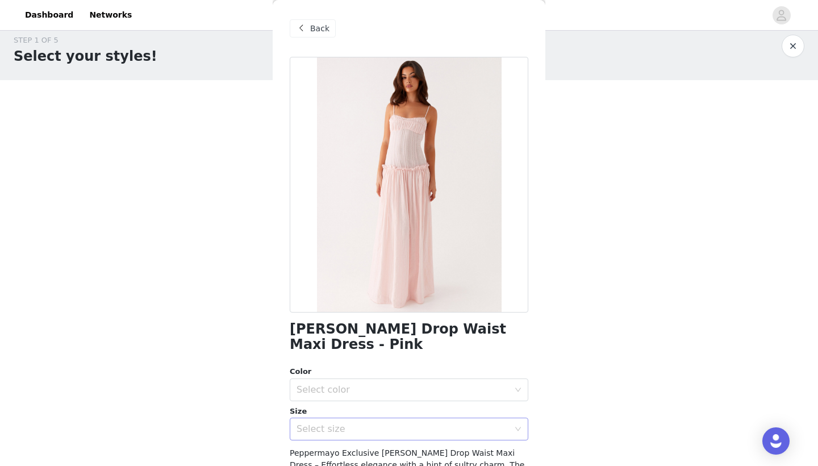
click at [407, 423] on div "Select size" at bounding box center [403, 428] width 212 height 11
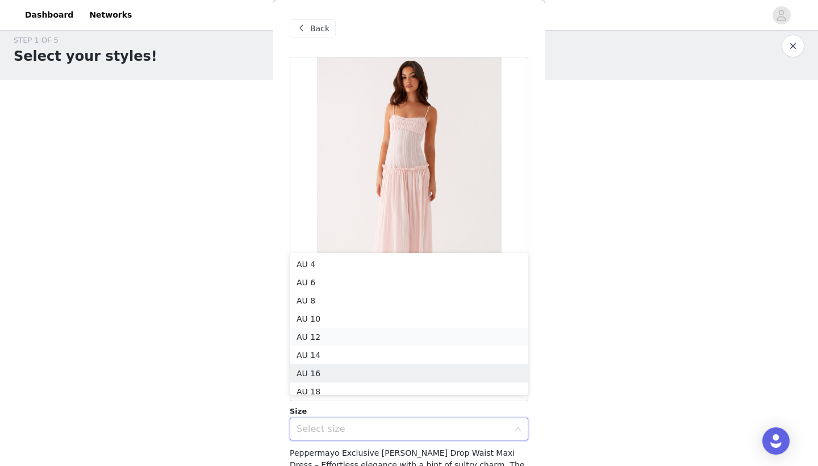
scroll to position [6, 0]
click at [324, 273] on li "AU 6" at bounding box center [409, 277] width 239 height 18
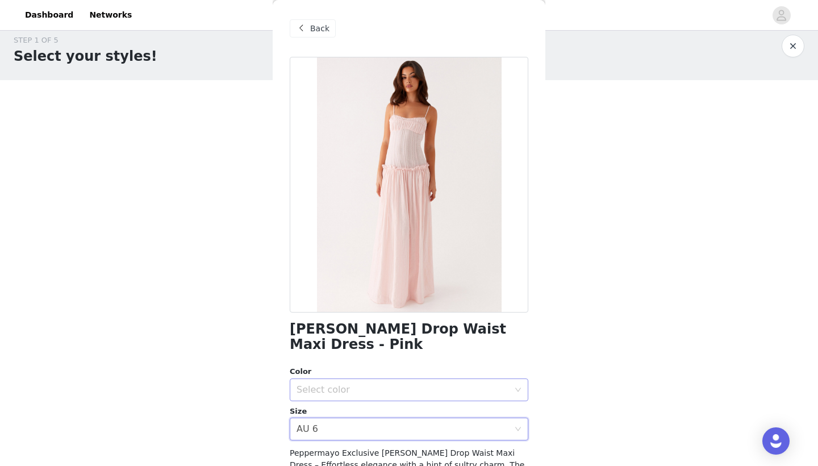
click at [355, 384] on div "Select color" at bounding box center [403, 389] width 212 height 11
click at [352, 393] on li "Pink" at bounding box center [409, 394] width 239 height 18
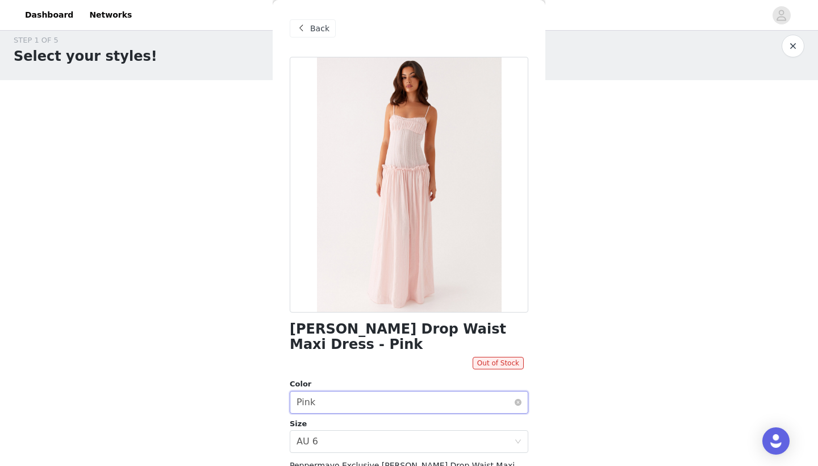
scroll to position [7, 0]
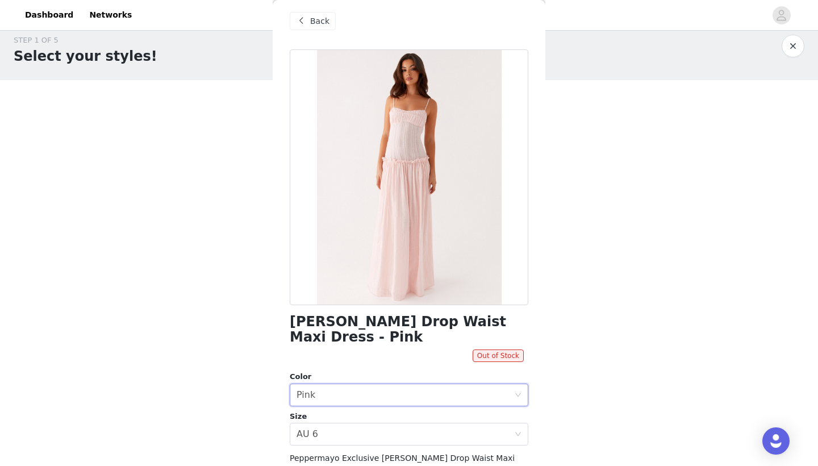
click at [308, 27] on div "Back" at bounding box center [313, 21] width 46 height 18
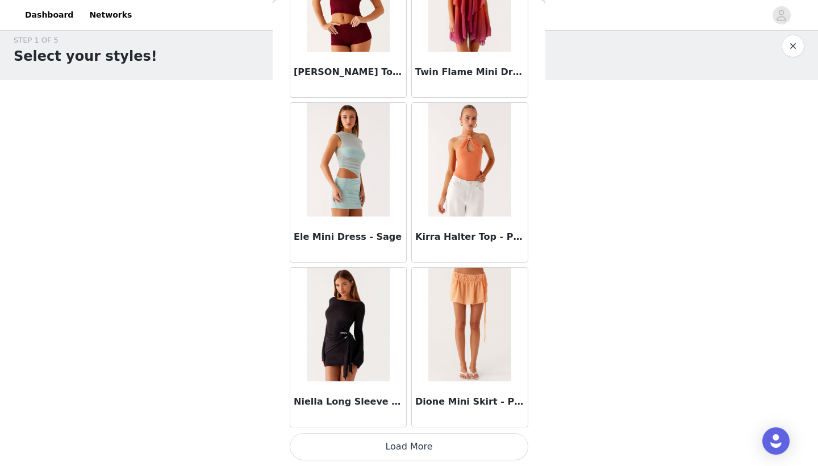
scroll to position [75402, 0]
click at [425, 441] on button "Load More" at bounding box center [409, 446] width 239 height 27
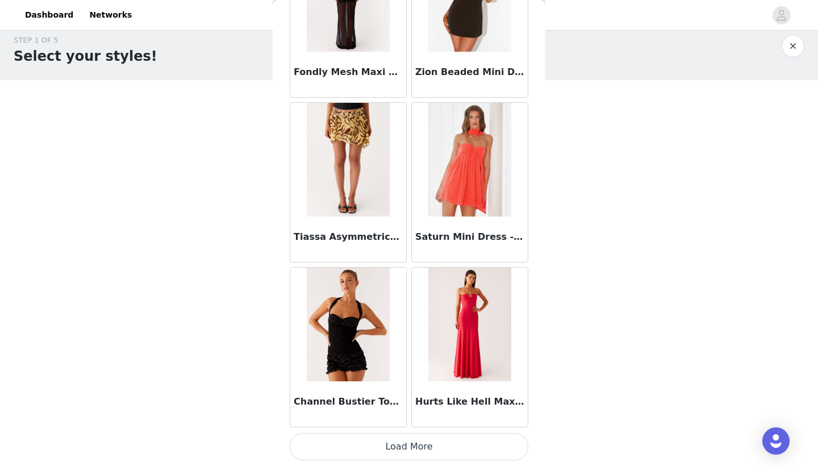
scroll to position [77050, 0]
click at [425, 439] on button "Load More" at bounding box center [409, 446] width 239 height 27
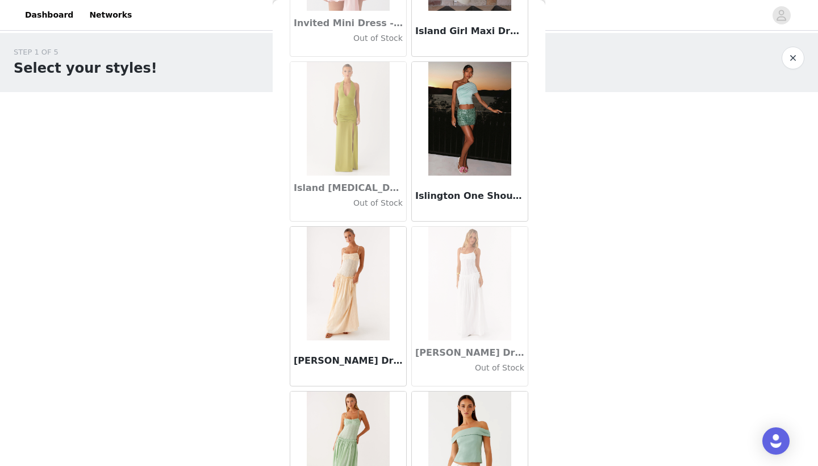
scroll to position [31460, 0]
click at [361, 260] on img at bounding box center [348, 283] width 82 height 114
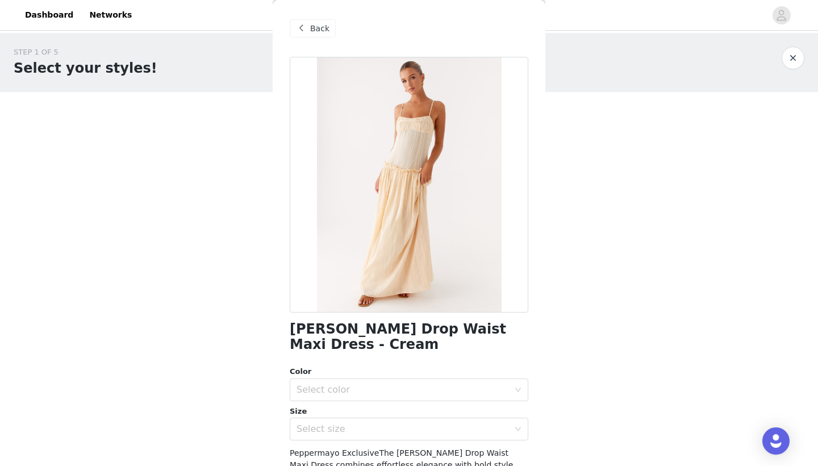
scroll to position [3, 0]
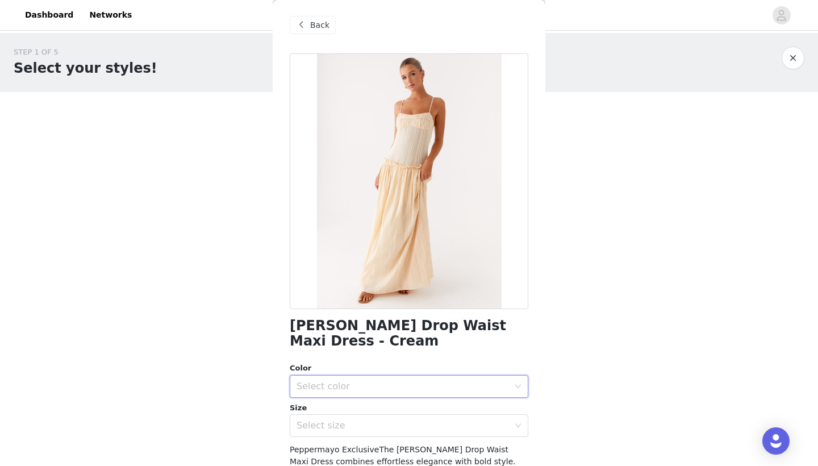
click at [434, 389] on div "Select color" at bounding box center [406, 386] width 218 height 22
click at [389, 402] on li "Cream" at bounding box center [409, 406] width 239 height 18
click at [367, 421] on div "Select size" at bounding box center [403, 425] width 212 height 11
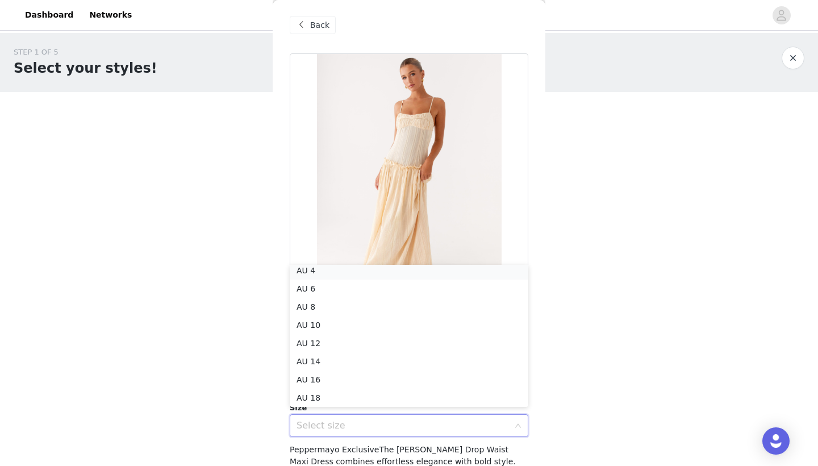
scroll to position [2, 0]
click at [320, 273] on li "AU 4" at bounding box center [409, 274] width 239 height 18
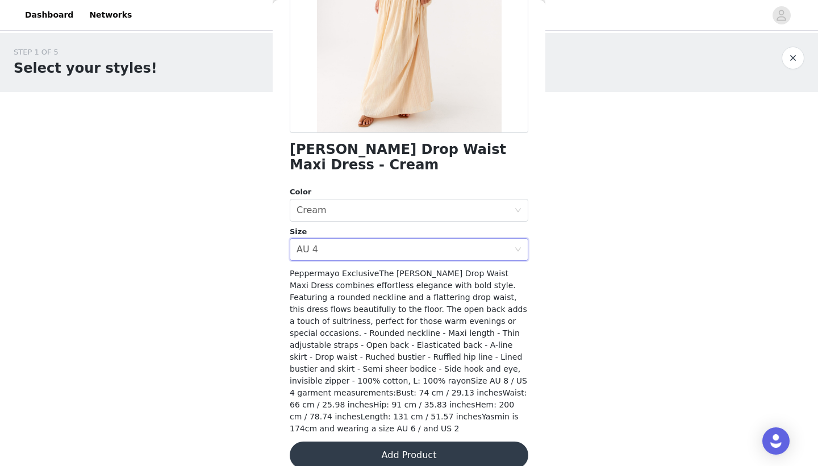
scroll to position [179, 0]
click at [407, 442] on button "Add Product" at bounding box center [409, 455] width 239 height 27
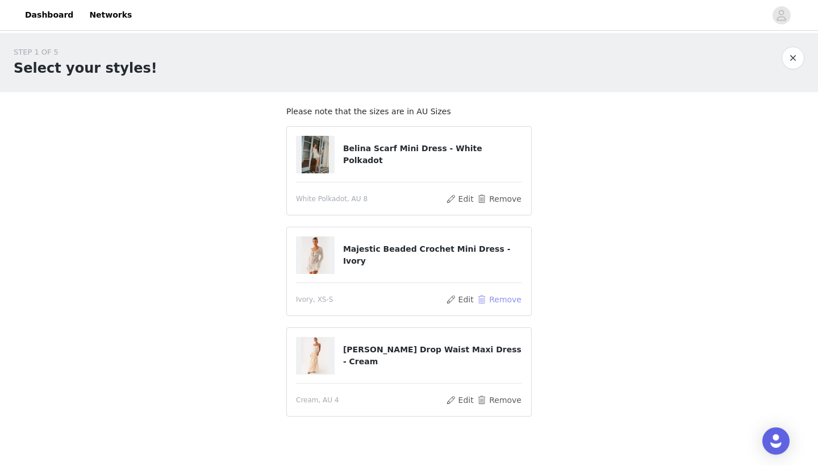
click at [502, 297] on button "Remove" at bounding box center [499, 300] width 45 height 14
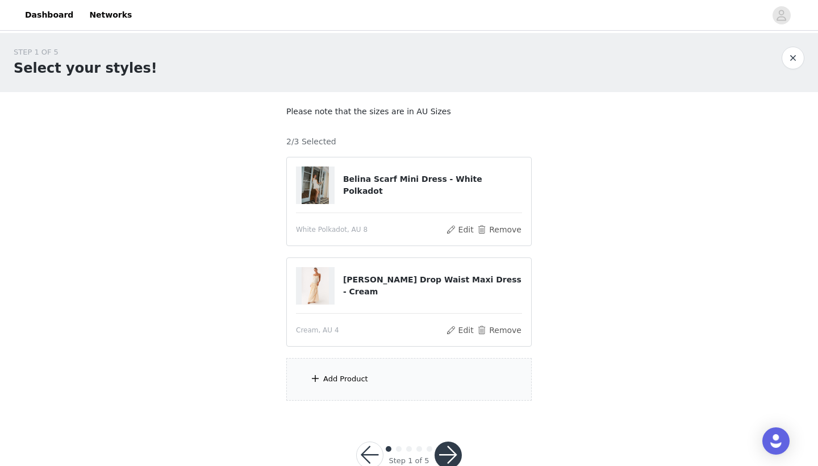
click at [368, 372] on div "Add Product" at bounding box center [408, 379] width 245 height 43
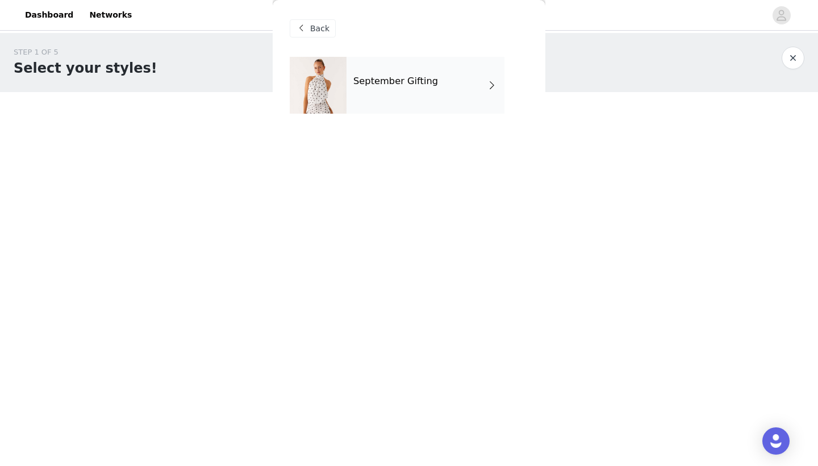
click at [412, 72] on div "September Gifting" at bounding box center [426, 85] width 158 height 57
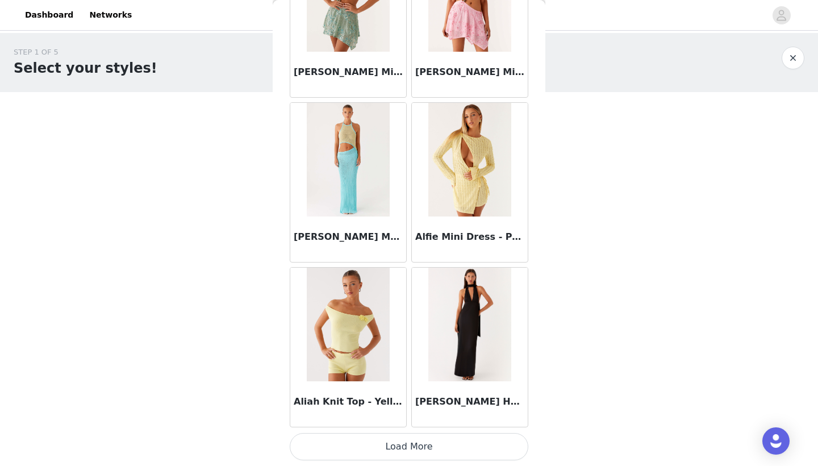
click at [418, 450] on button "Load More" at bounding box center [409, 446] width 239 height 27
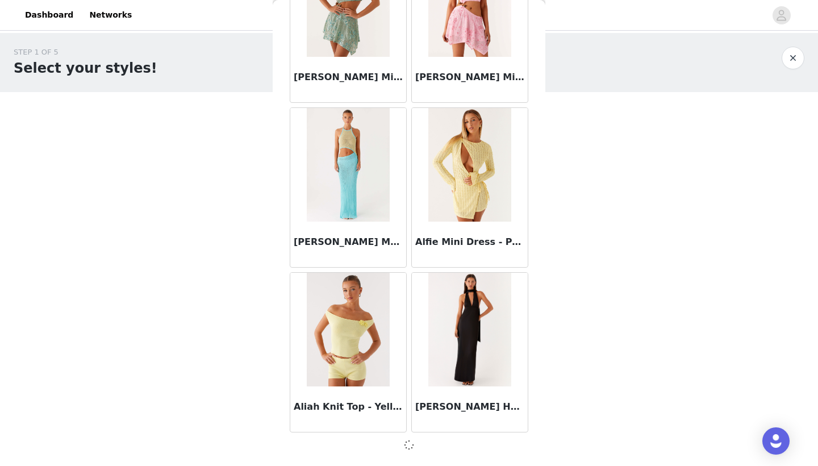
scroll to position [1267, 0]
click at [345, 158] on img at bounding box center [348, 165] width 82 height 114
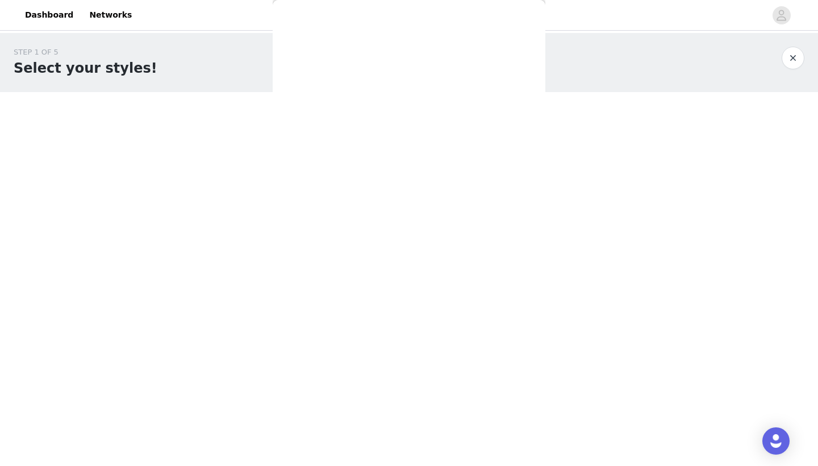
scroll to position [0, 0]
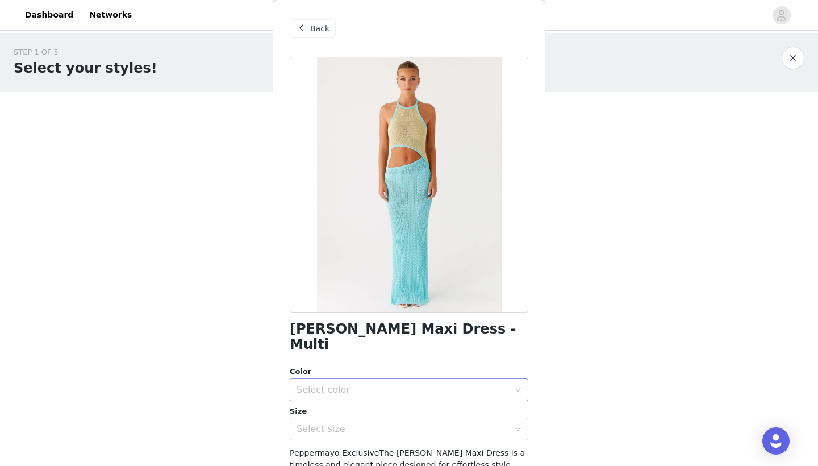
click at [375, 379] on div "Select color" at bounding box center [406, 390] width 218 height 22
click at [354, 389] on li "Multi" at bounding box center [409, 394] width 239 height 18
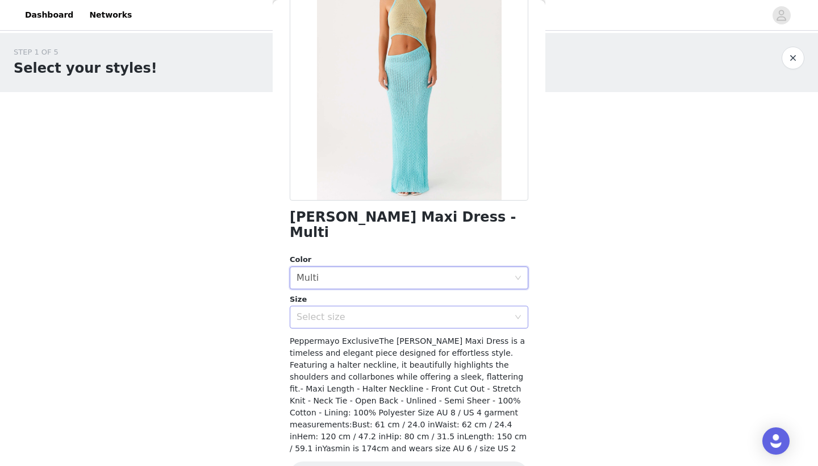
click at [357, 311] on div "Select size" at bounding box center [403, 316] width 212 height 11
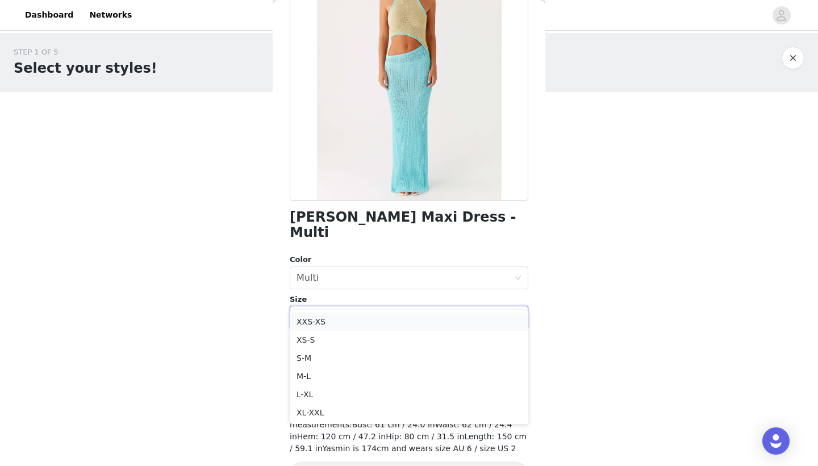
click at [345, 323] on li "XXS-XS" at bounding box center [409, 321] width 239 height 18
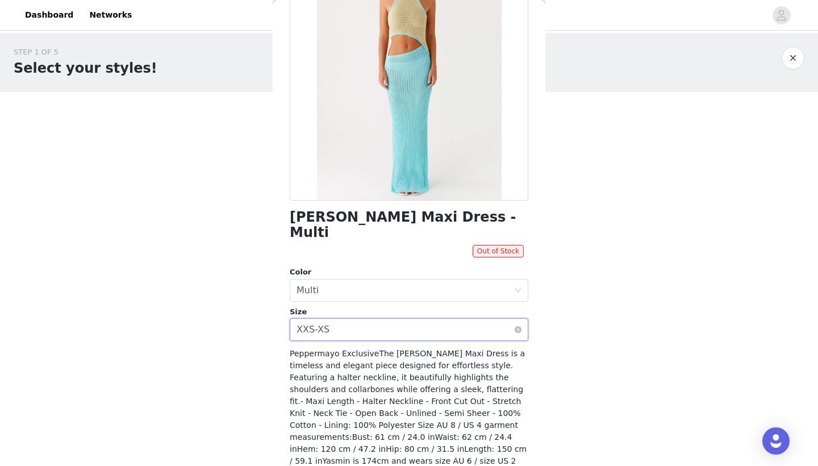
click at [350, 319] on div "Select size XXS-XS" at bounding box center [406, 330] width 218 height 22
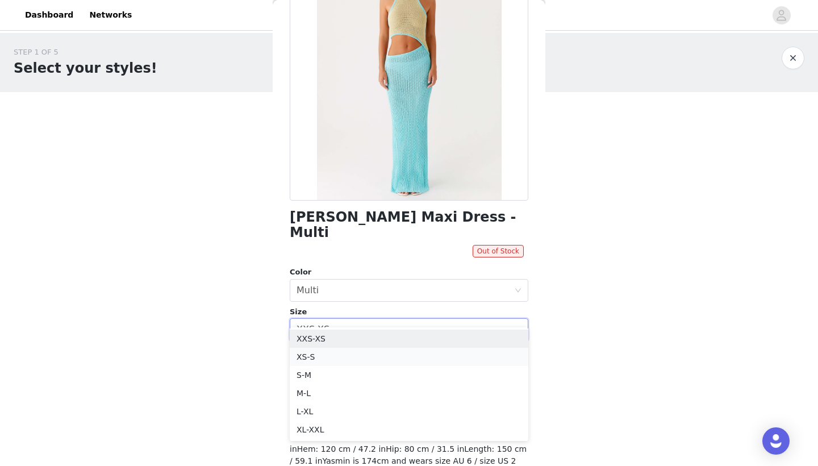
click at [355, 352] on li "XS-S" at bounding box center [409, 357] width 239 height 18
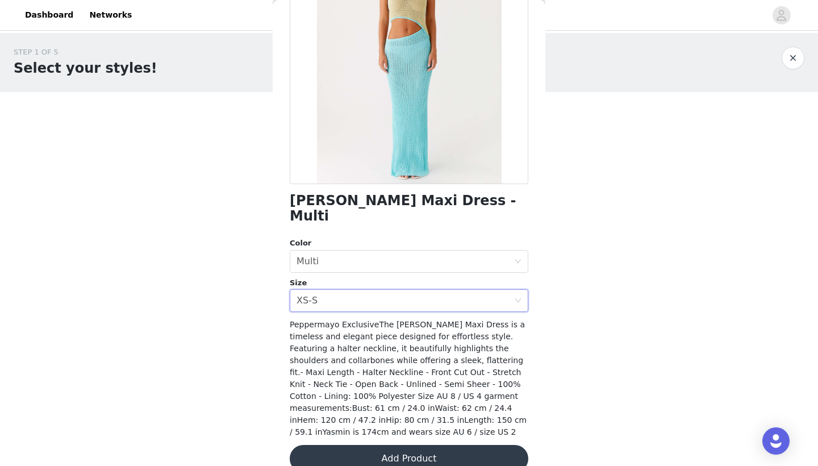
scroll to position [128, 0]
click at [412, 445] on button "Add Product" at bounding box center [409, 458] width 239 height 27
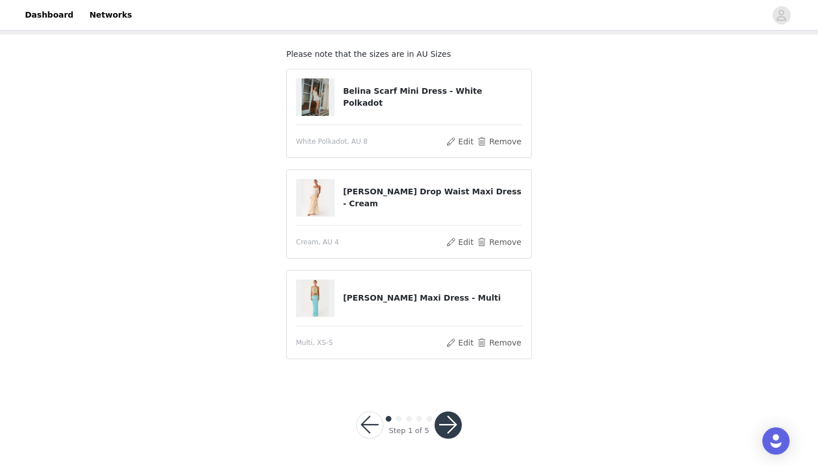
scroll to position [57, 0]
click at [447, 423] on button "button" at bounding box center [448, 425] width 27 height 27
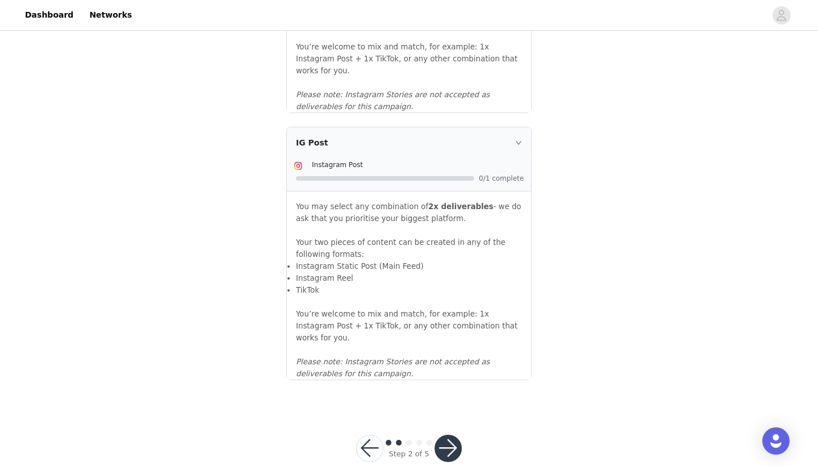
scroll to position [1211, 0]
click at [446, 436] on button "button" at bounding box center [448, 449] width 27 height 27
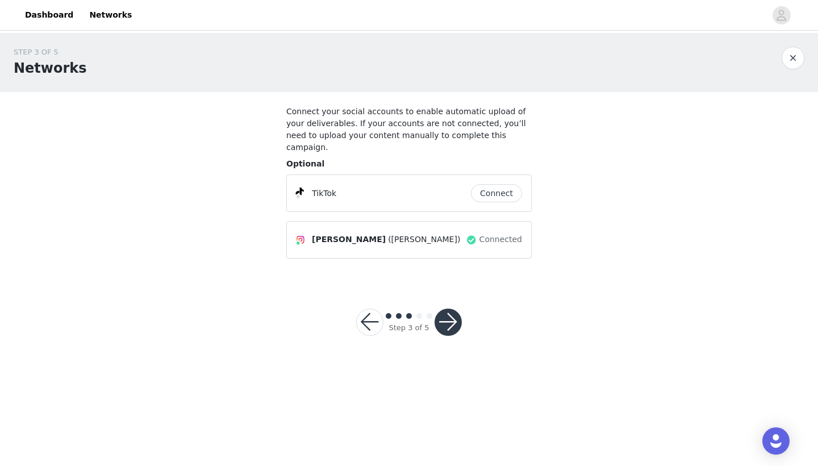
click at [491, 187] on button "Connect" at bounding box center [496, 193] width 51 height 18
click at [448, 310] on button "button" at bounding box center [448, 321] width 27 height 27
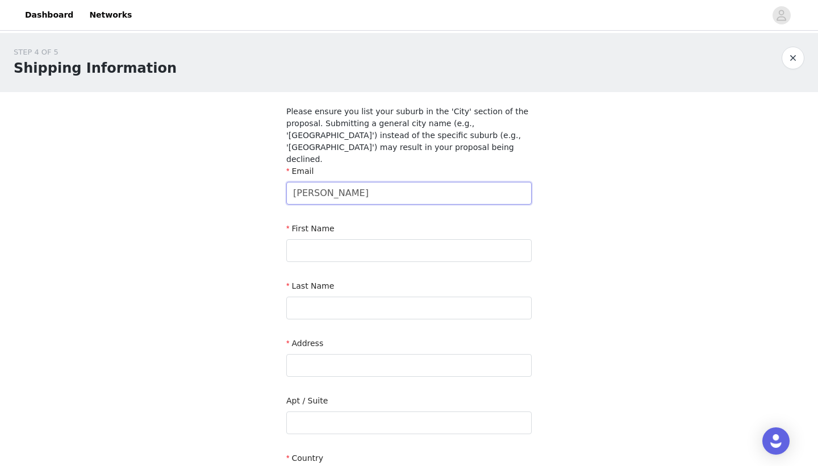
type input "jas.hayes@icloud.com"
click at [343, 239] on input "Jasmine Hayes" at bounding box center [408, 250] width 245 height 23
type input "Jasmine"
paste input "Hayes"
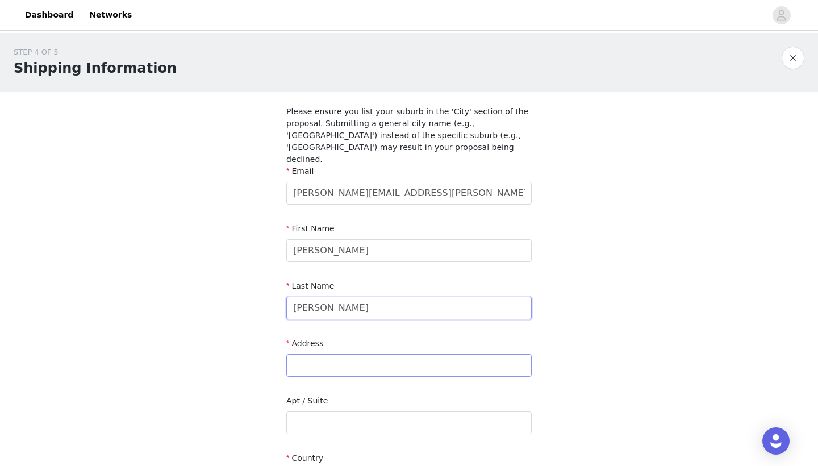
type input "Hayes"
click at [350, 354] on input "text" at bounding box center [408, 365] width 245 height 23
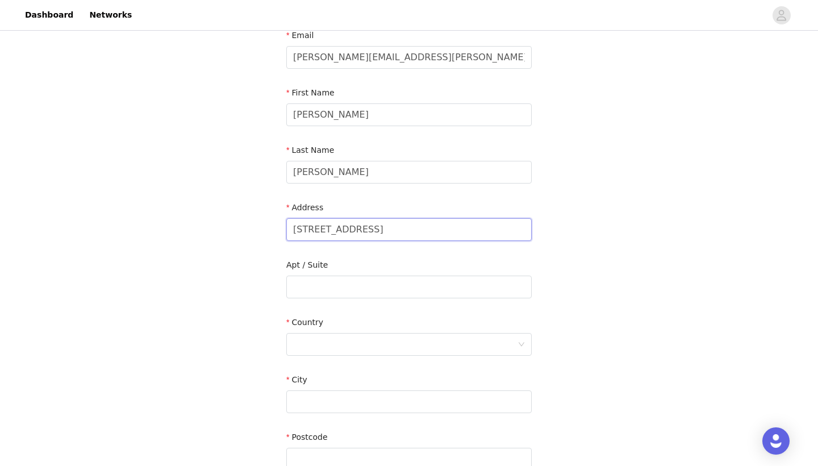
scroll to position [137, 0]
type input "9 folkstone Place Runaway Bay"
click at [387, 332] on div at bounding box center [405, 343] width 224 height 22
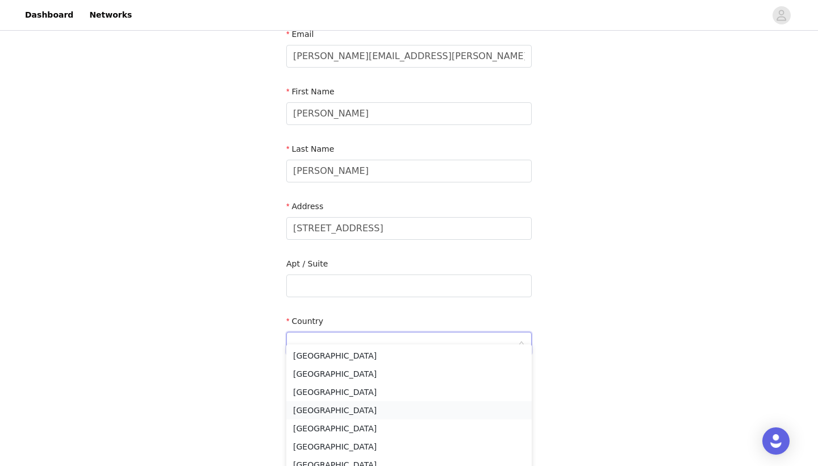
click at [358, 407] on li "Australia" at bounding box center [408, 410] width 245 height 18
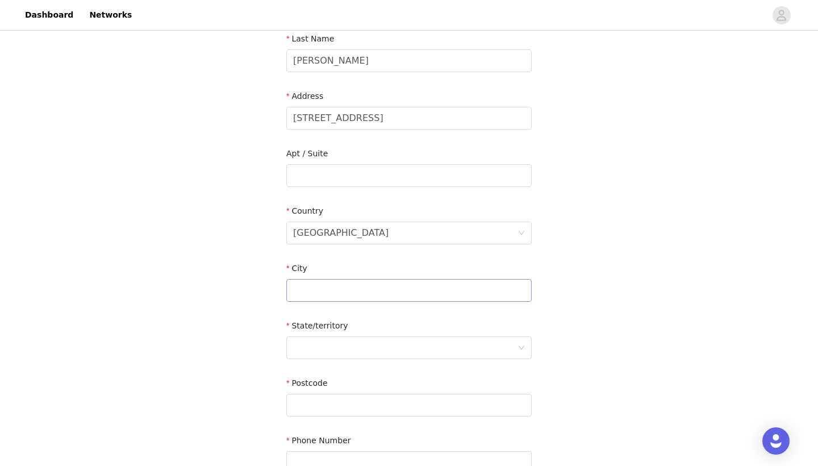
scroll to position [249, 0]
click at [368, 281] on input "text" at bounding box center [408, 288] width 245 height 23
type input "Gold Coast"
click at [377, 338] on div at bounding box center [405, 346] width 224 height 22
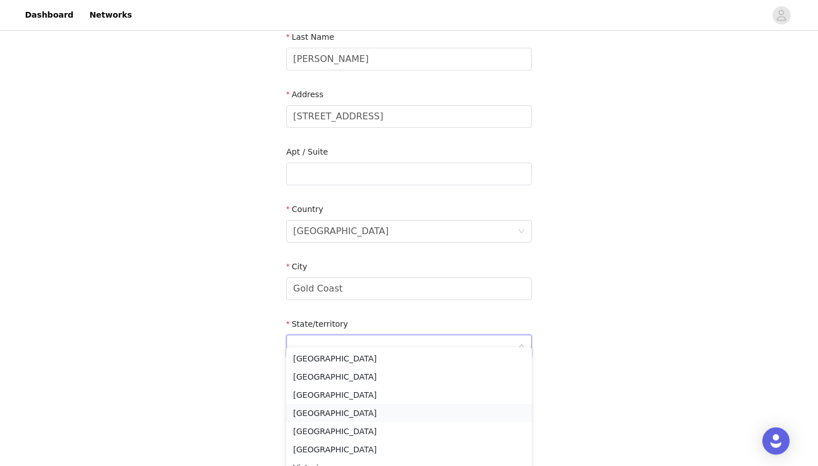
click at [366, 415] on li "Queensland" at bounding box center [408, 413] width 245 height 18
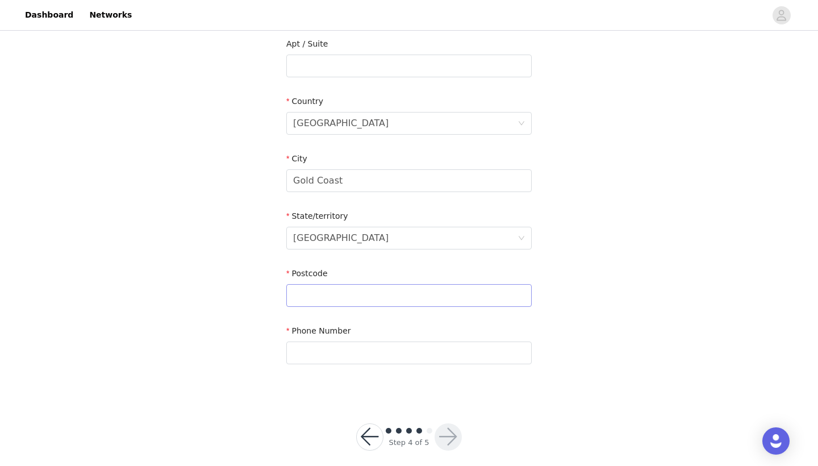
scroll to position [356, 0]
click at [357, 285] on input "text" at bounding box center [408, 296] width 245 height 23
type input "4216"
click at [371, 342] on input "text" at bounding box center [408, 353] width 245 height 23
type input "0413179702"
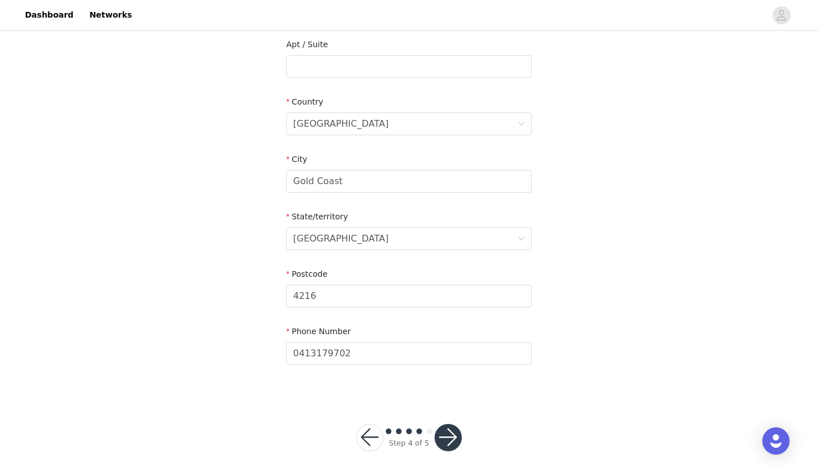
click at [444, 424] on button "button" at bounding box center [448, 437] width 27 height 27
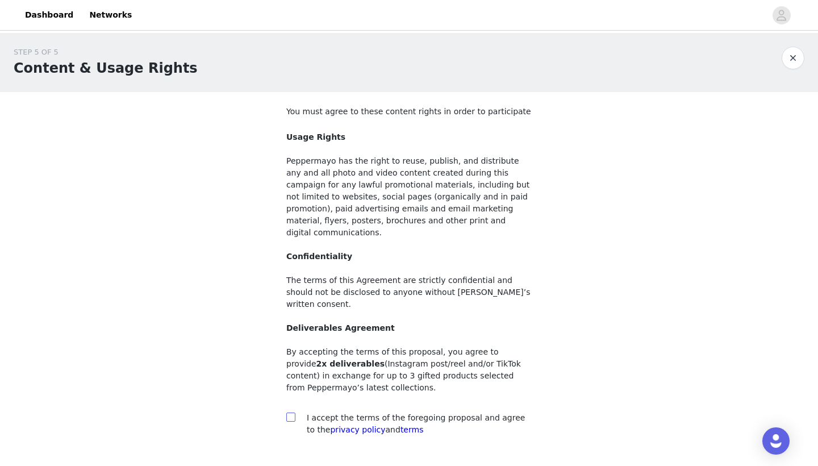
click at [293, 412] on input "checkbox" at bounding box center [290, 416] width 8 height 8
checkbox input "true"
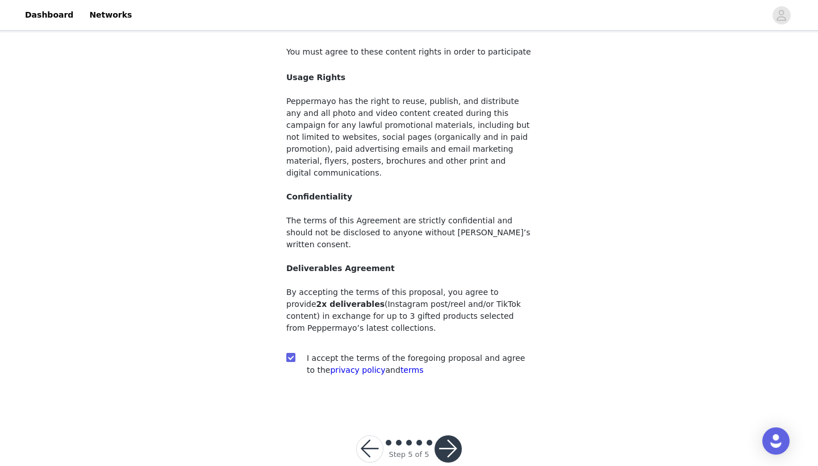
scroll to position [59, 0]
click at [446, 436] on button "button" at bounding box center [448, 449] width 27 height 27
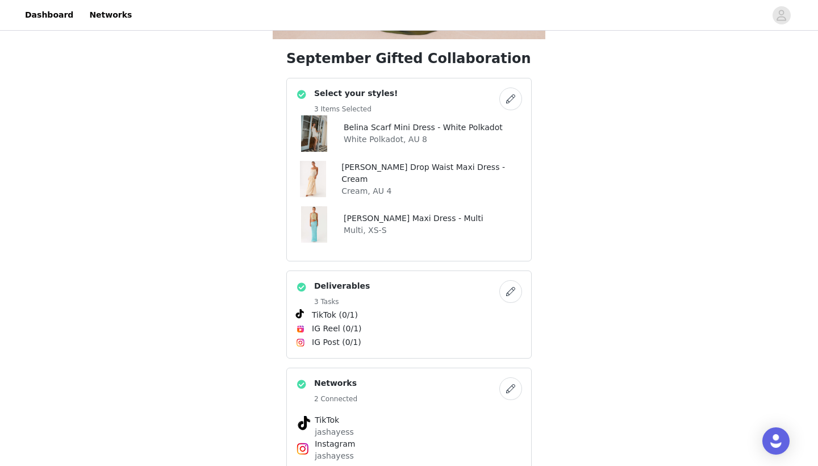
scroll to position [335, 0]
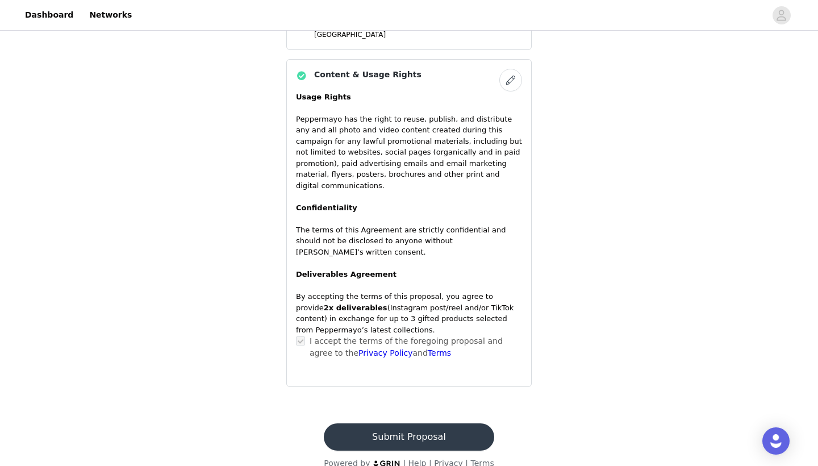
click at [442, 425] on button "Submit Proposal" at bounding box center [409, 436] width 170 height 27
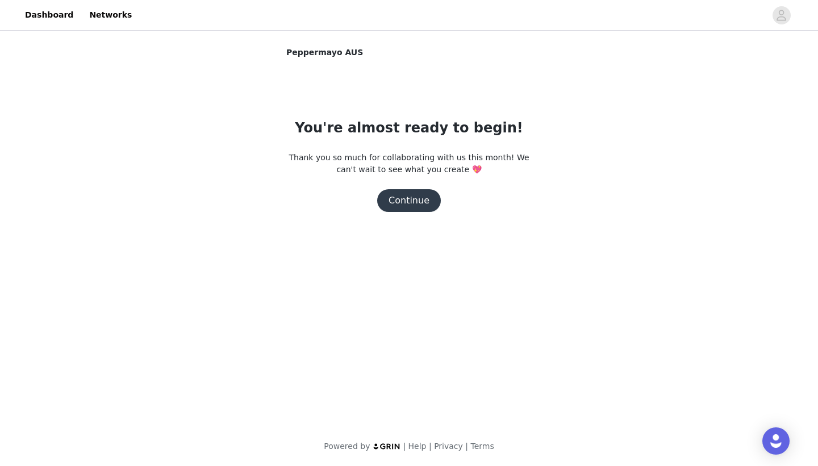
scroll to position [0, 0]
click at [414, 200] on button "Continue" at bounding box center [409, 200] width 64 height 23
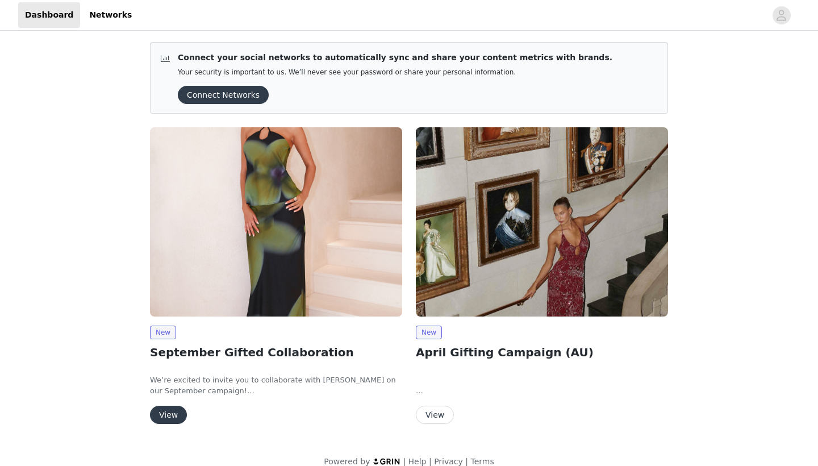
click at [322, 300] on img at bounding box center [276, 221] width 252 height 189
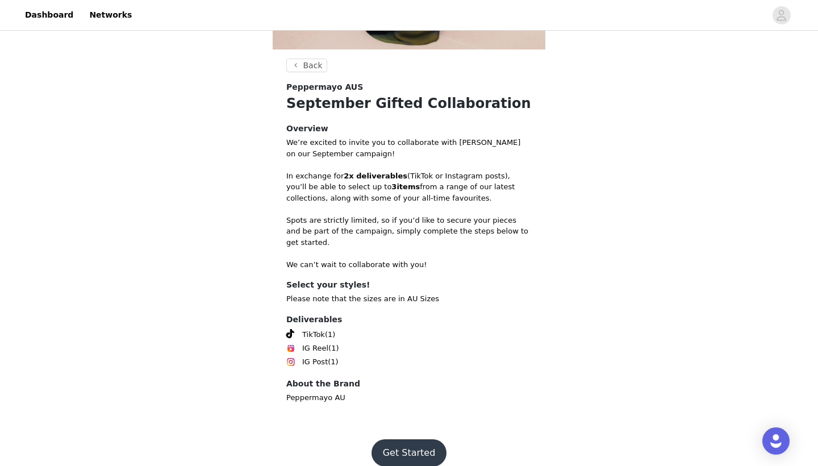
scroll to position [324, 0]
